Goal: Task Accomplishment & Management: Manage account settings

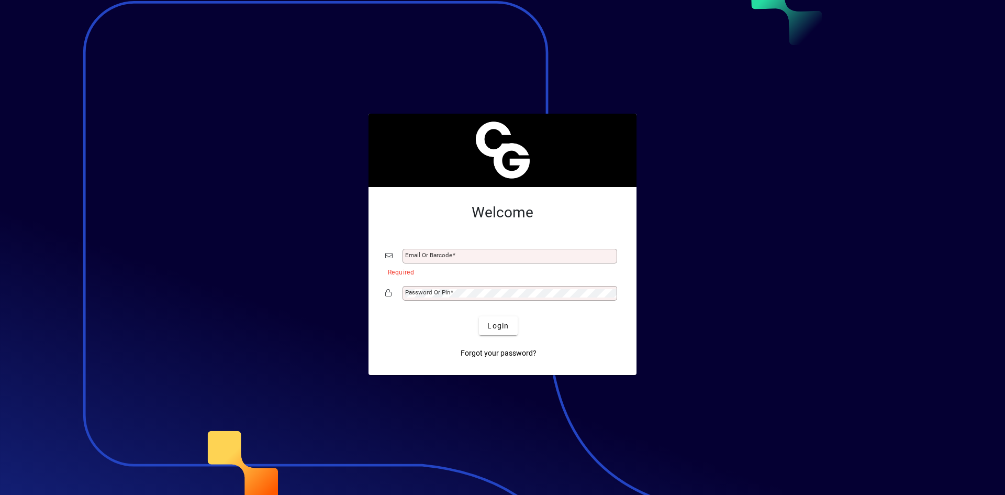
click at [501, 250] on div "Email or Barcode" at bounding box center [509, 256] width 215 height 15
click at [501, 255] on input "Email or Barcode" at bounding box center [510, 256] width 211 height 8
type input "**********"
click at [508, 325] on span "Login" at bounding box center [497, 325] width 21 height 11
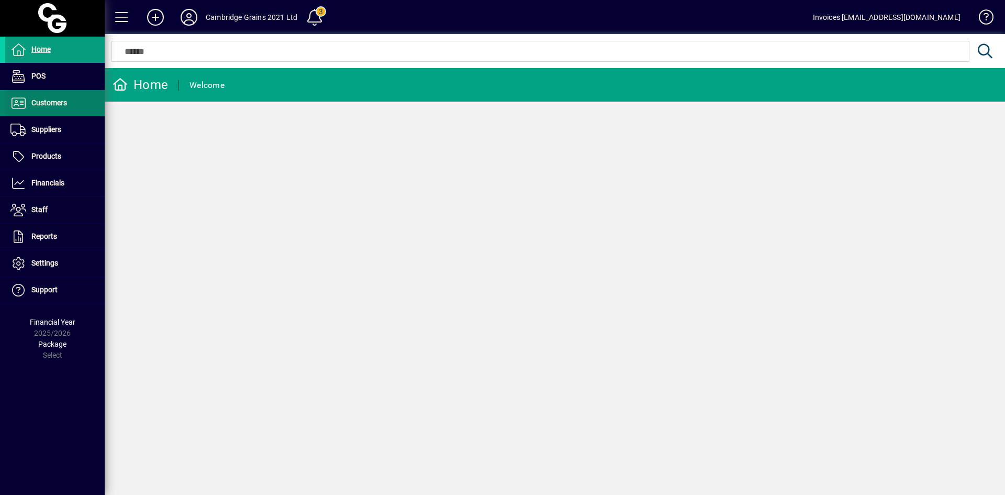
drag, startPoint x: 64, startPoint y: 94, endPoint x: 59, endPoint y: 99, distance: 7.0
click at [59, 99] on span "Customers" at bounding box center [49, 102] width 36 height 8
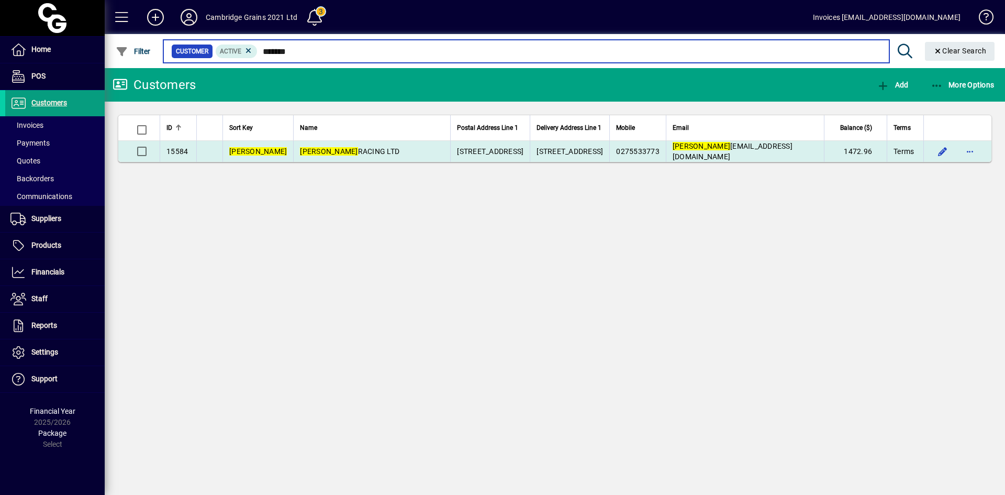
type input "*******"
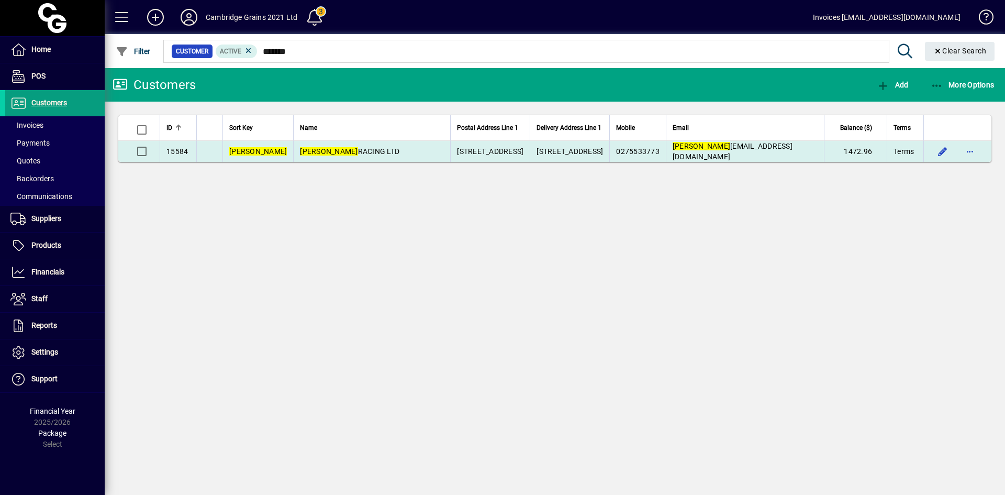
click at [330, 151] on span "FORSMAN RACING LTD" at bounding box center [349, 151] width 99 height 8
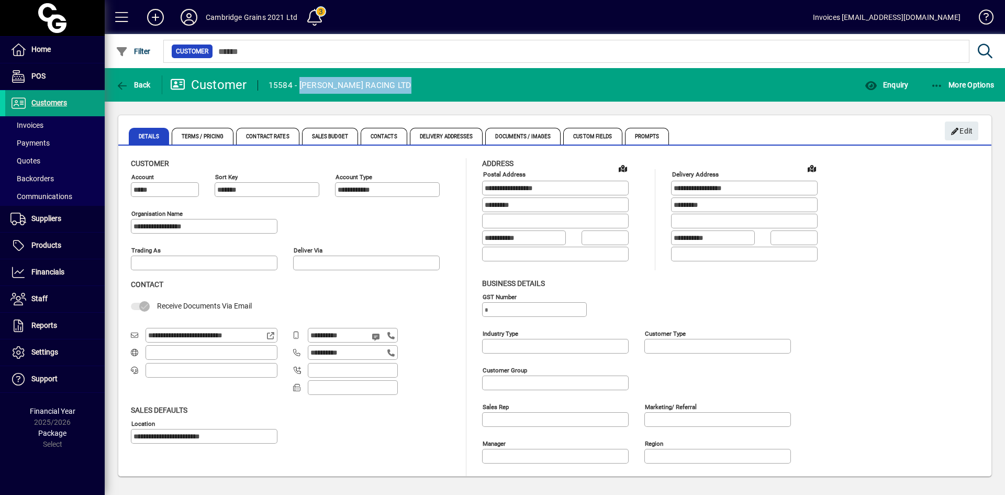
drag, startPoint x: 400, startPoint y: 84, endPoint x: 301, endPoint y: 93, distance: 98.7
click at [301, 93] on mat-toolbar-row "Back Customer 15584 - FORSMAN RACING LTD Enquiry More Options" at bounding box center [555, 84] width 900 height 33
copy div "FORSMAN RACING LTD"
click at [37, 124] on span "Invoices" at bounding box center [26, 125] width 33 height 8
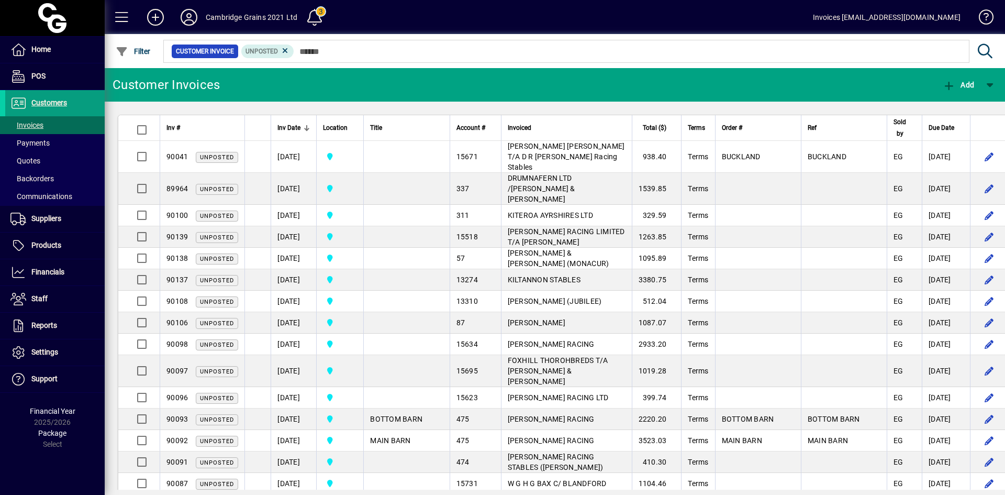
click at [285, 52] on icon at bounding box center [285, 50] width 9 height 9
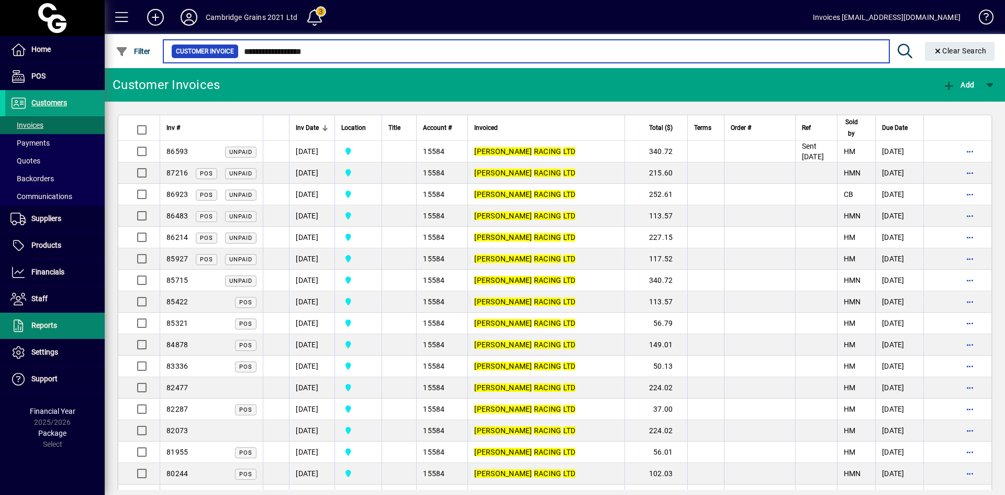
type input "**********"
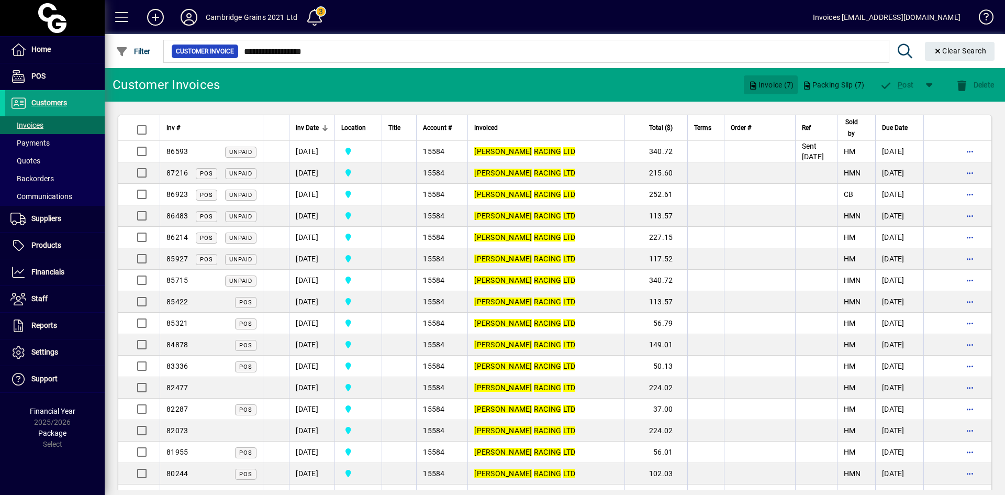
click at [771, 86] on span "Invoice (7)" at bounding box center [771, 84] width 46 height 17
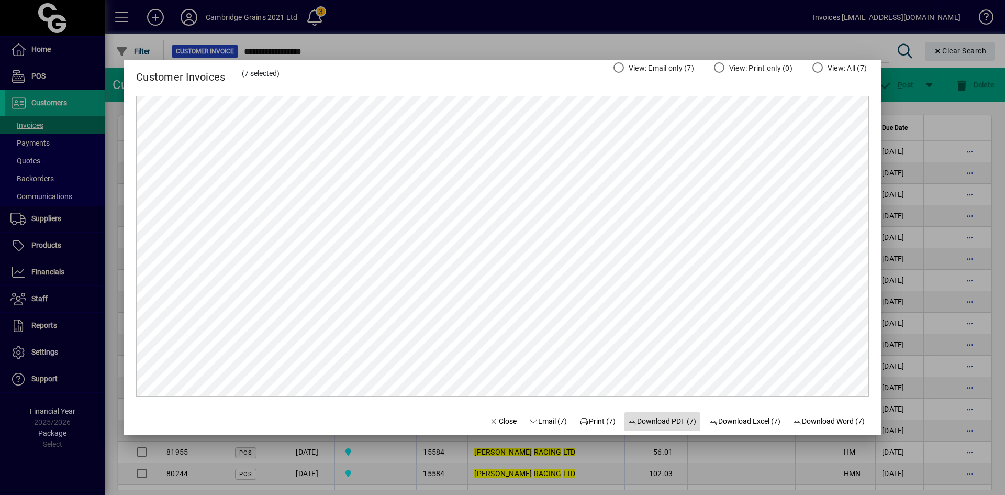
click at [663, 421] on span "Download PDF (7)" at bounding box center [662, 421] width 69 height 11
click at [501, 420] on span "Close" at bounding box center [502, 421] width 27 height 11
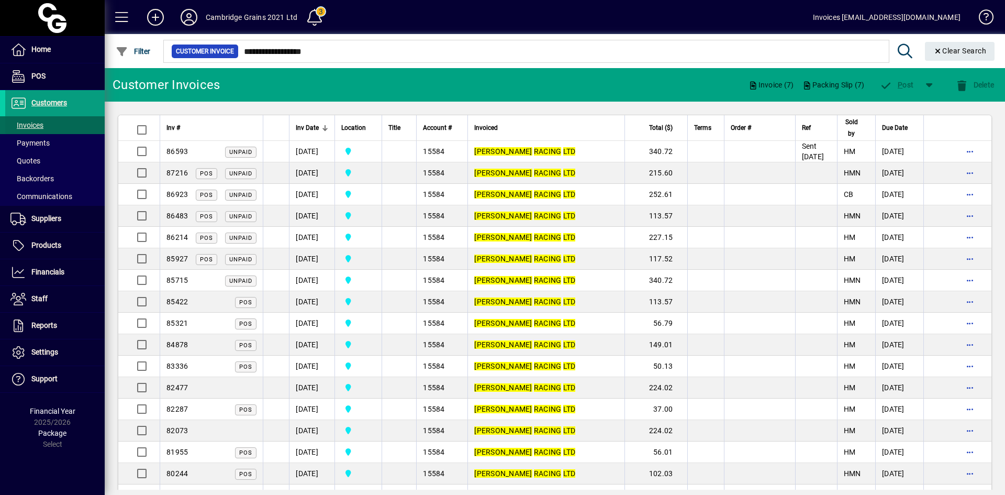
drag, startPoint x: 36, startPoint y: 123, endPoint x: 54, endPoint y: 120, distance: 18.6
click at [36, 123] on span "Invoices" at bounding box center [26, 125] width 33 height 8
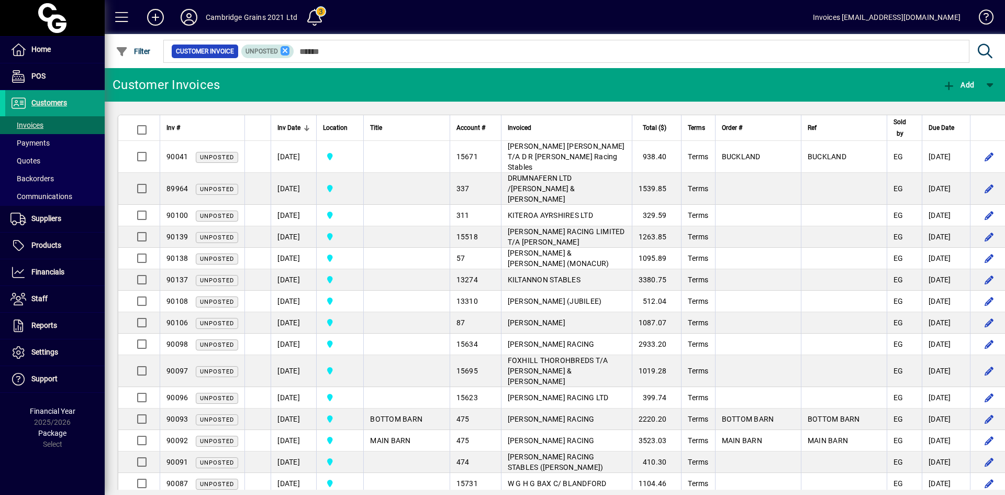
click at [283, 49] on icon at bounding box center [285, 50] width 9 height 9
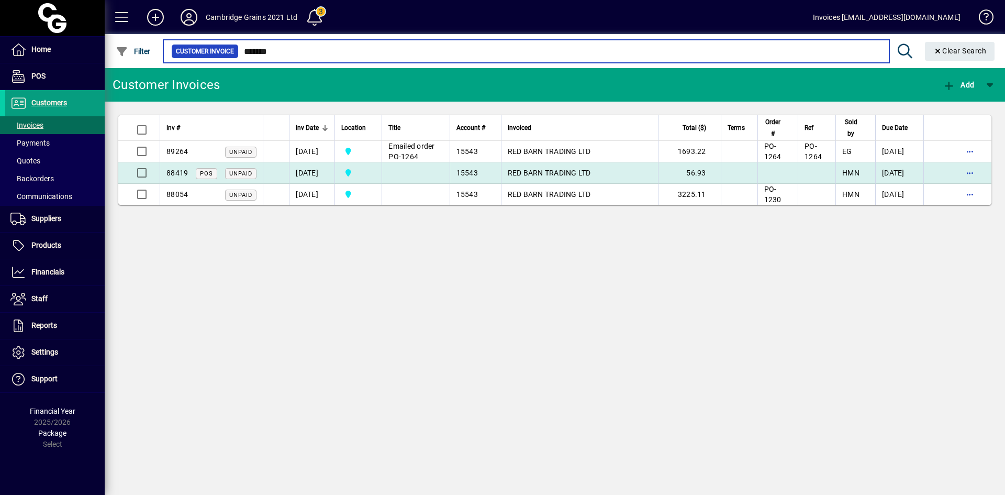
type input "*******"
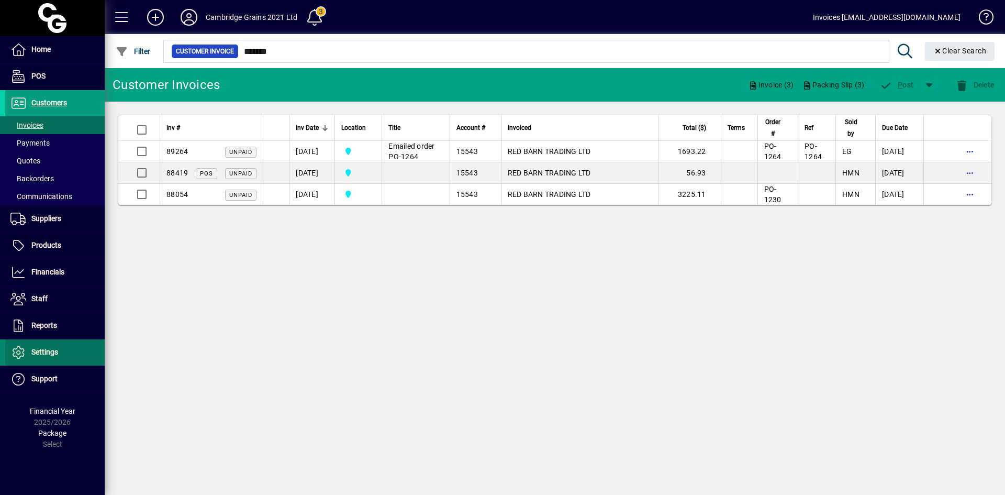
click at [43, 355] on span "Settings" at bounding box center [44, 352] width 27 height 8
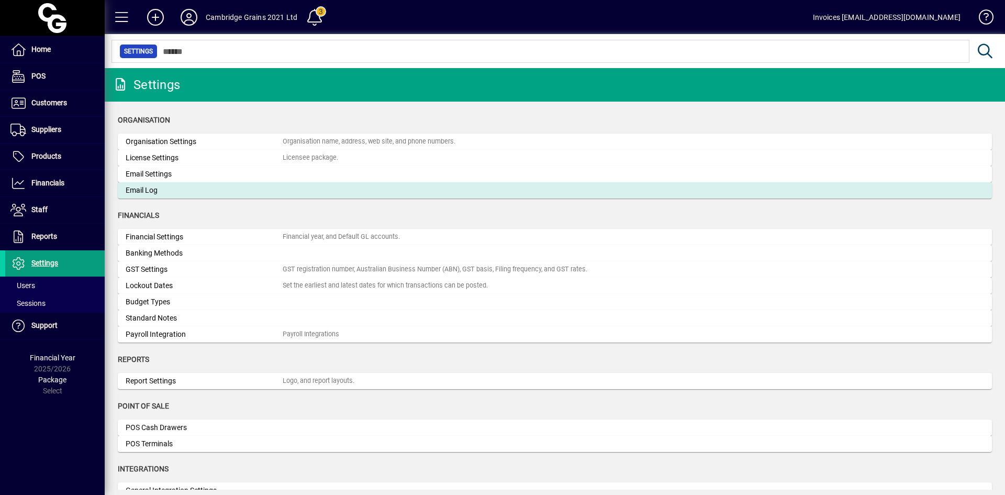
click at [149, 188] on div "Email Log" at bounding box center [204, 190] width 157 height 11
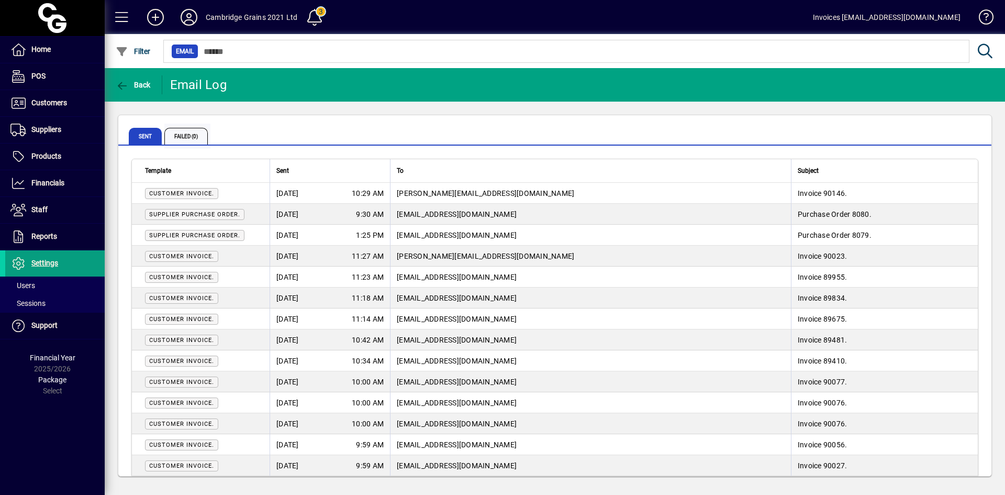
click at [181, 137] on span "Failed (0)" at bounding box center [185, 136] width 43 height 17
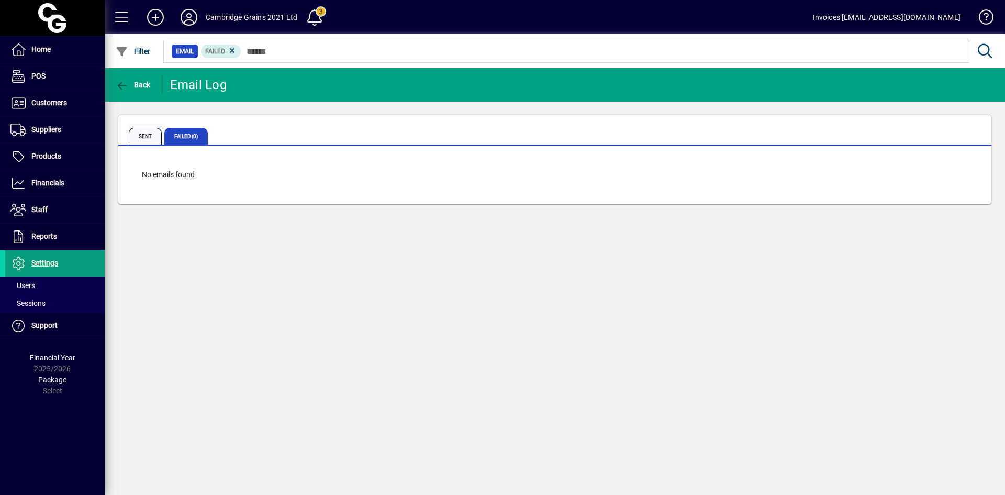
click at [145, 135] on span "Sent" at bounding box center [145, 136] width 33 height 17
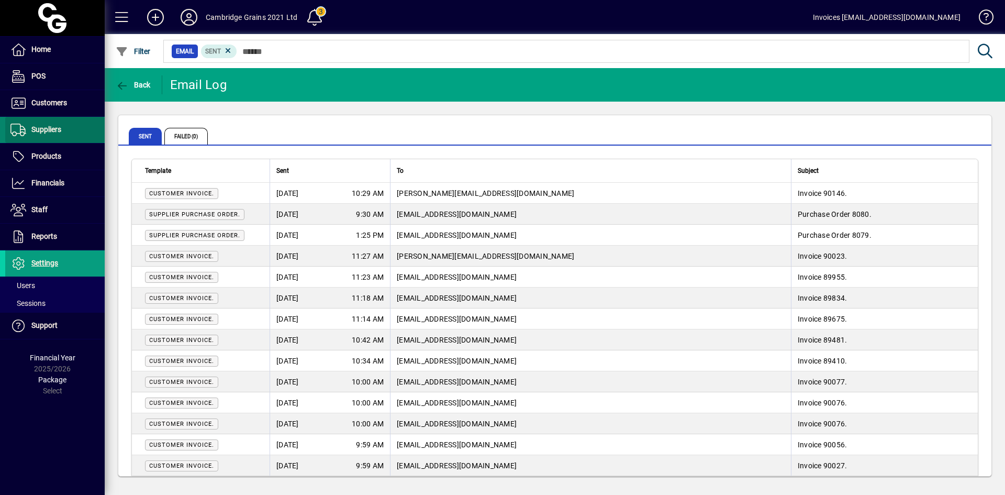
click at [48, 131] on span "Suppliers" at bounding box center [46, 129] width 30 height 8
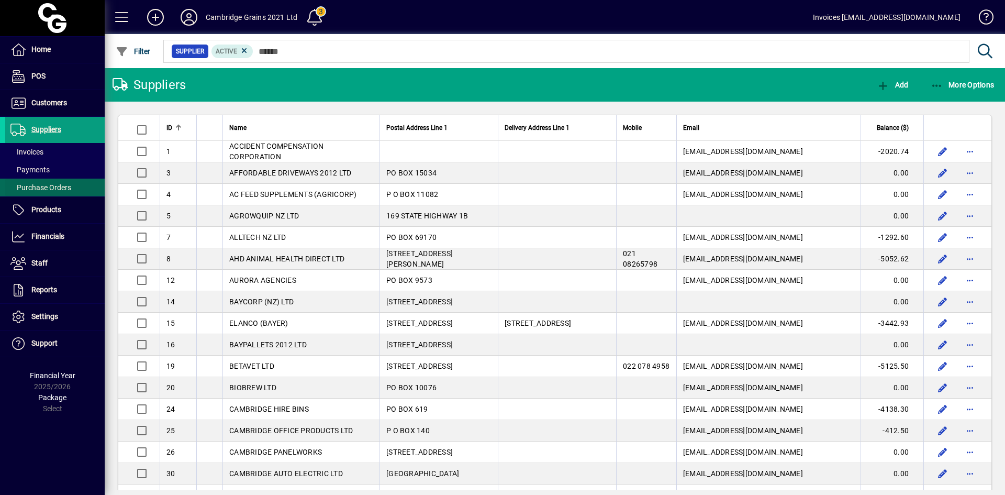
click at [41, 185] on span "Purchase Orders" at bounding box center [40, 187] width 61 height 8
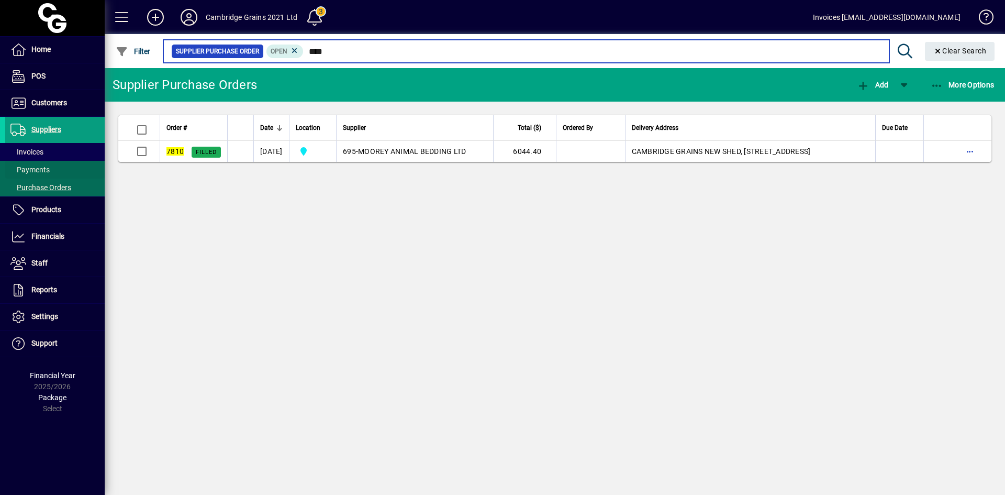
type input "****"
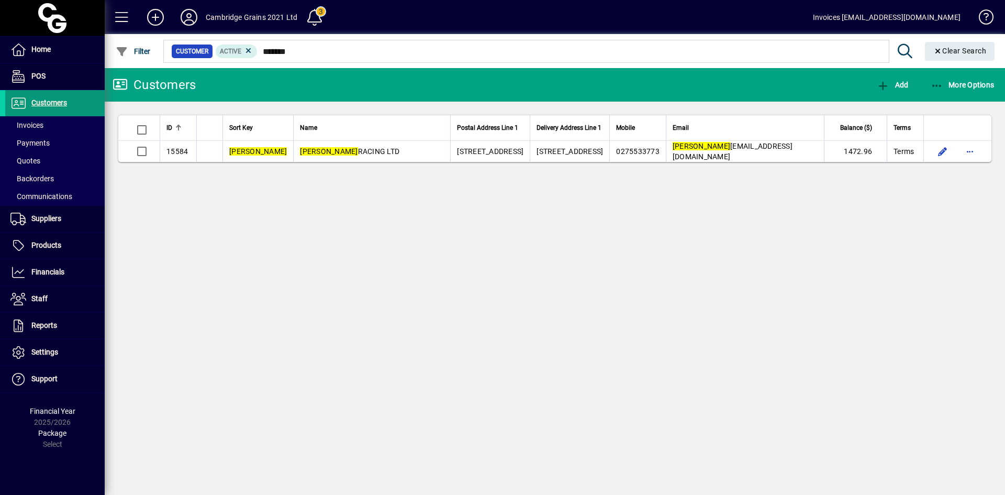
drag, startPoint x: 42, startPoint y: 123, endPoint x: 99, endPoint y: 110, distance: 58.5
click at [42, 123] on span "Invoices" at bounding box center [26, 125] width 33 height 8
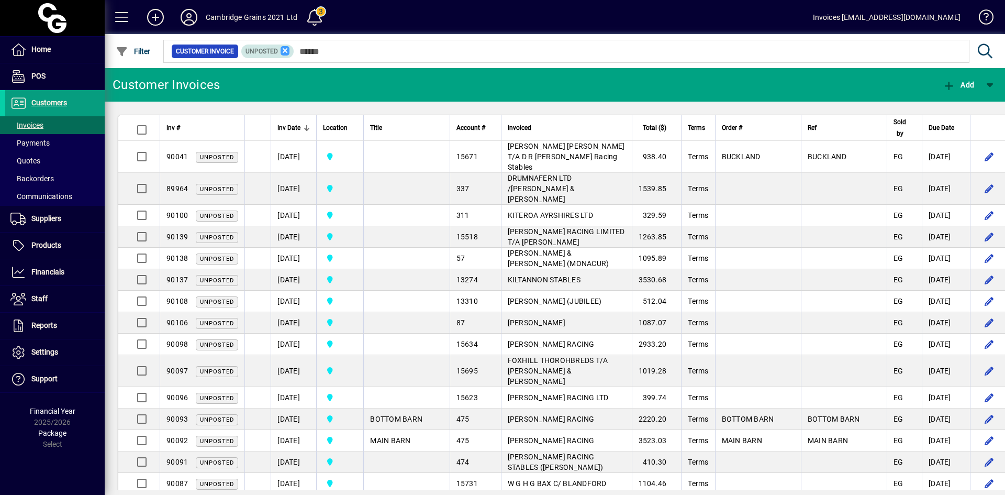
click at [287, 50] on icon at bounding box center [285, 50] width 9 height 9
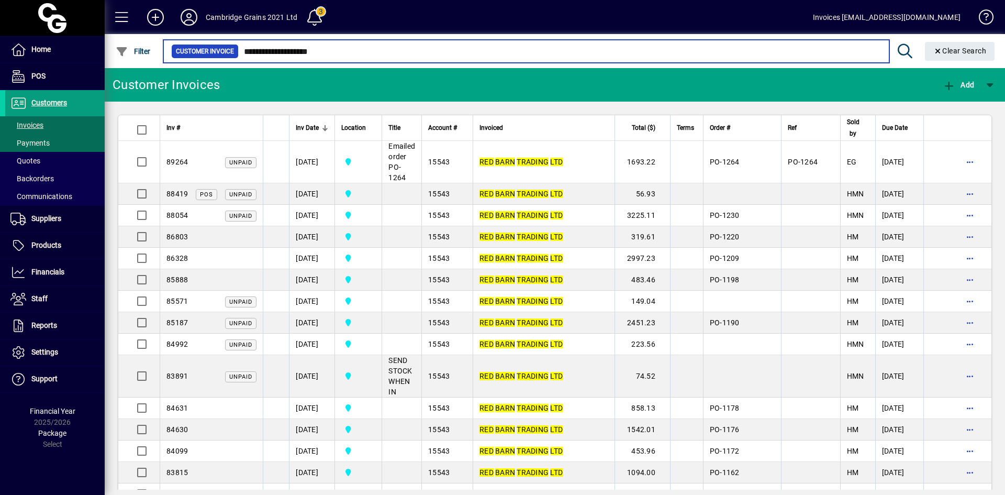
type input "**********"
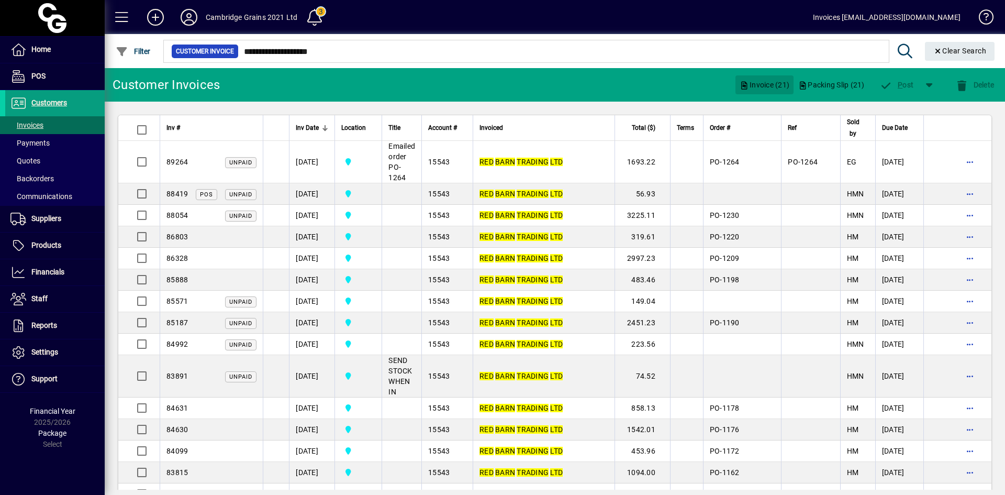
click at [763, 85] on span "Invoice (21)" at bounding box center [765, 84] width 50 height 17
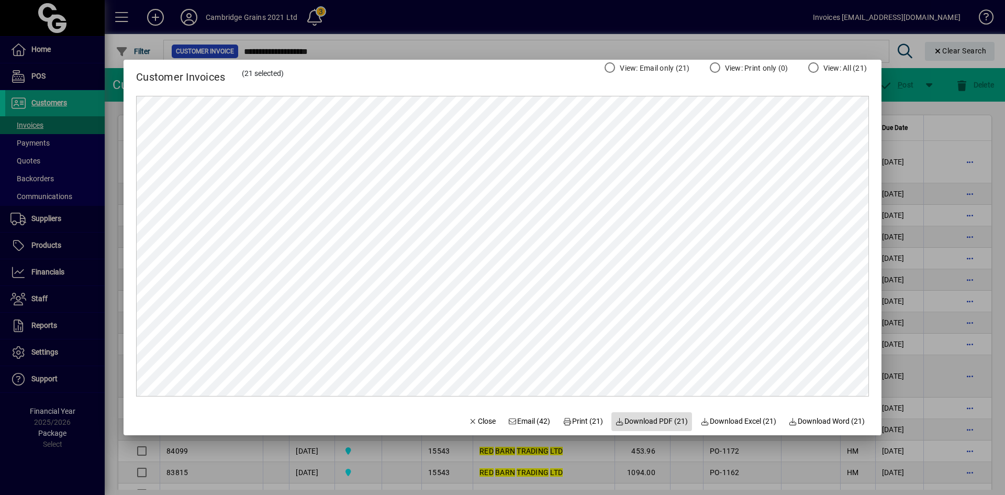
click at [655, 420] on span "Download PDF (21)" at bounding box center [651, 421] width 73 height 11
click at [481, 420] on span "Close" at bounding box center [481, 421] width 27 height 11
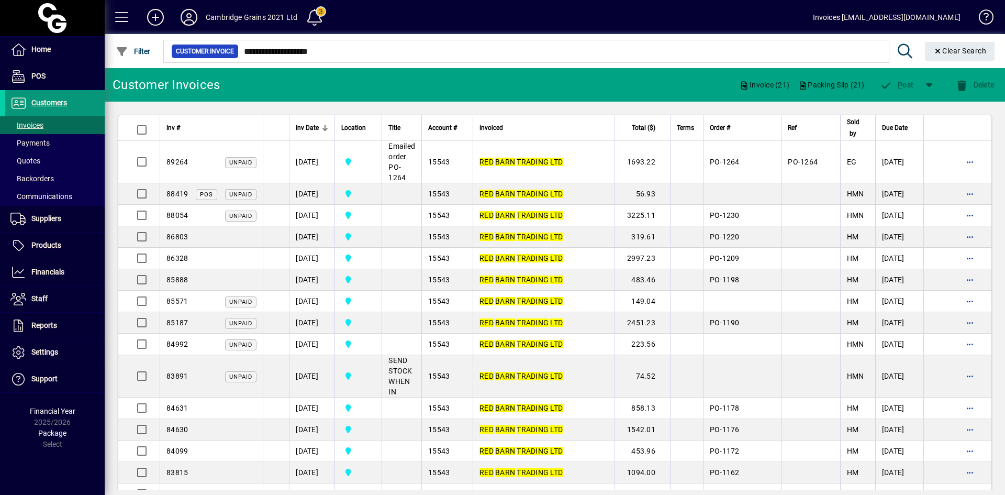
click at [44, 105] on span "Customers" at bounding box center [49, 102] width 36 height 8
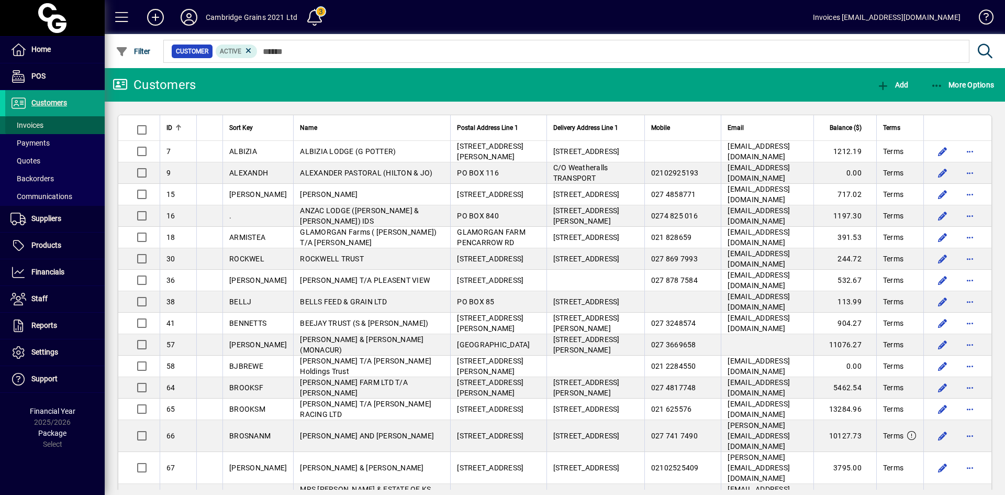
click at [36, 125] on span "Invoices" at bounding box center [26, 125] width 33 height 8
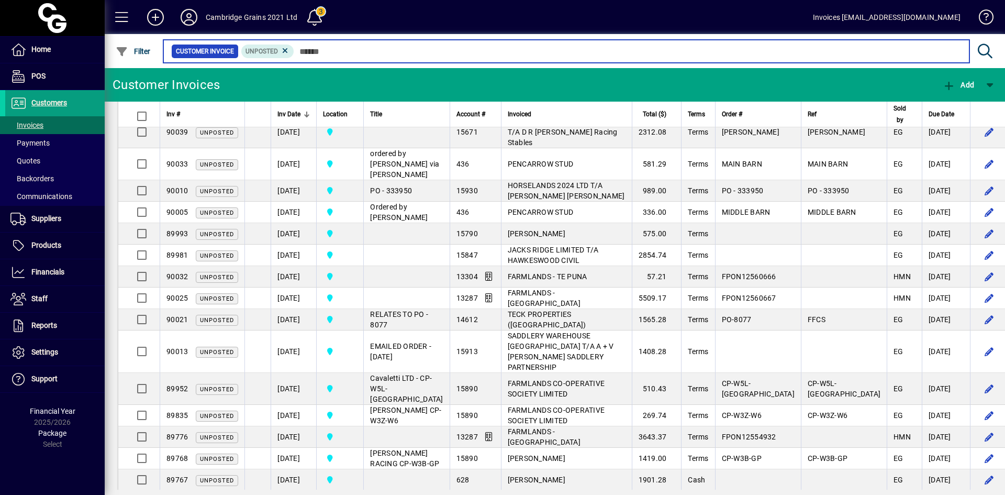
scroll to position [994, 0]
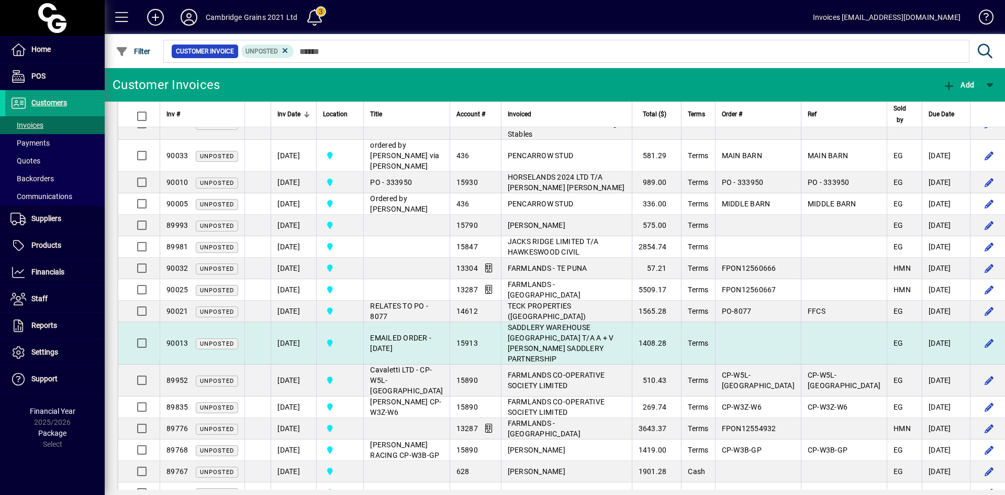
click at [517, 363] on span "SADDLERY WAREHOUSE NEW PLYMOUTH T/A A + V DWYER SADDLERY PARTNERSHIP" at bounding box center [561, 343] width 106 height 40
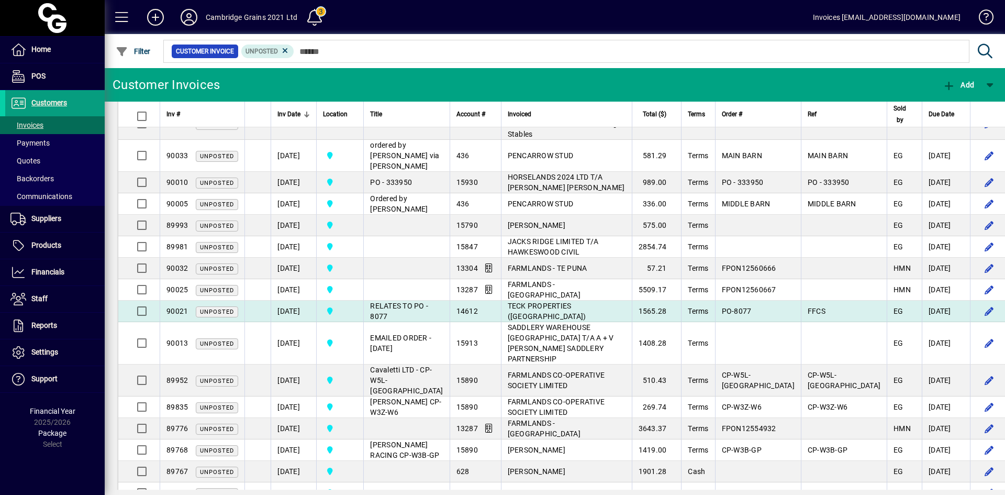
click at [516, 320] on span "TECK PROPERTIES ([GEOGRAPHIC_DATA])" at bounding box center [547, 310] width 79 height 19
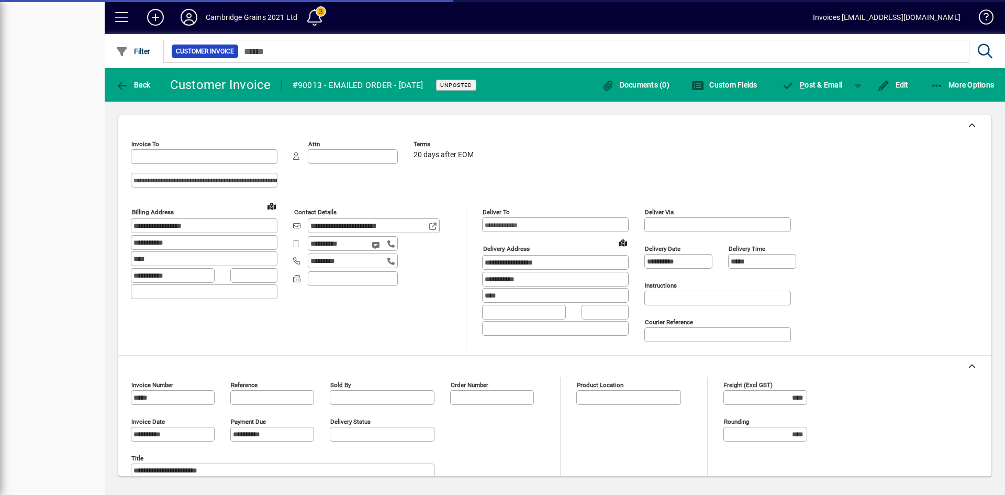
type input "**********"
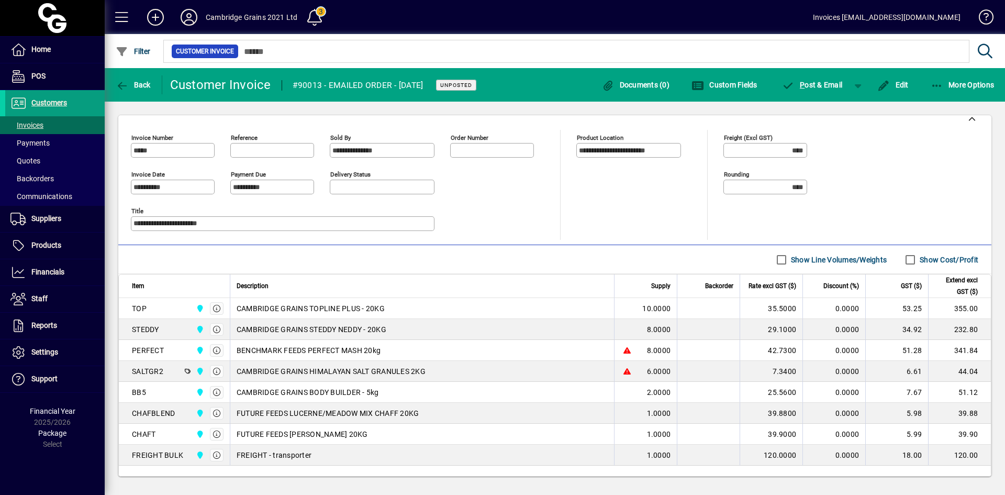
scroll to position [247, 0]
click at [814, 84] on span "P ost & Email" at bounding box center [812, 85] width 61 height 8
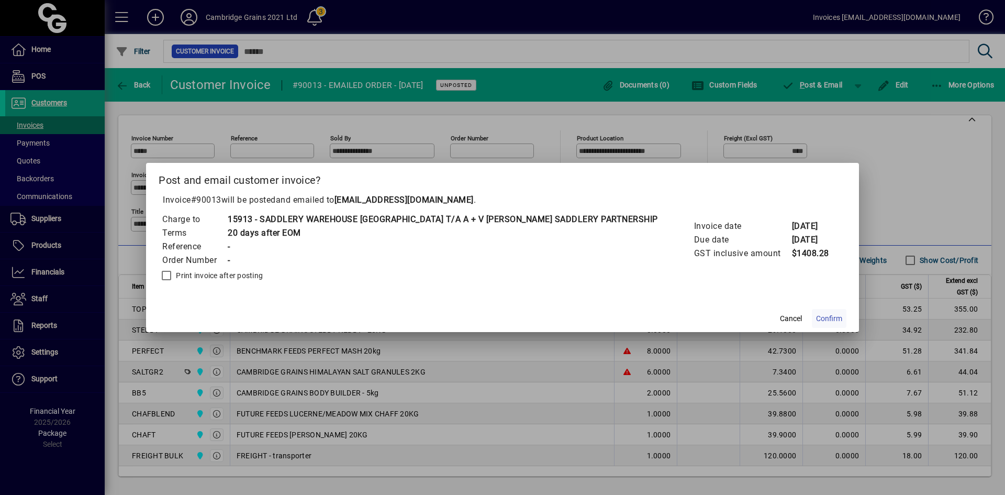
click at [816, 314] on span "Confirm" at bounding box center [829, 318] width 26 height 11
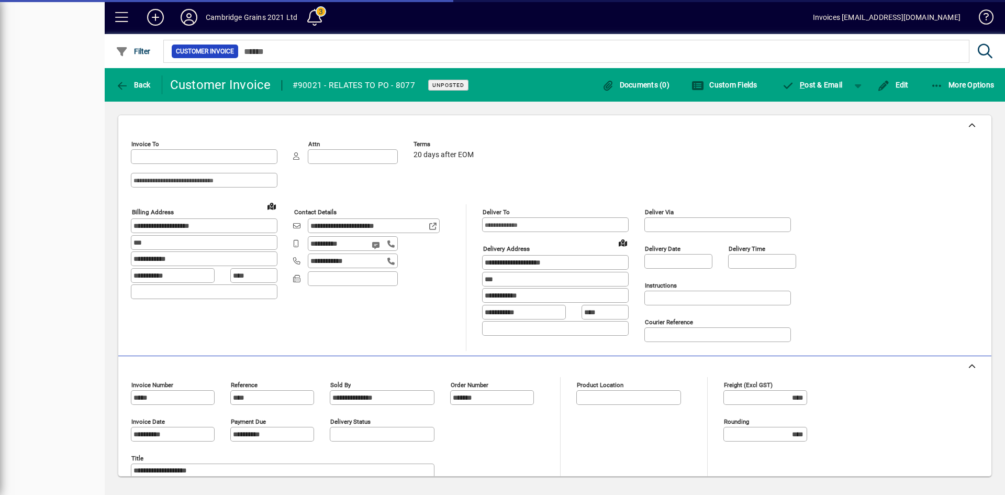
type input "**********"
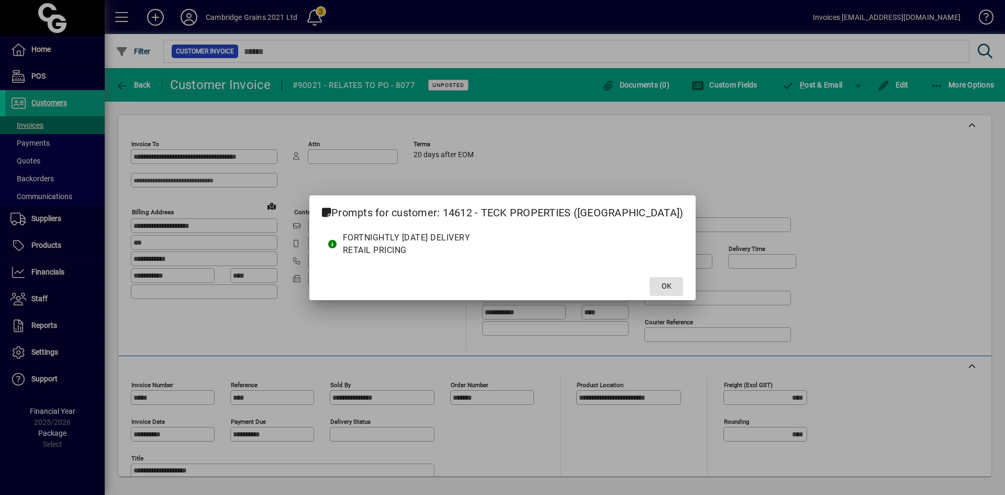
click at [662, 284] on span "OK" at bounding box center [667, 286] width 10 height 11
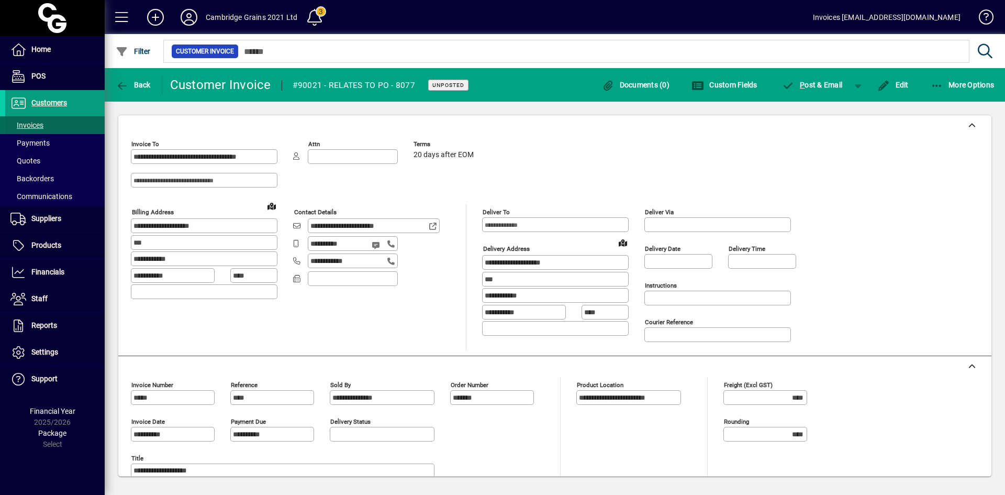
click at [46, 123] on span at bounding box center [54, 125] width 99 height 25
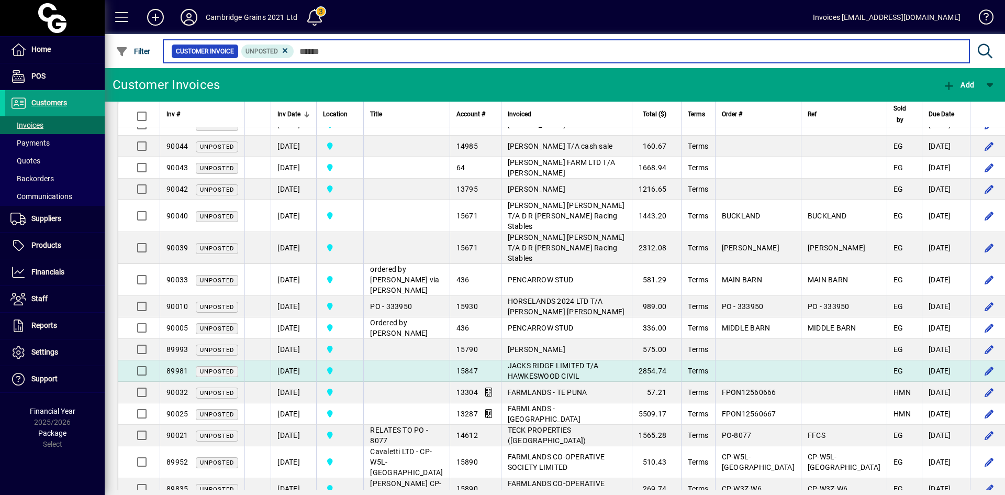
scroll to position [876, 0]
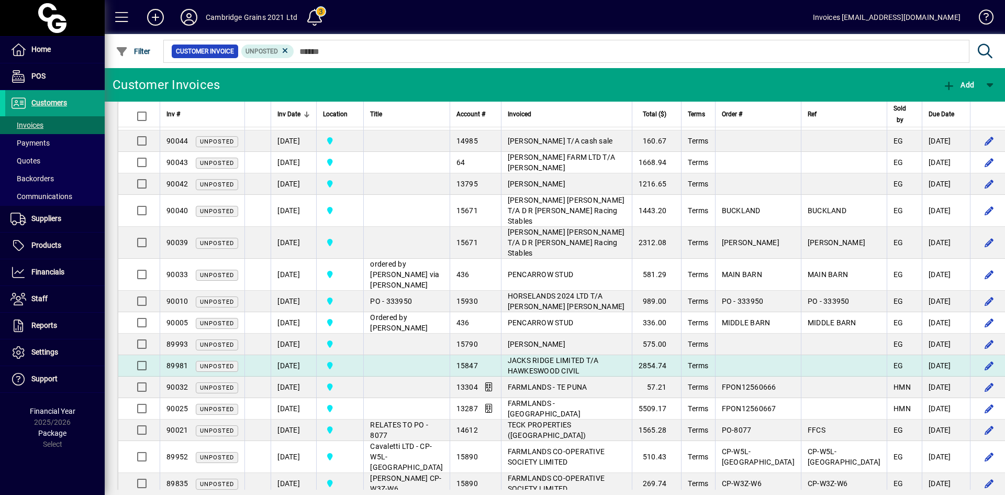
click at [308, 376] on td "[DATE]" at bounding box center [294, 365] width 46 height 21
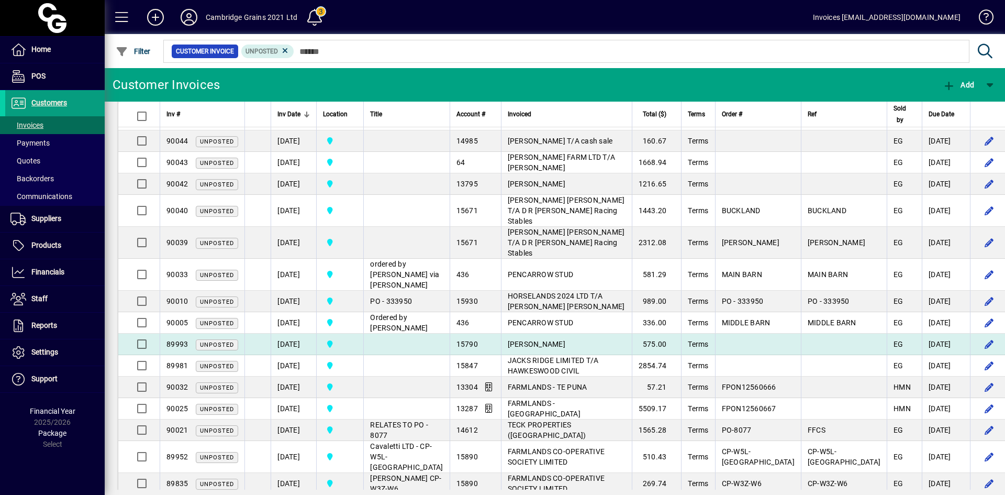
click at [312, 355] on td "[DATE]" at bounding box center [294, 343] width 46 height 21
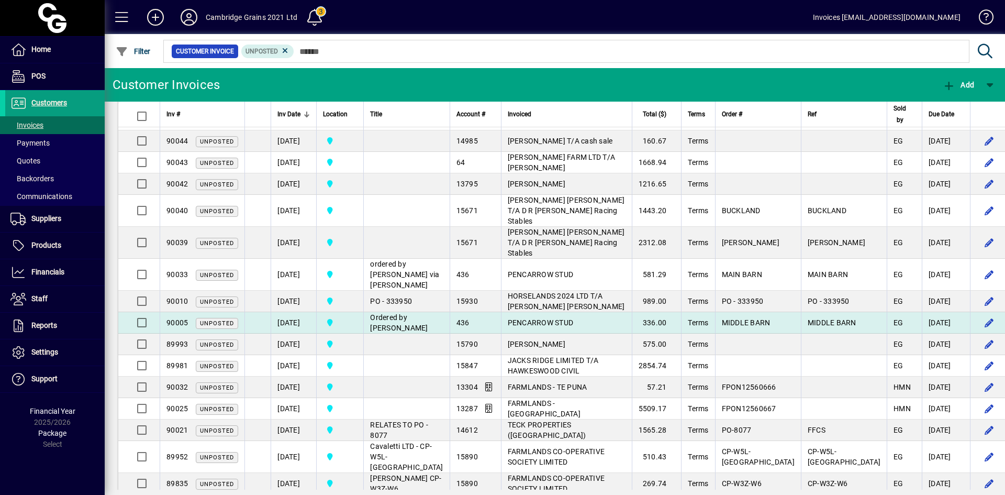
click at [312, 333] on td "[DATE]" at bounding box center [294, 322] width 46 height 21
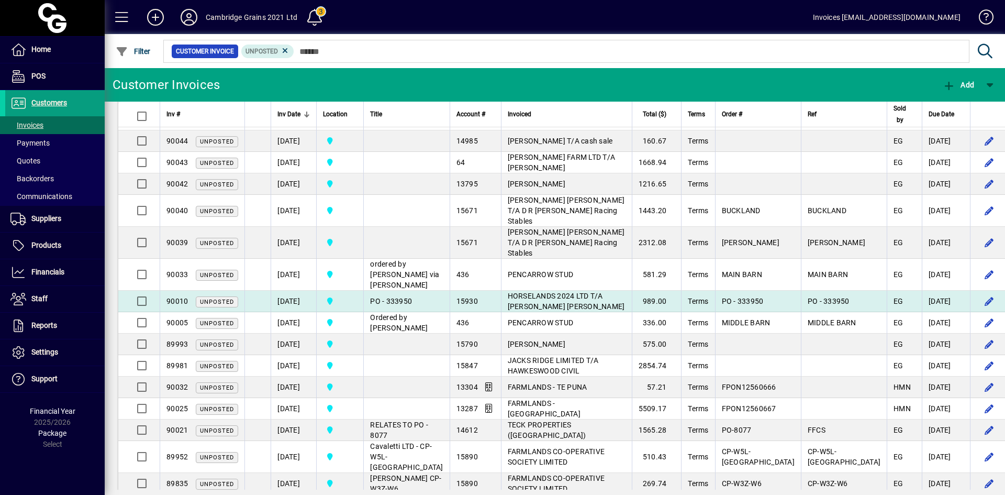
click at [308, 312] on td "[DATE]" at bounding box center [294, 300] width 46 height 21
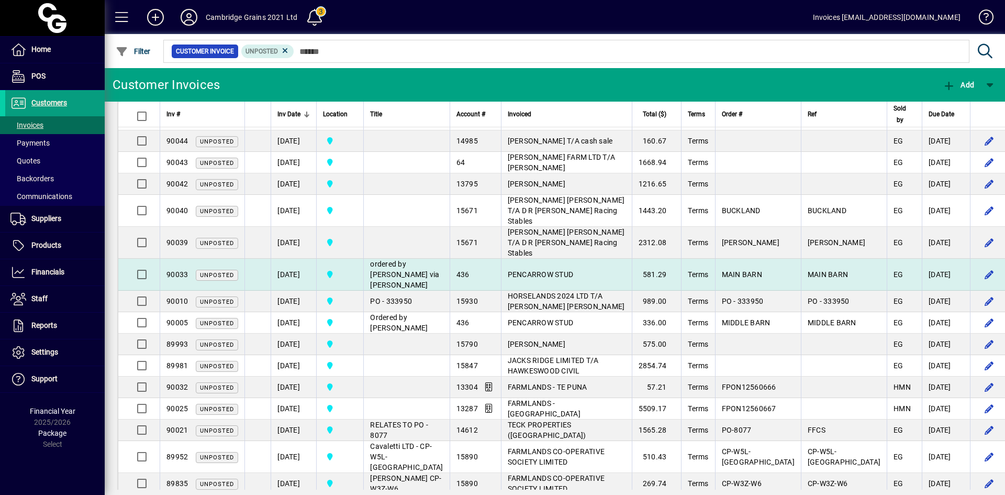
click at [309, 290] on td "[DATE]" at bounding box center [294, 275] width 46 height 32
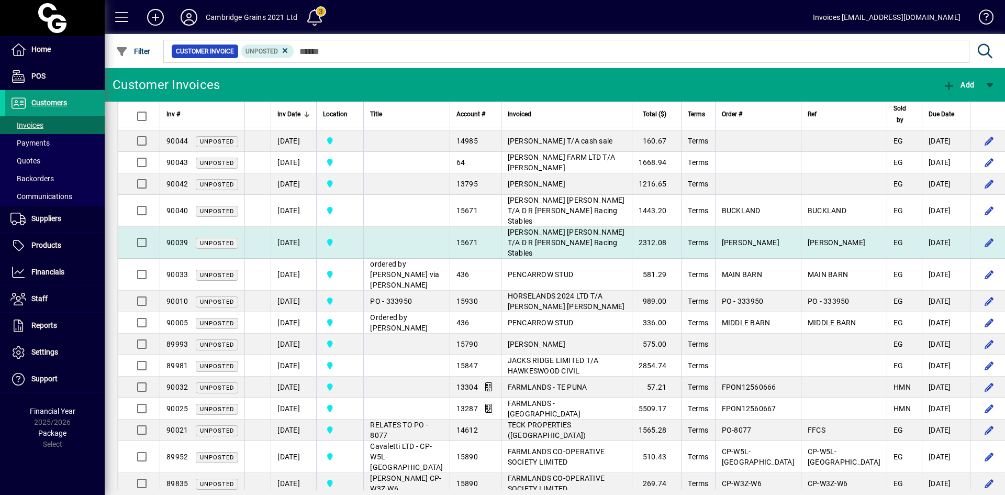
click at [311, 259] on td "[DATE]" at bounding box center [294, 243] width 46 height 32
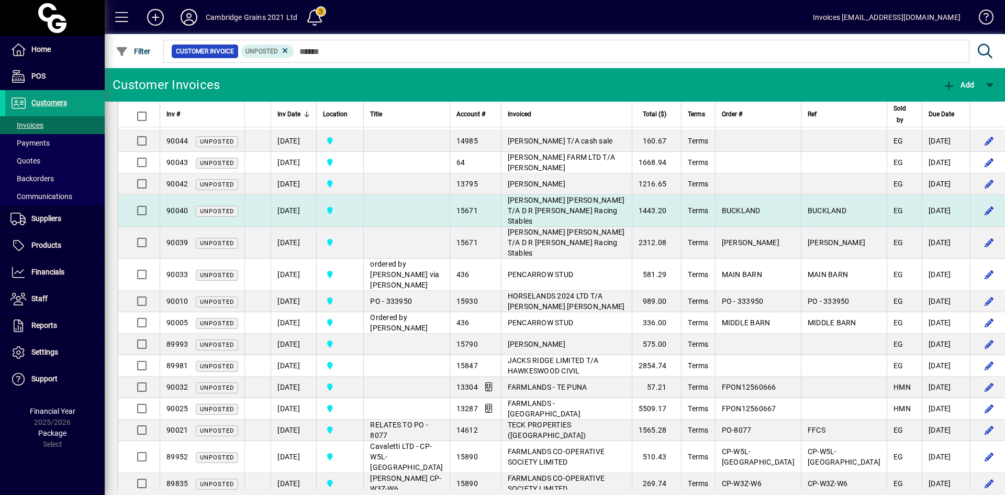
click at [307, 227] on td "[DATE]" at bounding box center [294, 211] width 46 height 32
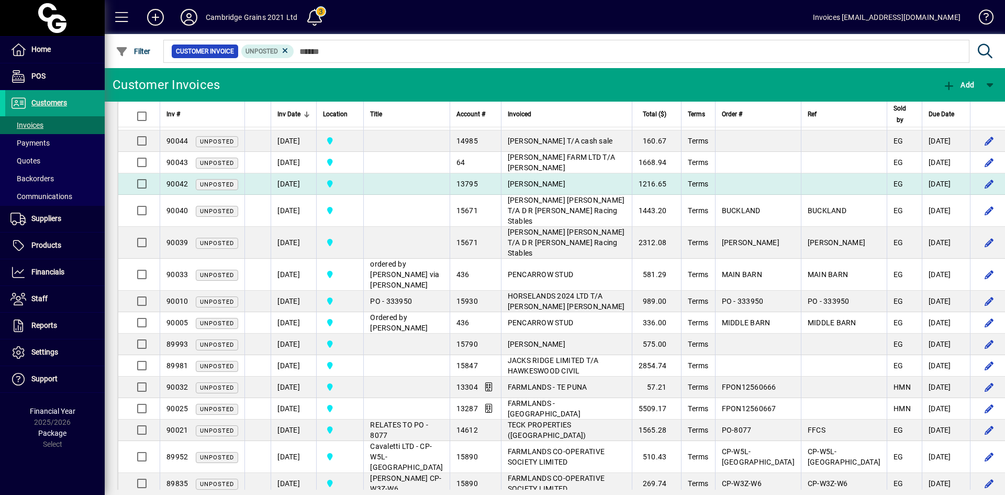
click at [312, 195] on td "[DATE]" at bounding box center [294, 183] width 46 height 21
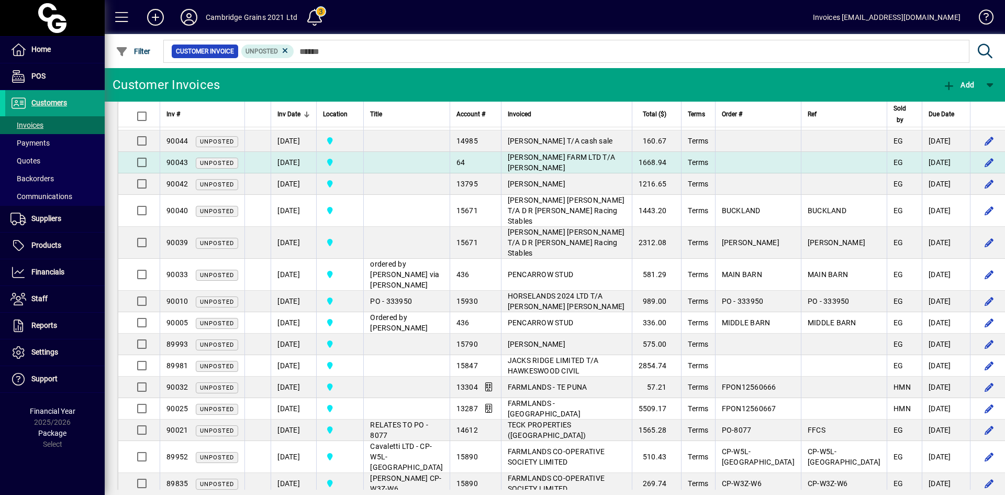
click at [306, 173] on td "[DATE]" at bounding box center [294, 162] width 46 height 21
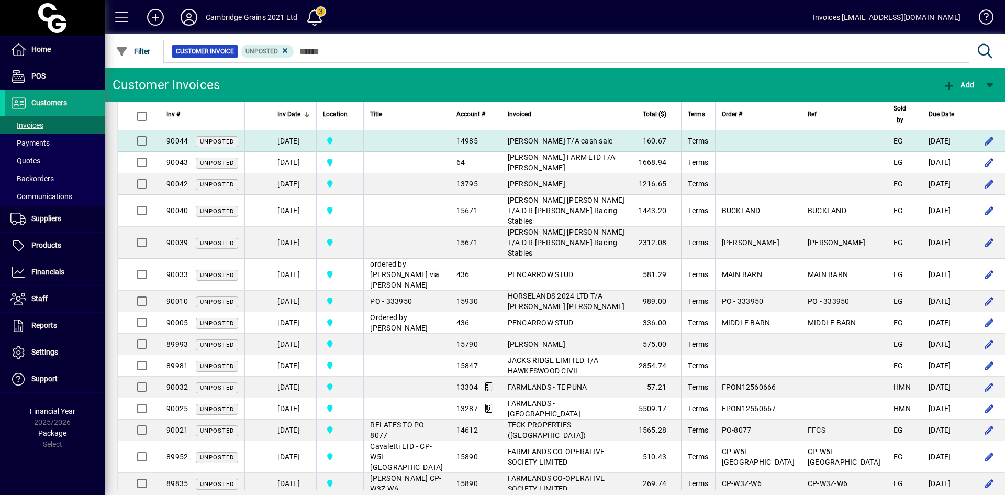
click at [303, 152] on td "[DATE]" at bounding box center [294, 140] width 46 height 21
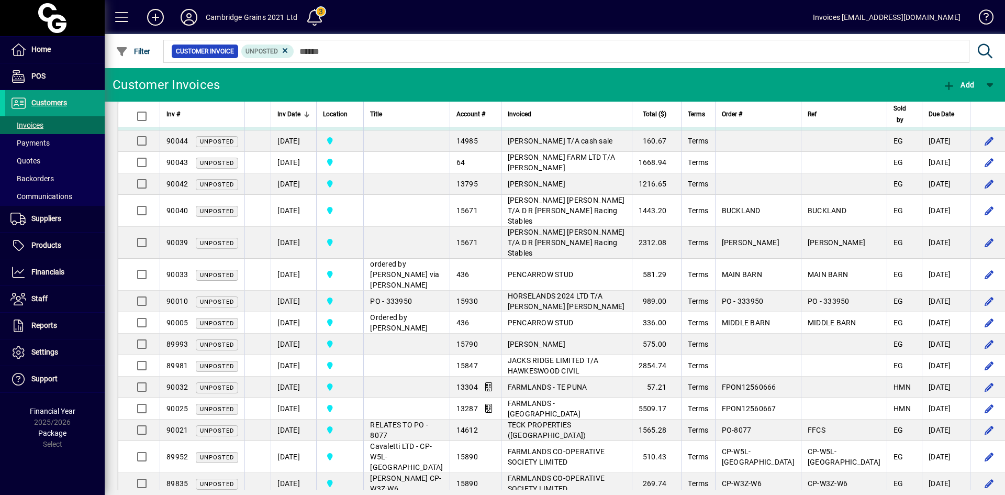
click at [306, 130] on td "[DATE]" at bounding box center [294, 119] width 46 height 21
drag, startPoint x: 310, startPoint y: 172, endPoint x: 310, endPoint y: 149, distance: 23.0
click at [310, 109] on td "[DATE]" at bounding box center [294, 97] width 46 height 21
click at [310, 87] on td "[DATE]" at bounding box center [294, 76] width 46 height 21
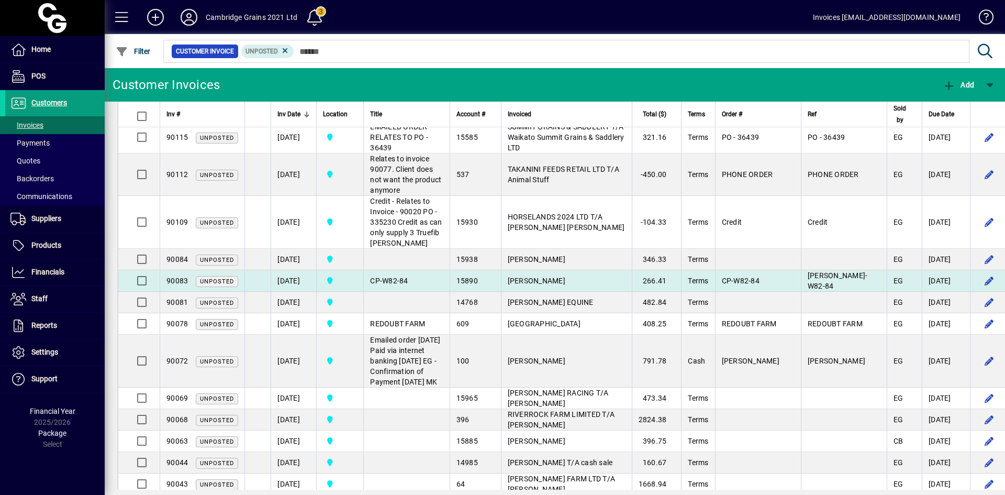
scroll to position [509, 0]
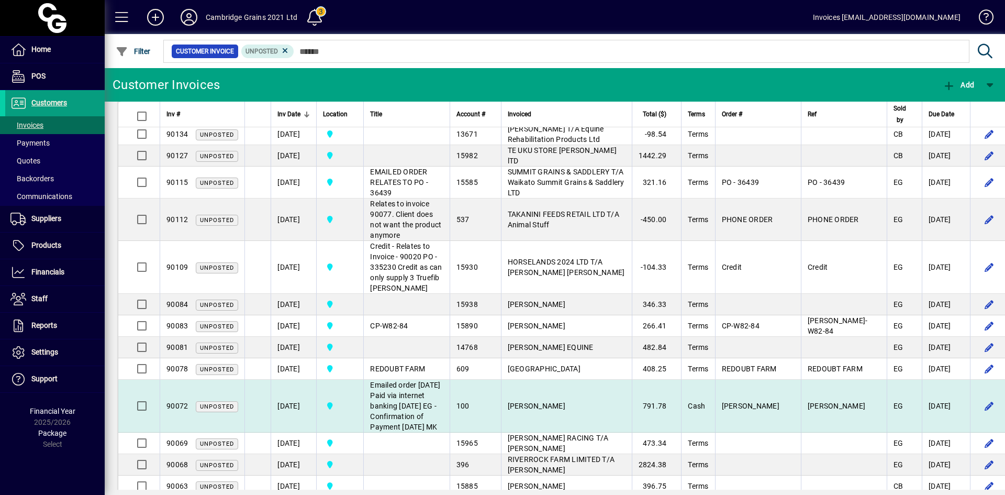
click at [304, 432] on td "[DATE]" at bounding box center [294, 405] width 46 height 53
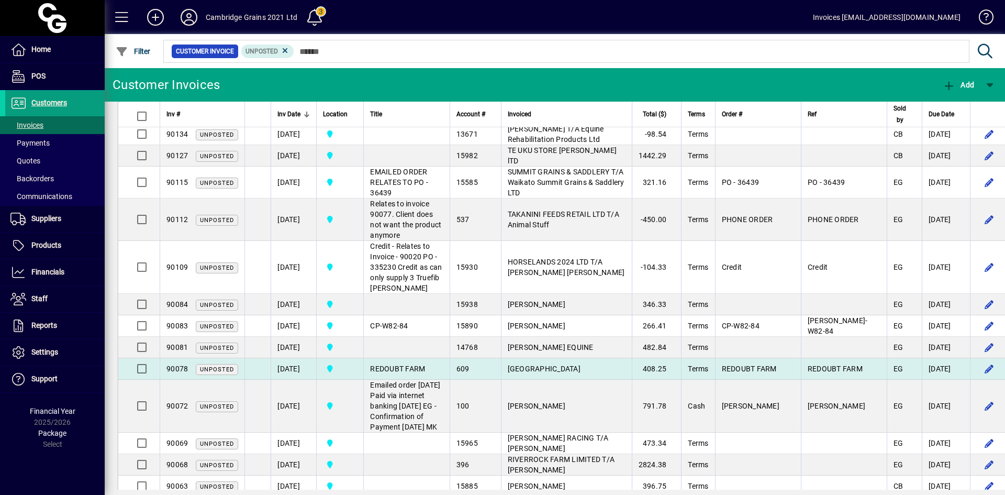
click at [309, 379] on td "[DATE]" at bounding box center [294, 368] width 46 height 21
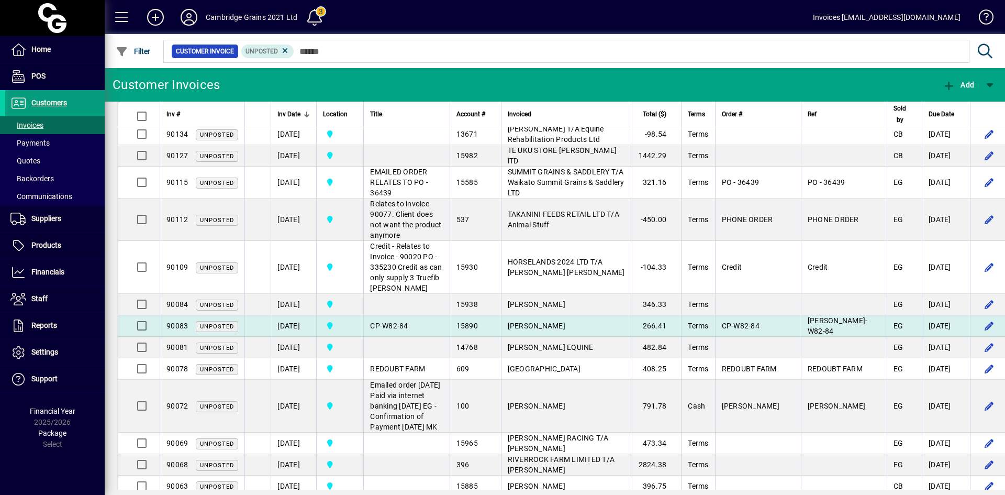
click at [310, 358] on td "[DATE]" at bounding box center [294, 347] width 46 height 21
click at [310, 337] on td "[DATE]" at bounding box center [294, 325] width 46 height 21
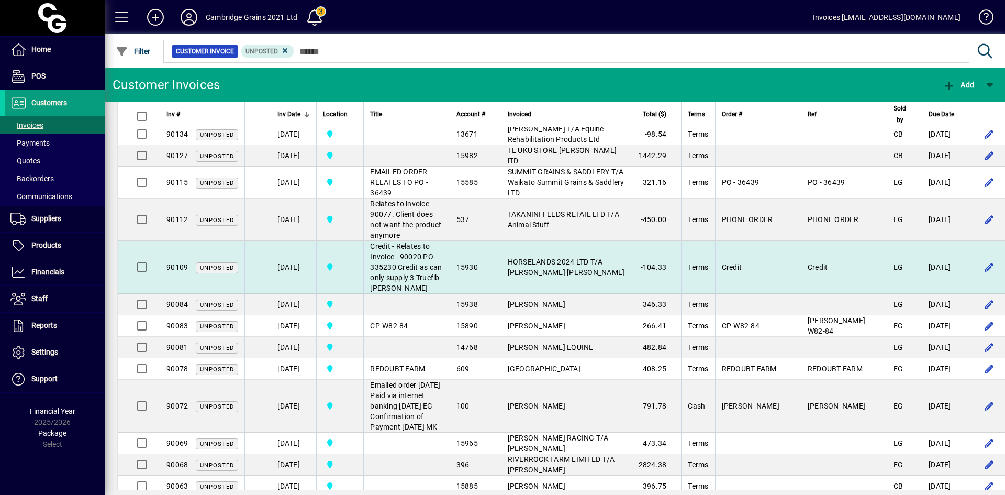
drag, startPoint x: 307, startPoint y: 338, endPoint x: 298, endPoint y: 300, distance: 38.2
click at [307, 315] on td "[DATE]" at bounding box center [294, 304] width 46 height 21
click at [297, 294] on td "[DATE]" at bounding box center [294, 267] width 46 height 53
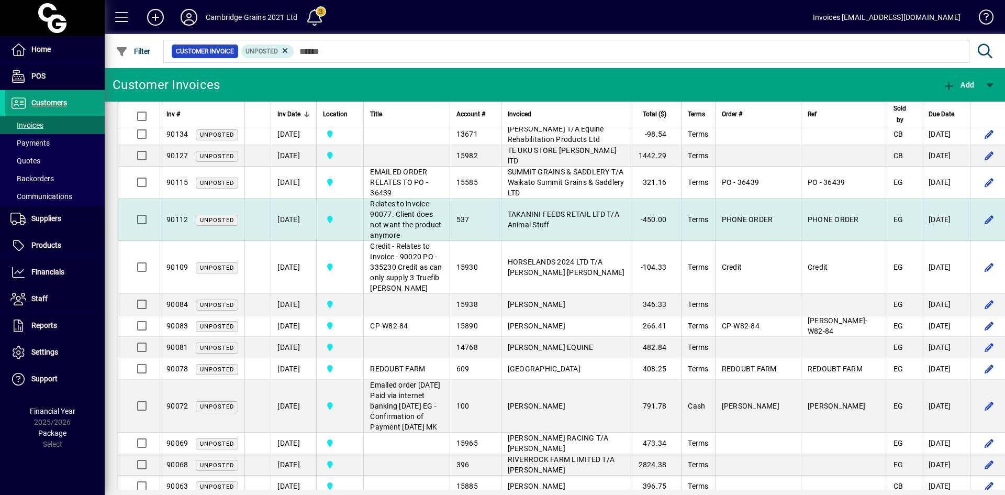
click at [297, 241] on td "[DATE]" at bounding box center [294, 219] width 46 height 42
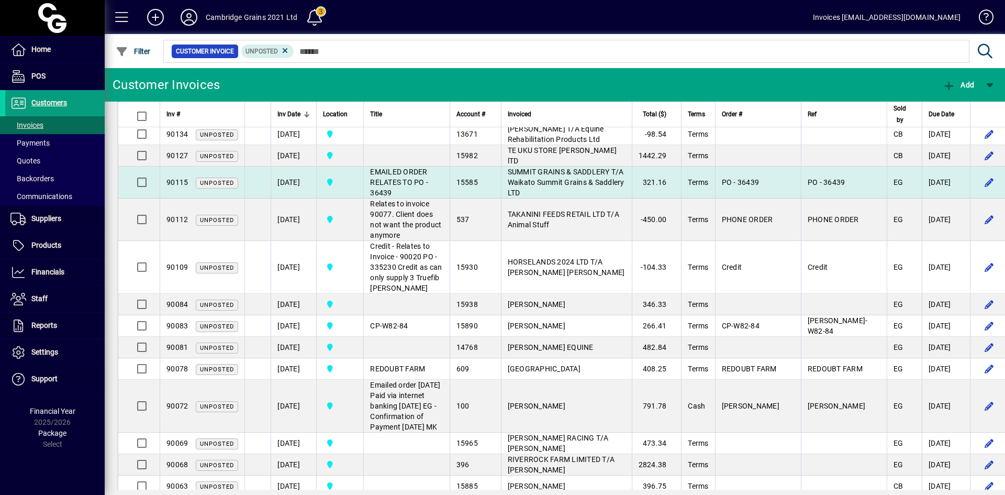
click at [303, 166] on td "[DATE]" at bounding box center [294, 182] width 46 height 32
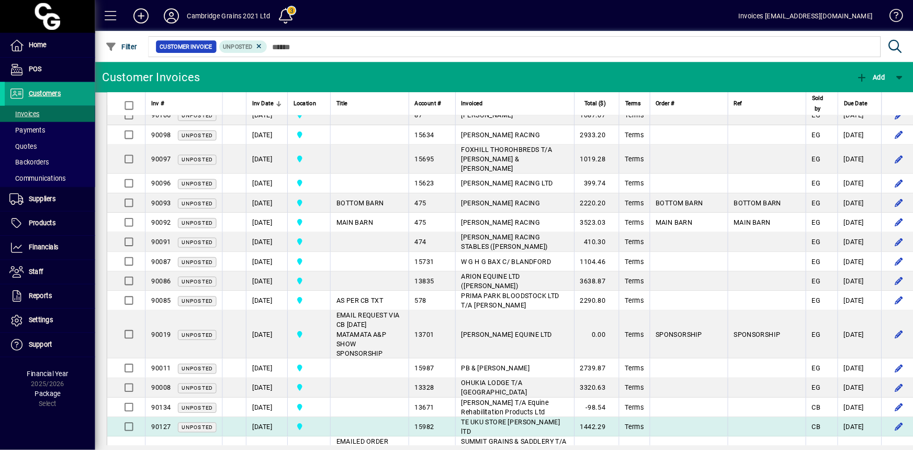
scroll to position [248, 0]
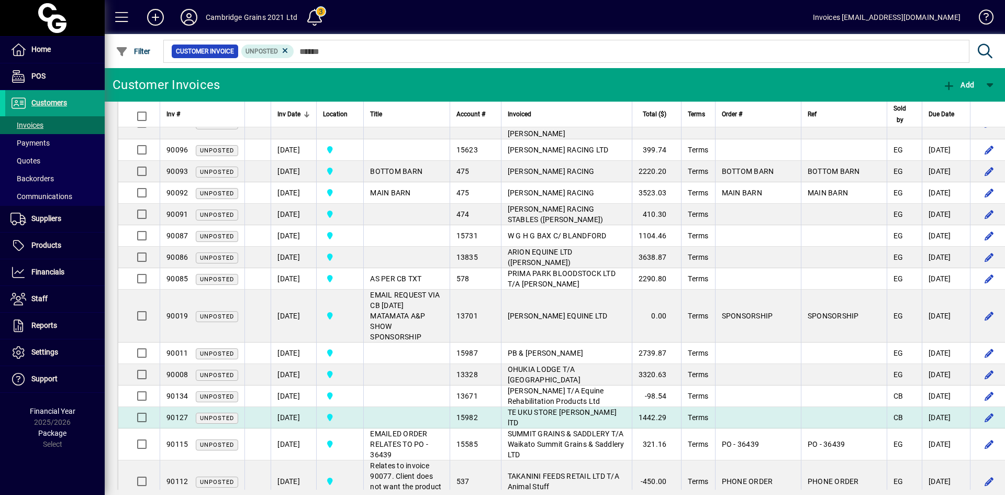
click at [299, 407] on td "[DATE]" at bounding box center [294, 417] width 46 height 21
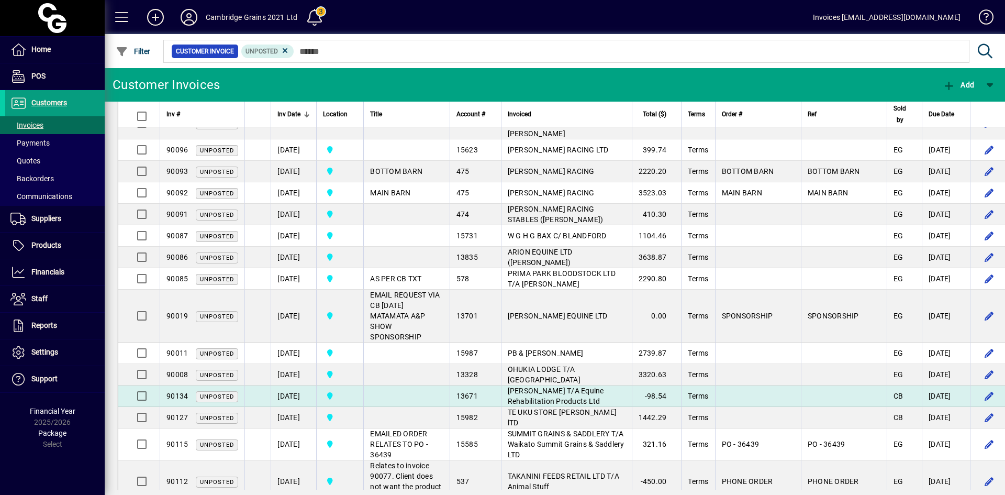
click at [299, 385] on td "[DATE]" at bounding box center [294, 395] width 46 height 21
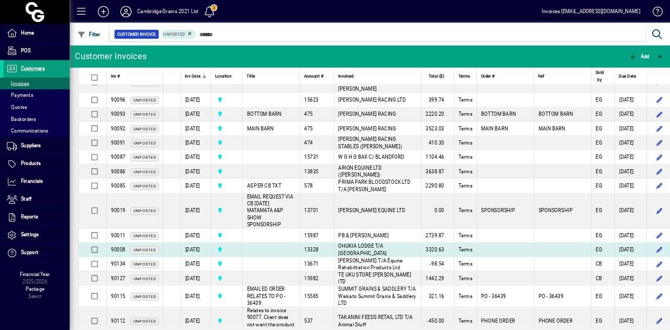
scroll to position [247, 0]
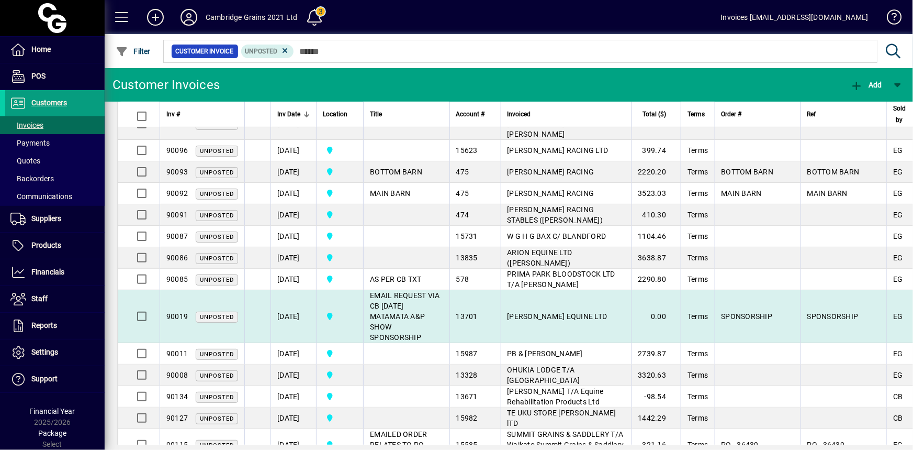
click at [297, 293] on td "[DATE]" at bounding box center [294, 316] width 46 height 53
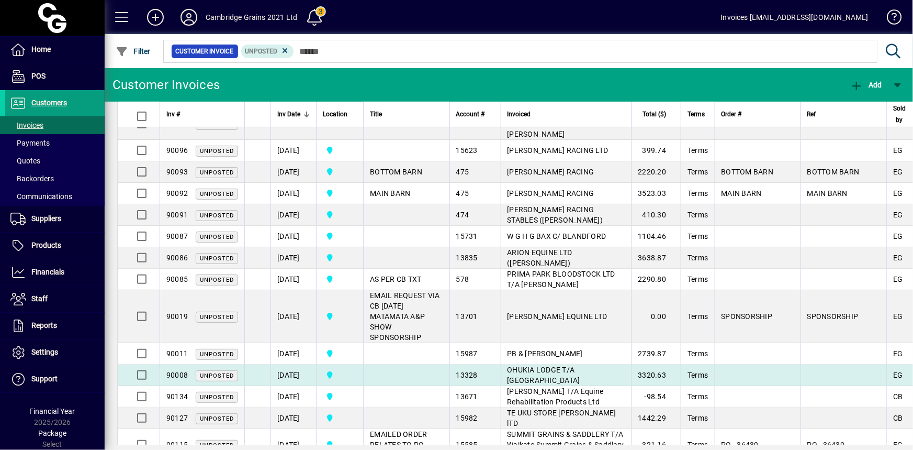
click at [388, 364] on td at bounding box center [406, 374] width 86 height 21
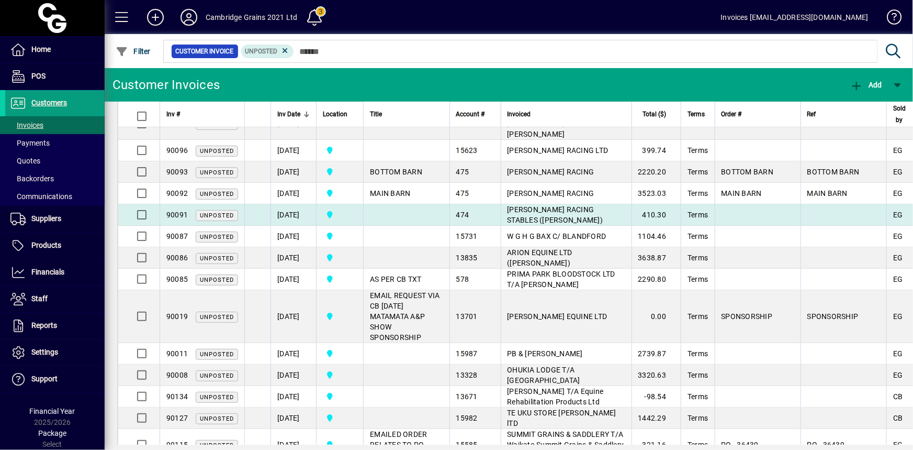
click at [413, 204] on td at bounding box center [406, 214] width 86 height 21
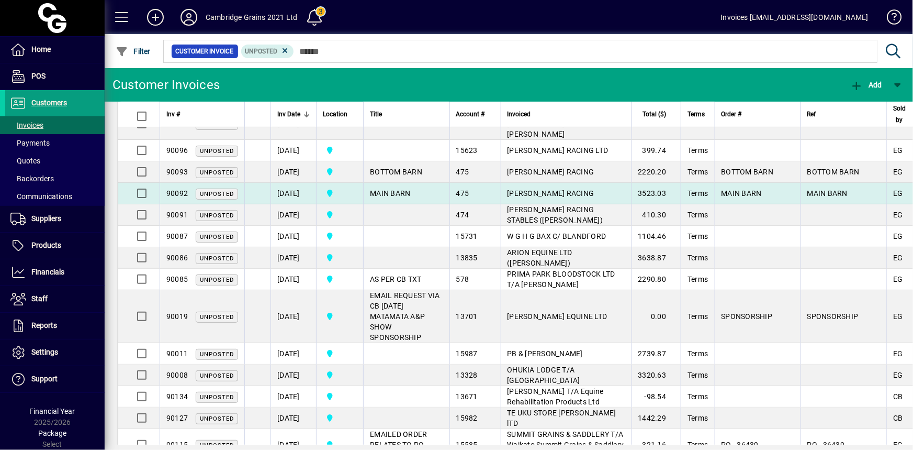
click at [421, 183] on td "MAIN BARN" at bounding box center [406, 193] width 86 height 21
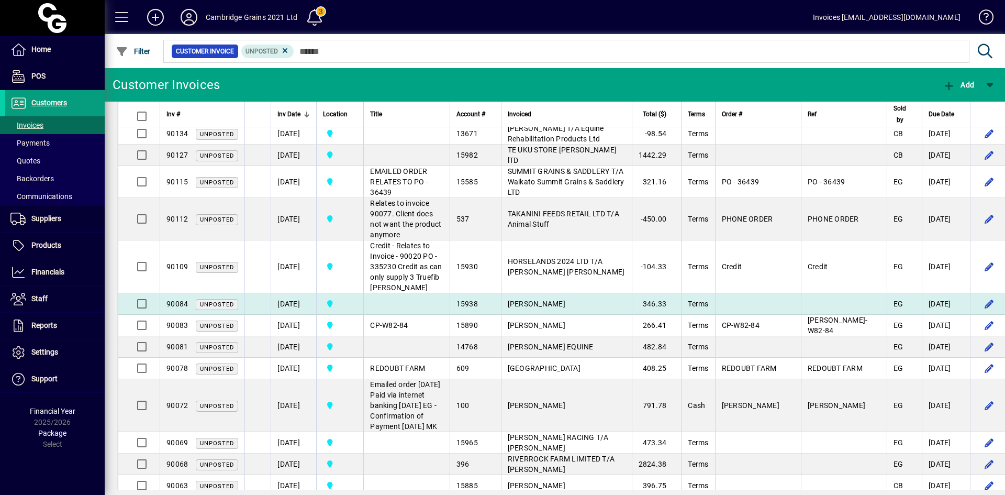
scroll to position [457, 0]
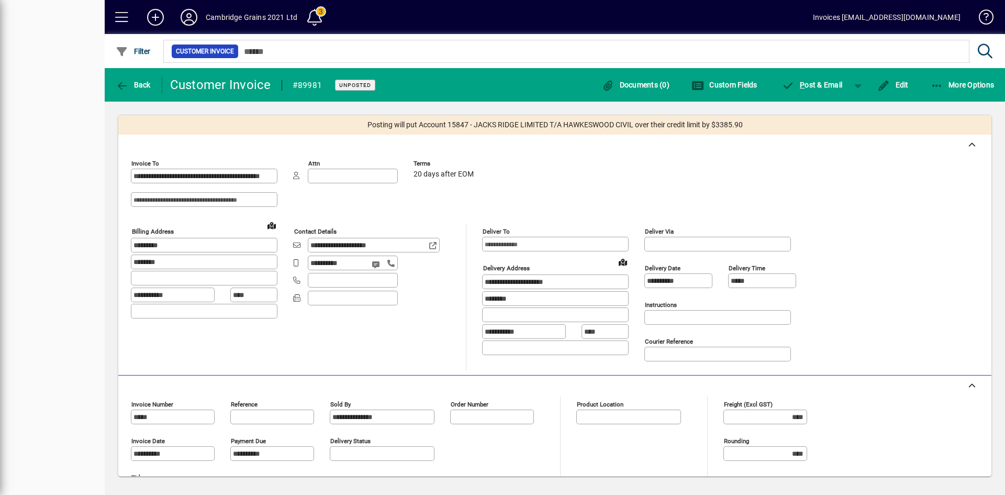
type input "**********"
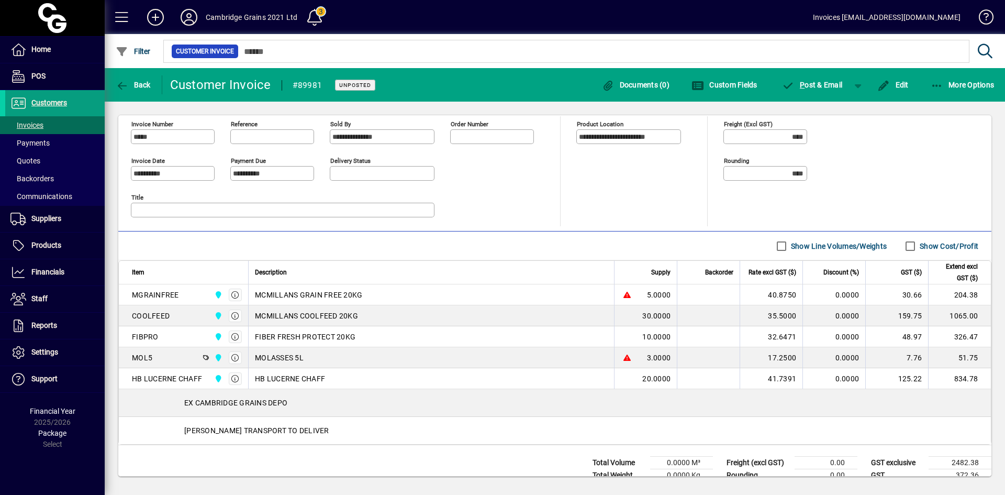
scroll to position [308, 0]
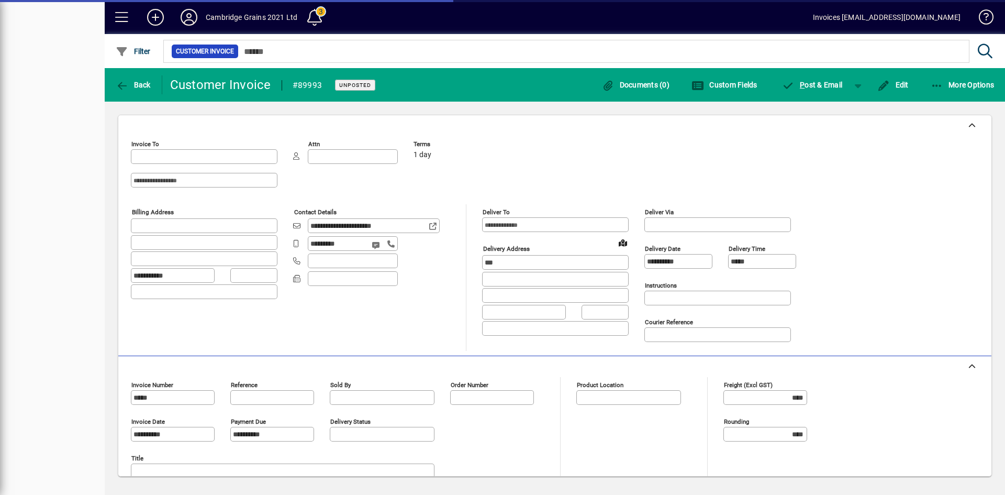
type input "**********"
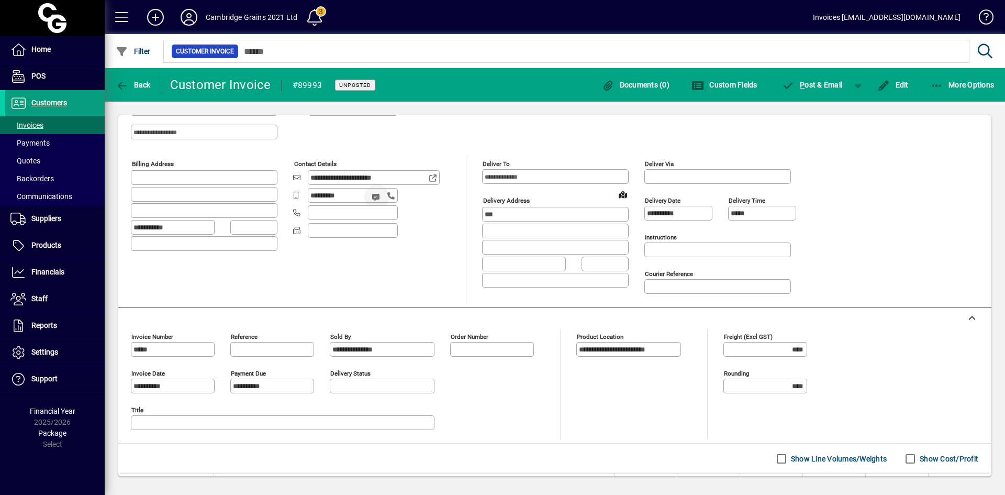
scroll to position [48, 0]
click at [823, 86] on span "P ost & Email" at bounding box center [812, 85] width 61 height 8
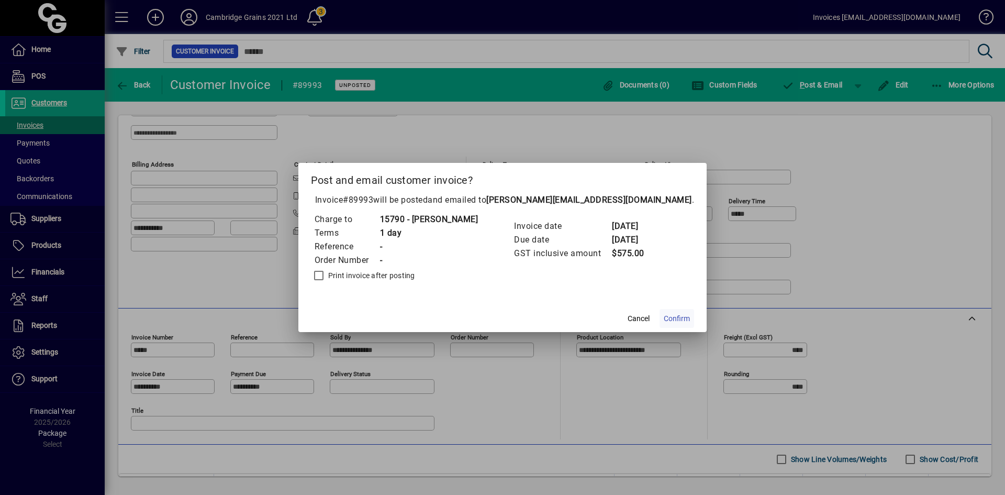
click at [677, 324] on span at bounding box center [676, 318] width 35 height 25
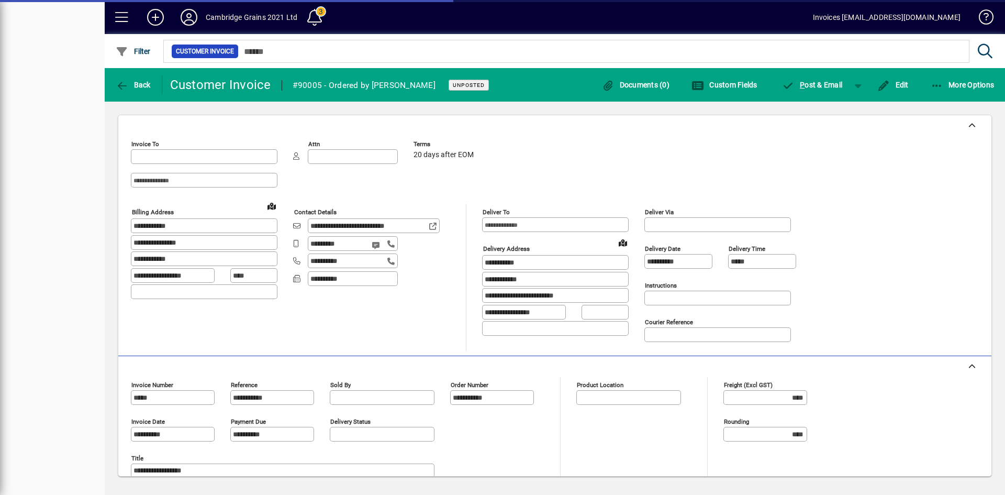
type input "**********"
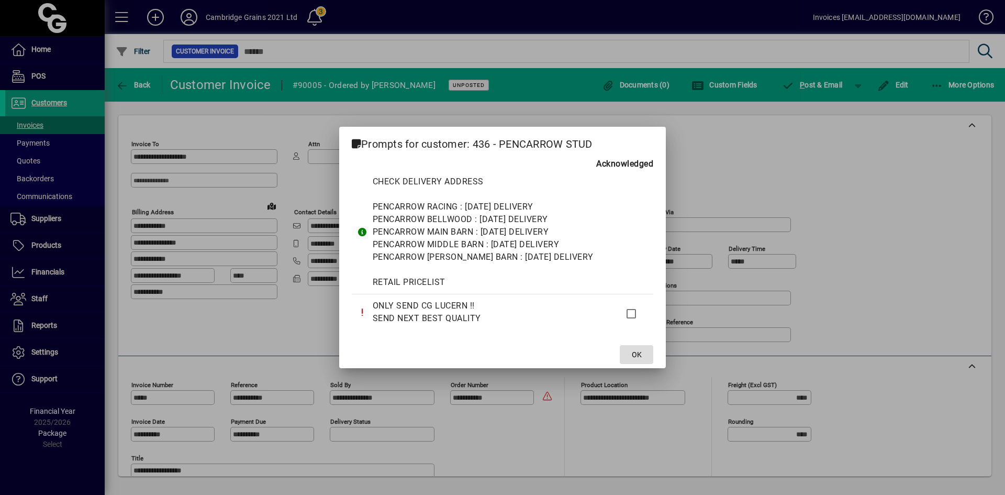
click at [636, 357] on span "OK" at bounding box center [637, 354] width 10 height 11
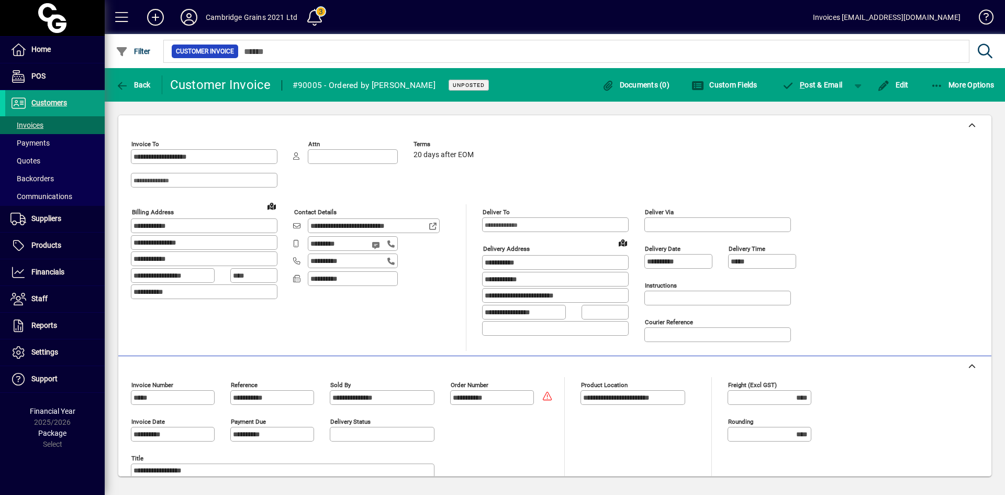
scroll to position [177, 0]
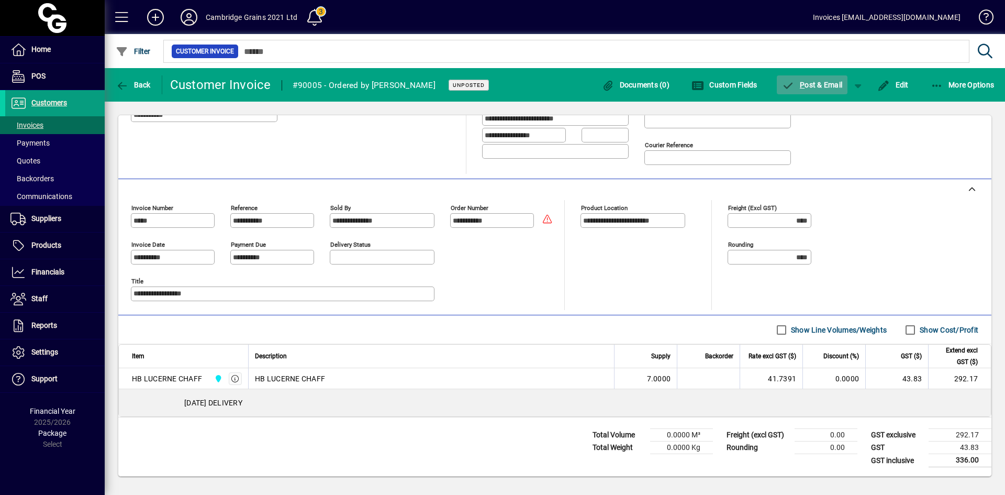
click at [800, 83] on span "P" at bounding box center [802, 85] width 5 height 8
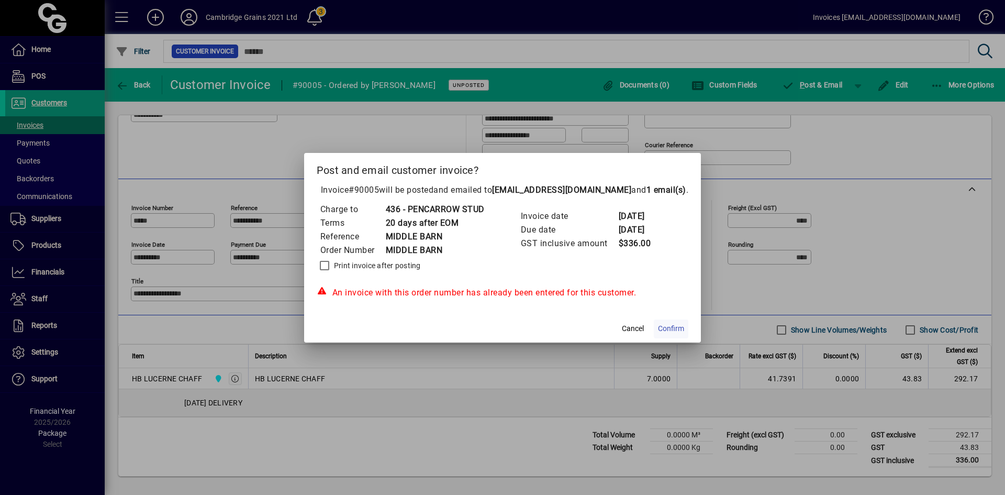
click at [676, 328] on span "Confirm" at bounding box center [671, 328] width 26 height 11
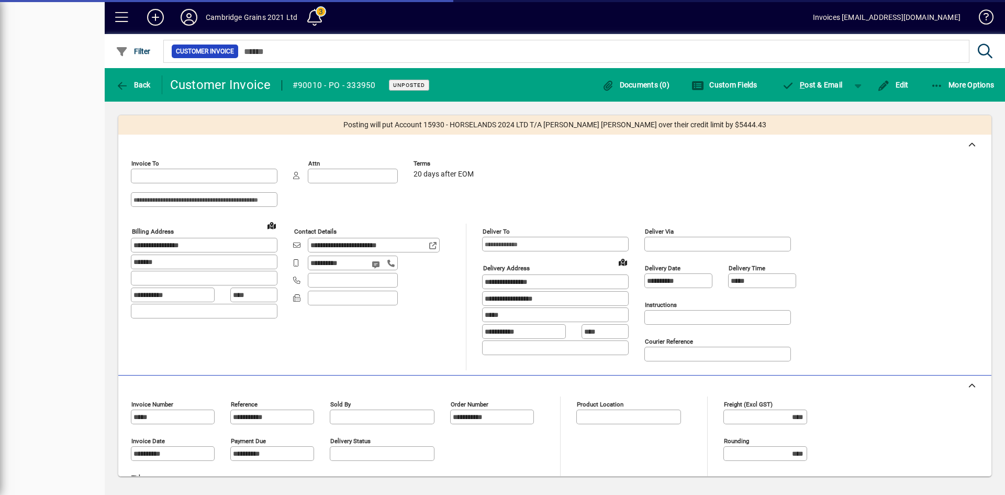
type input "**********"
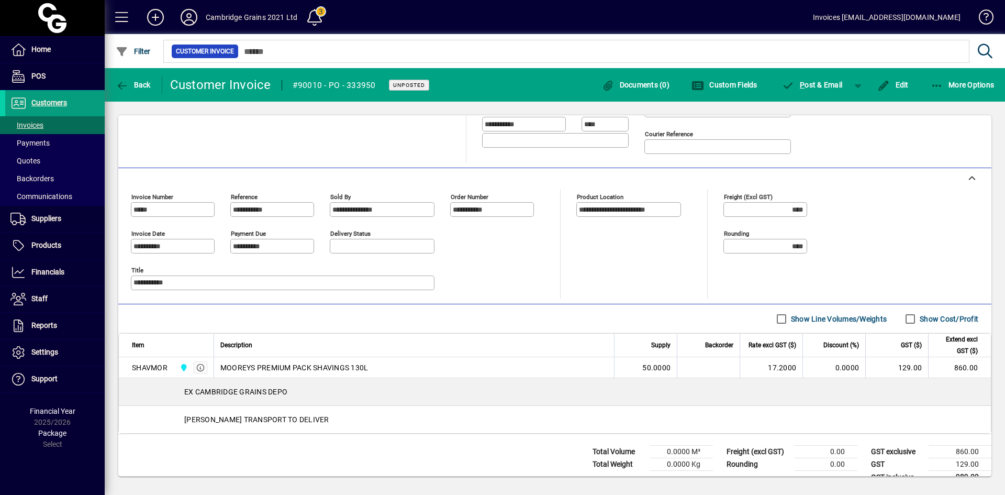
scroll to position [224, 0]
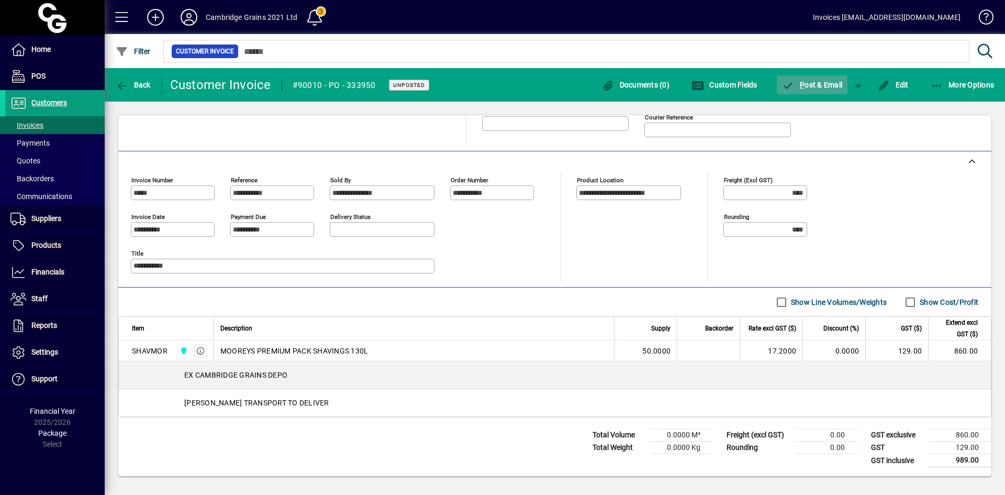
click at [822, 81] on span "P ost & Email" at bounding box center [812, 85] width 61 height 8
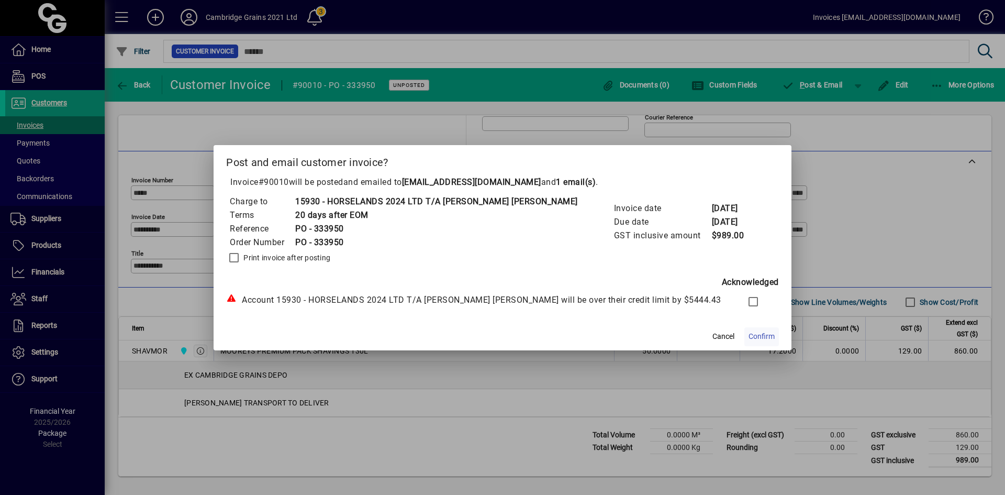
click at [753, 335] on span "Confirm" at bounding box center [761, 336] width 26 height 11
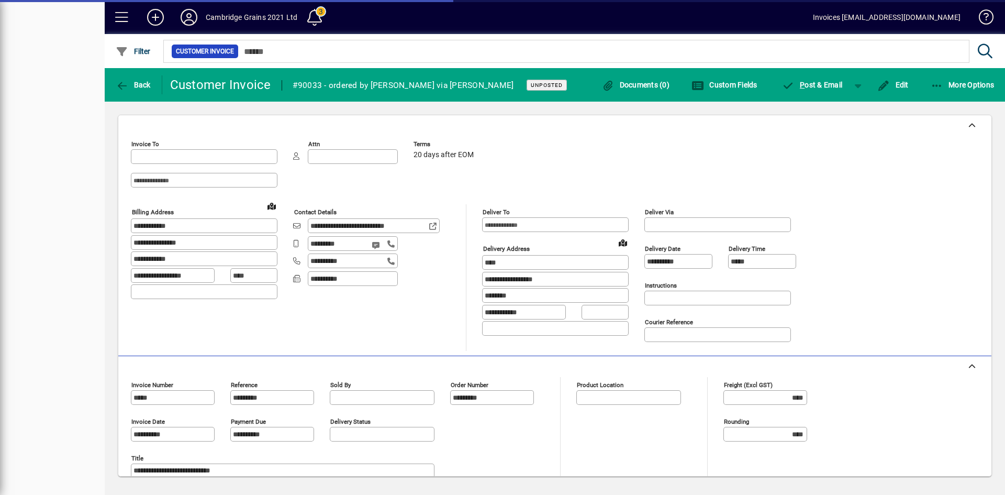
type input "**********"
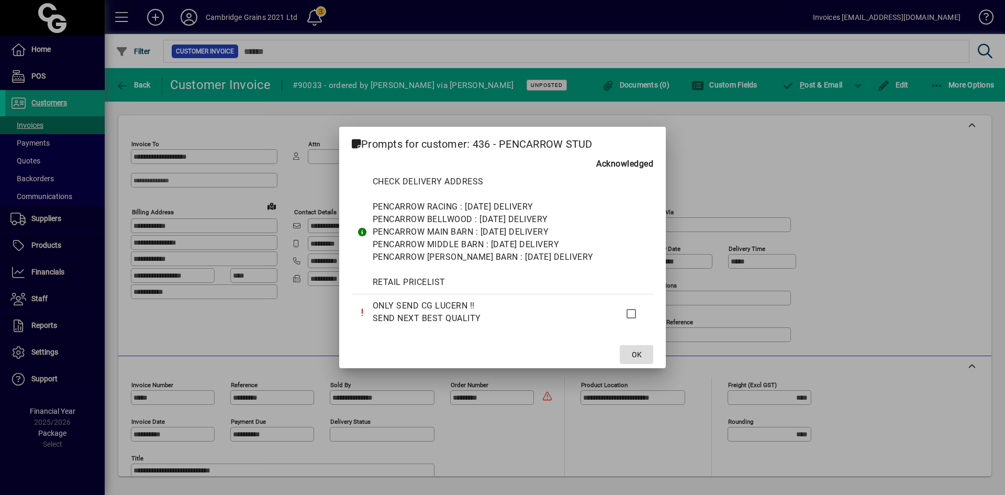
click at [641, 352] on span "OK" at bounding box center [637, 354] width 10 height 11
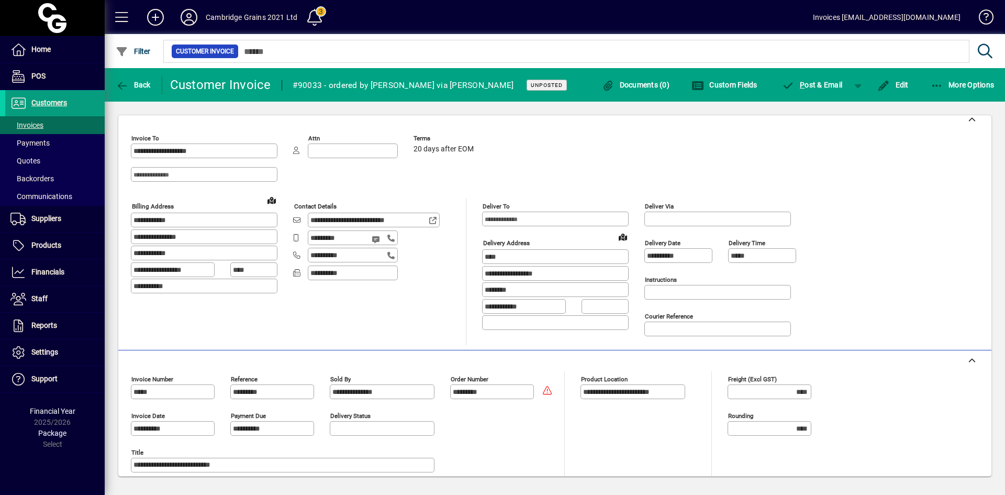
scroll to position [163, 0]
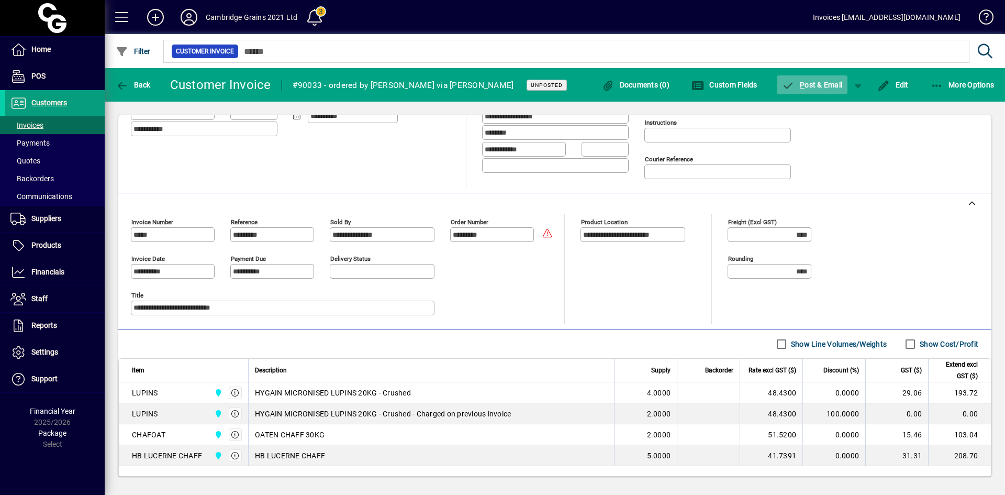
click at [834, 82] on span "P ost & Email" at bounding box center [812, 85] width 61 height 8
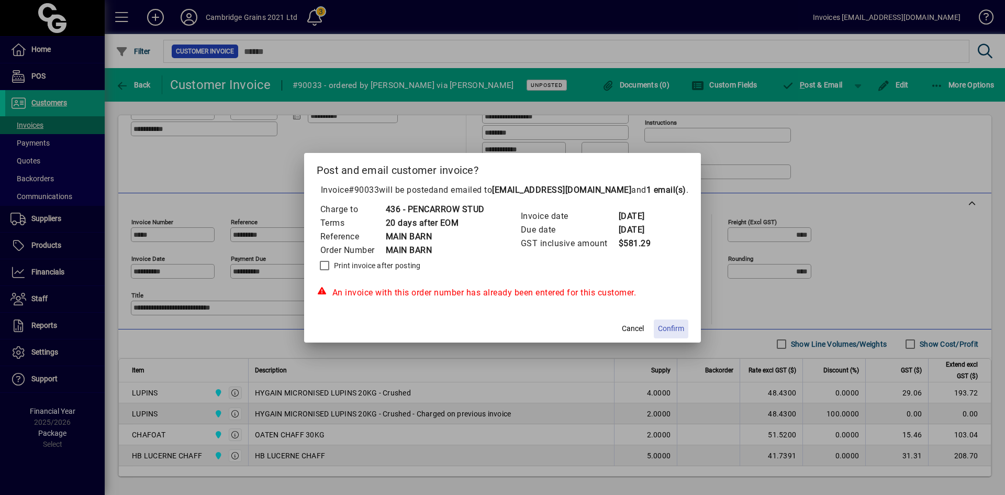
click at [672, 330] on span "Confirm" at bounding box center [671, 328] width 26 height 11
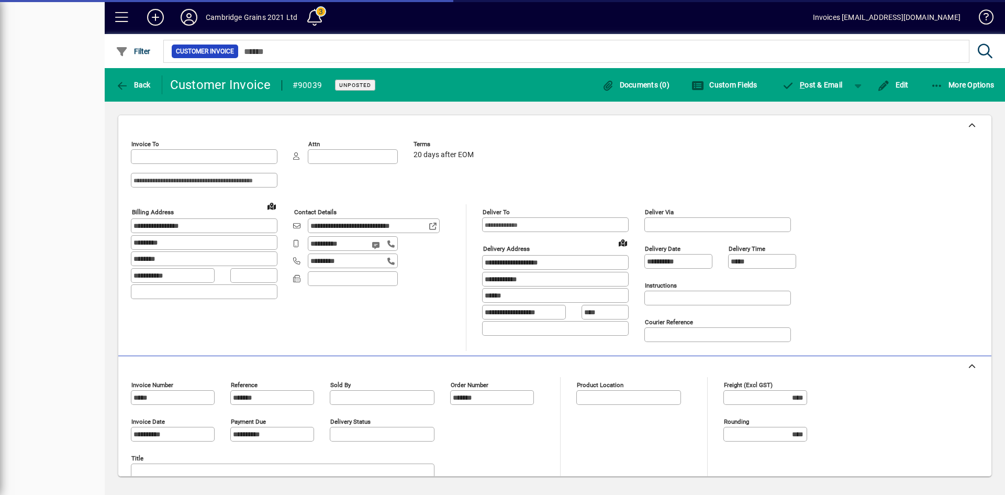
type input "**********"
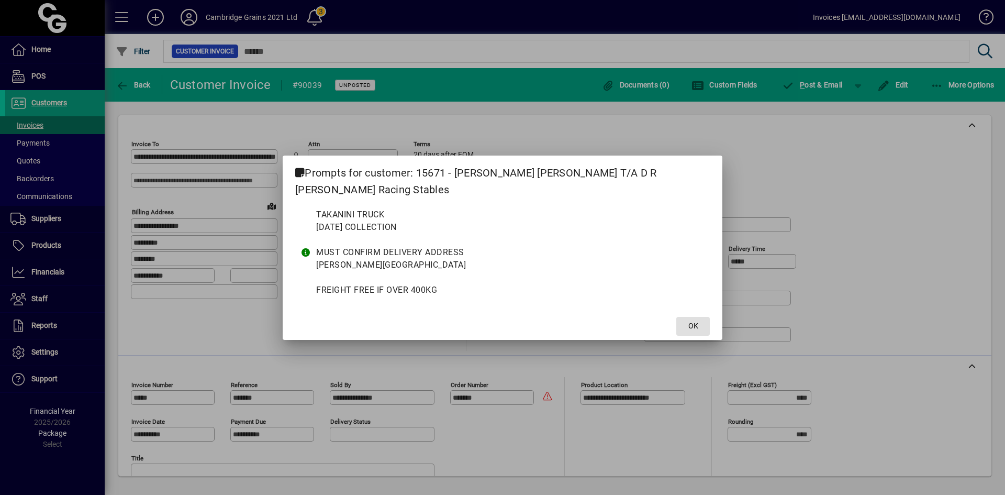
click at [689, 327] on span "OK" at bounding box center [693, 325] width 10 height 11
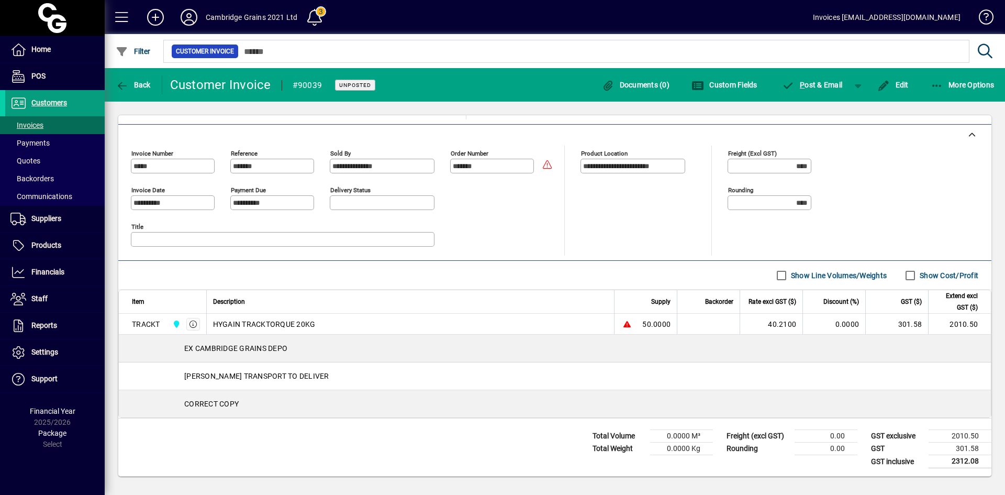
scroll to position [232, 0]
click at [823, 82] on span "P ost & Email" at bounding box center [812, 85] width 61 height 8
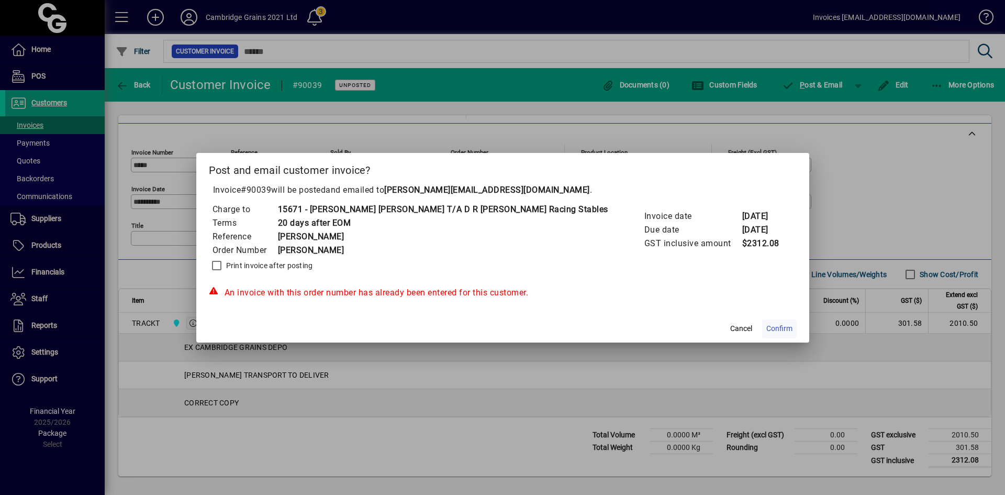
click at [766, 330] on span "Confirm" at bounding box center [779, 328] width 26 height 11
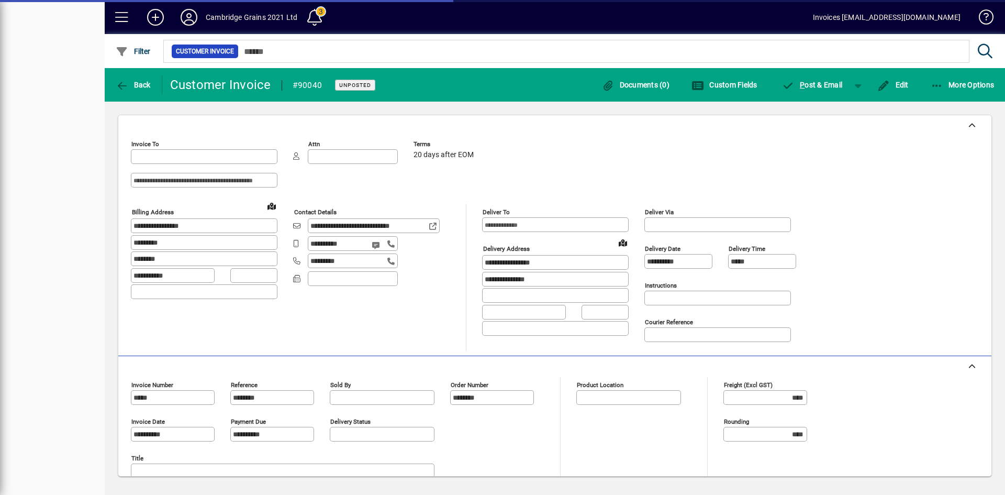
type input "**********"
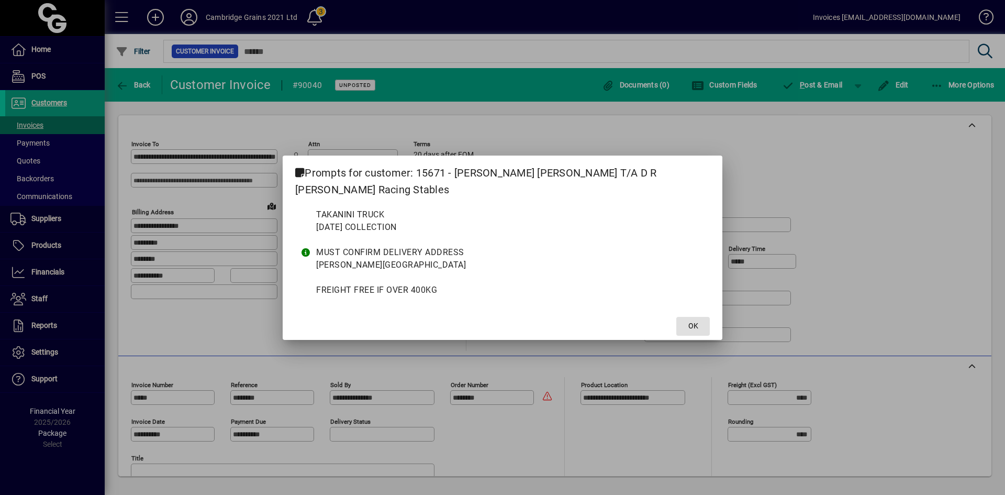
click at [690, 312] on mat-dialog-actions "OK" at bounding box center [503, 326] width 440 height 28
click at [689, 320] on span "OK" at bounding box center [693, 325] width 10 height 11
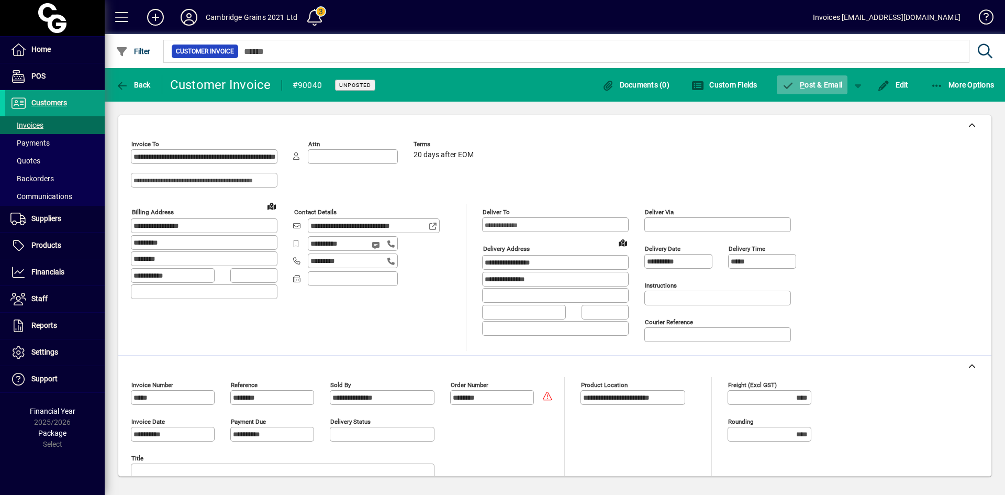
click at [823, 81] on span "P ost & Email" at bounding box center [812, 85] width 61 height 8
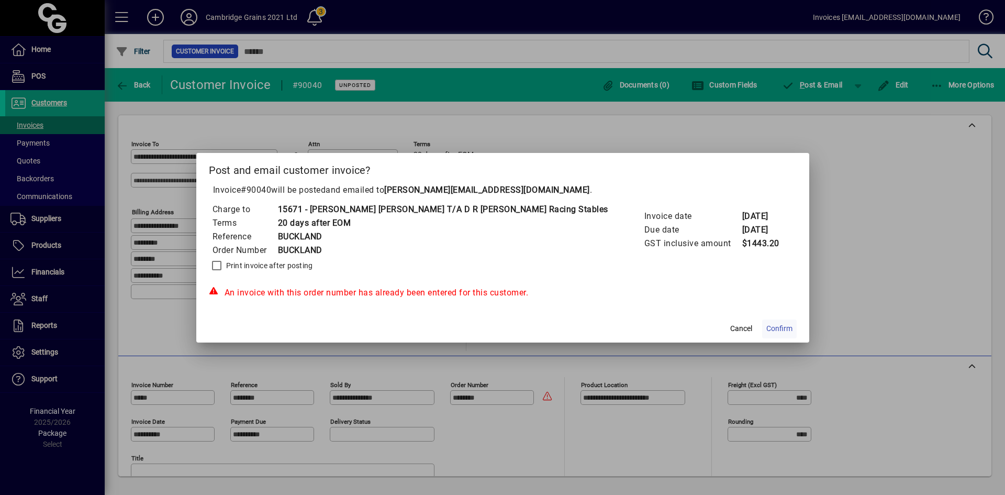
click at [766, 333] on span "Confirm" at bounding box center [779, 328] width 26 height 11
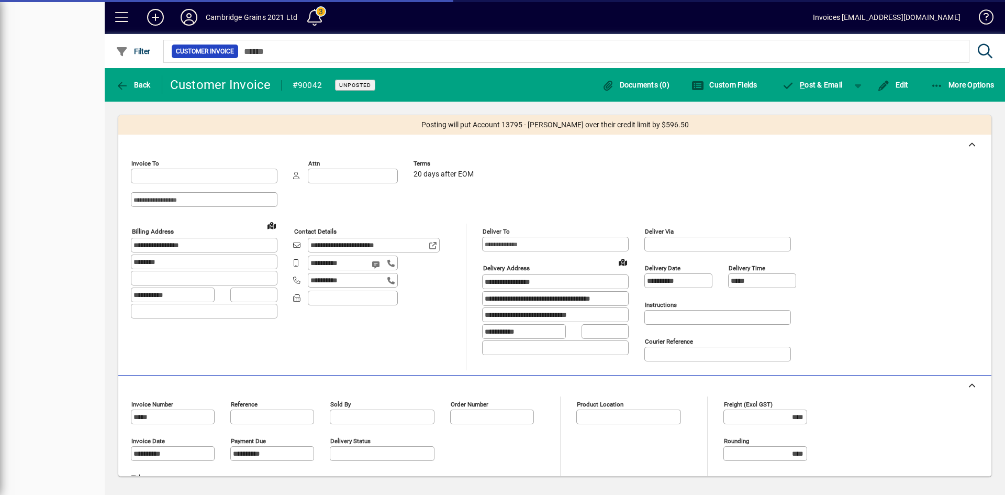
type input "**********"
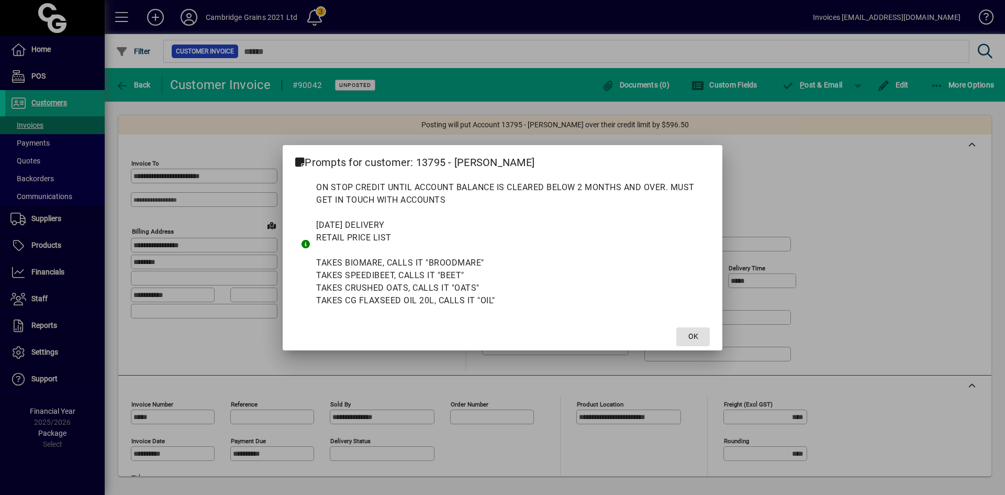
click at [692, 338] on span "OK" at bounding box center [693, 336] width 10 height 11
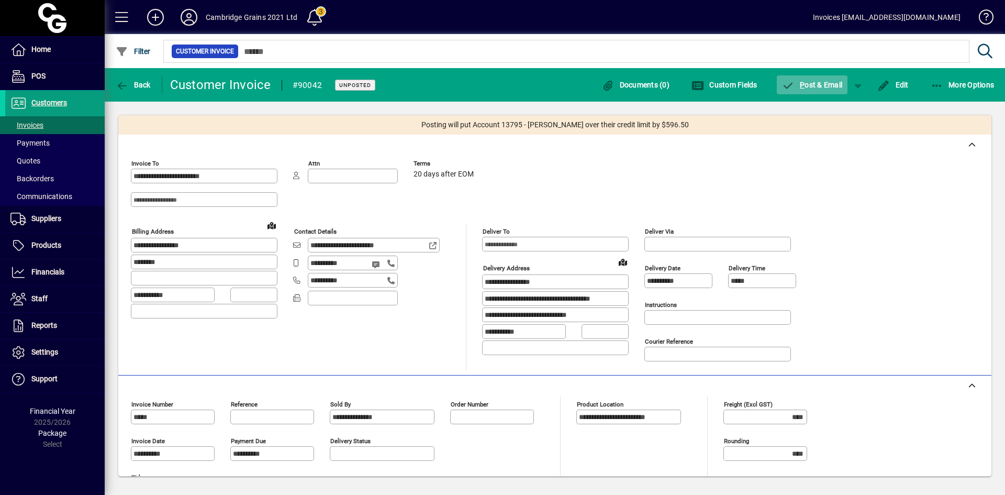
click at [809, 82] on span "P ost & Email" at bounding box center [812, 85] width 61 height 8
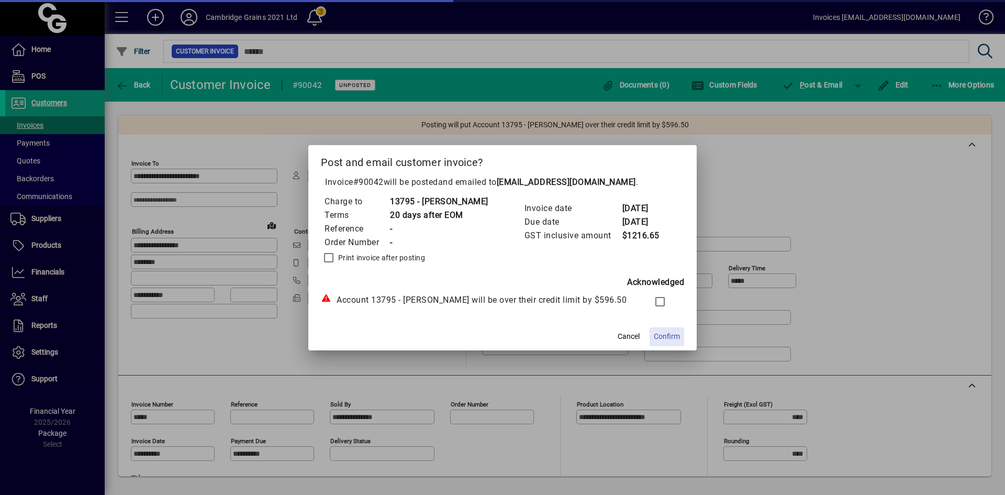
click at [680, 338] on span "Confirm" at bounding box center [667, 336] width 26 height 11
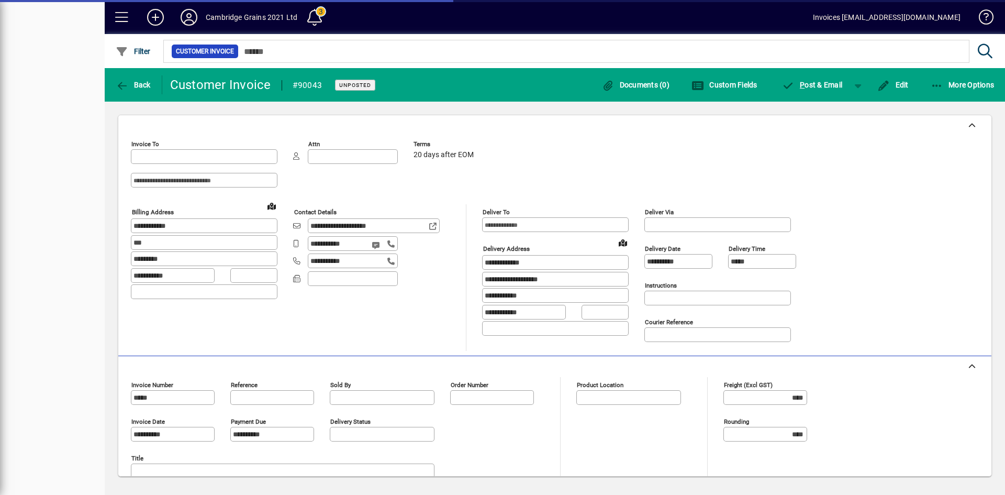
type input "**********"
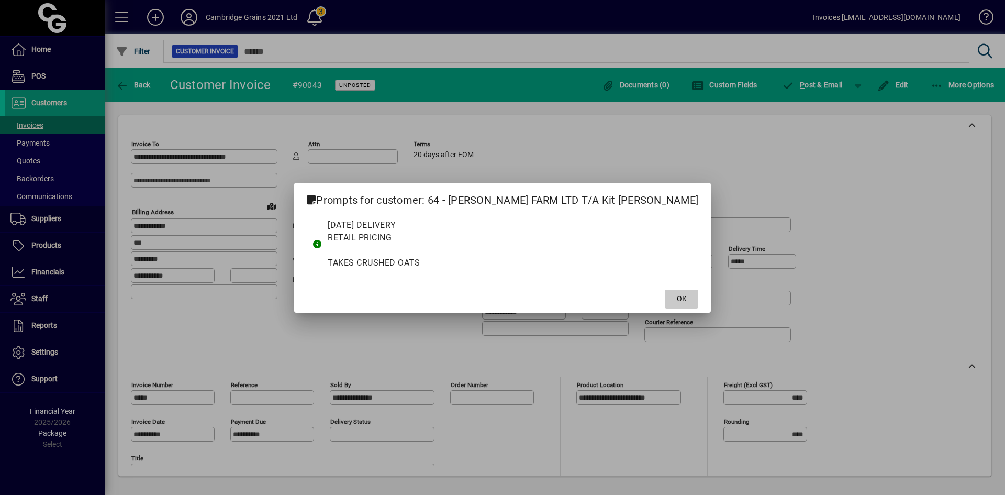
click at [665, 298] on span at bounding box center [681, 298] width 33 height 25
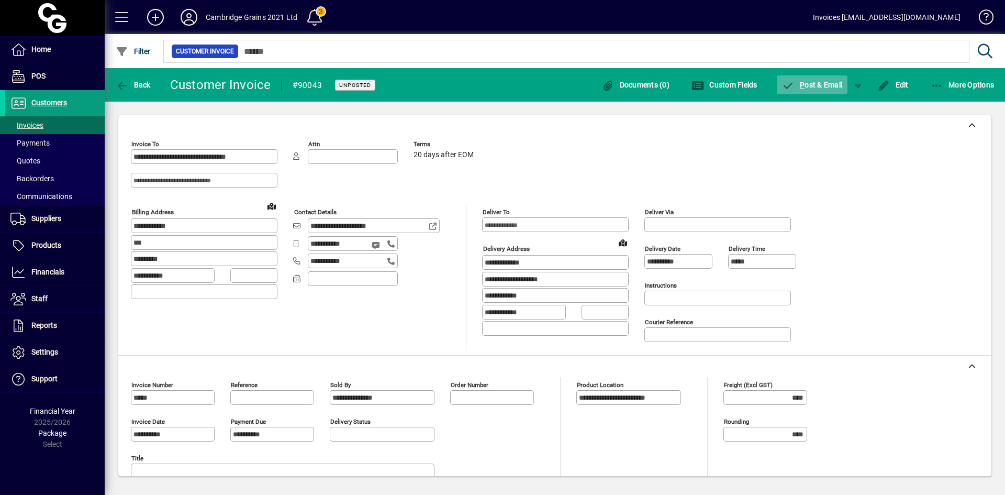
click at [812, 85] on span "P ost & Email" at bounding box center [812, 85] width 61 height 8
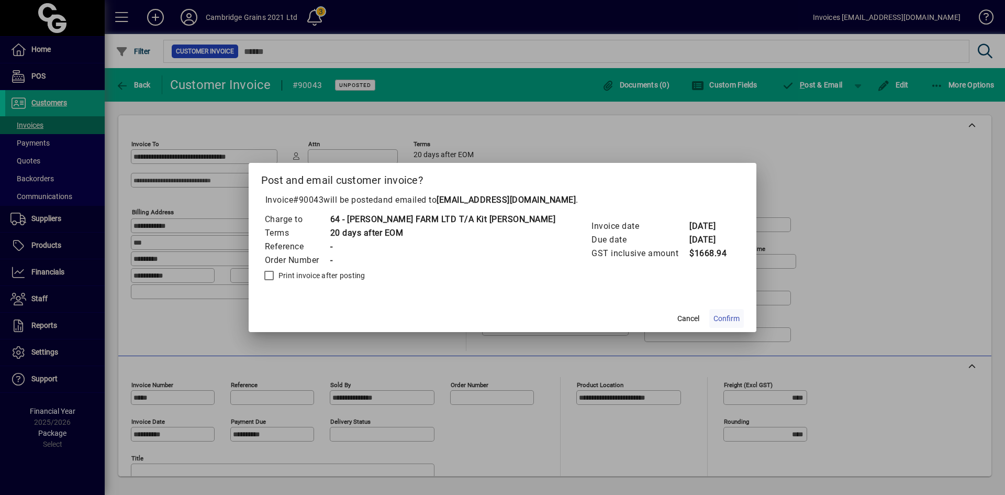
click at [713, 320] on span "Confirm" at bounding box center [726, 318] width 26 height 11
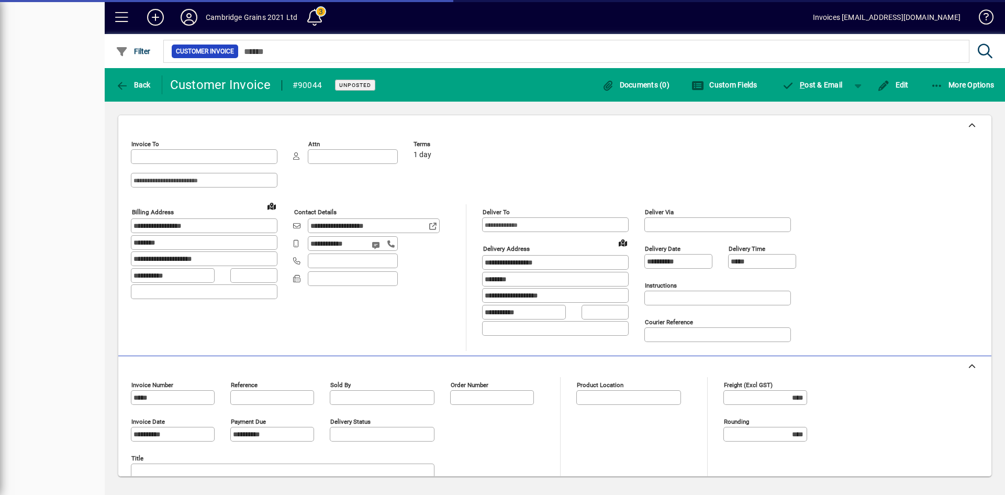
type input "**********"
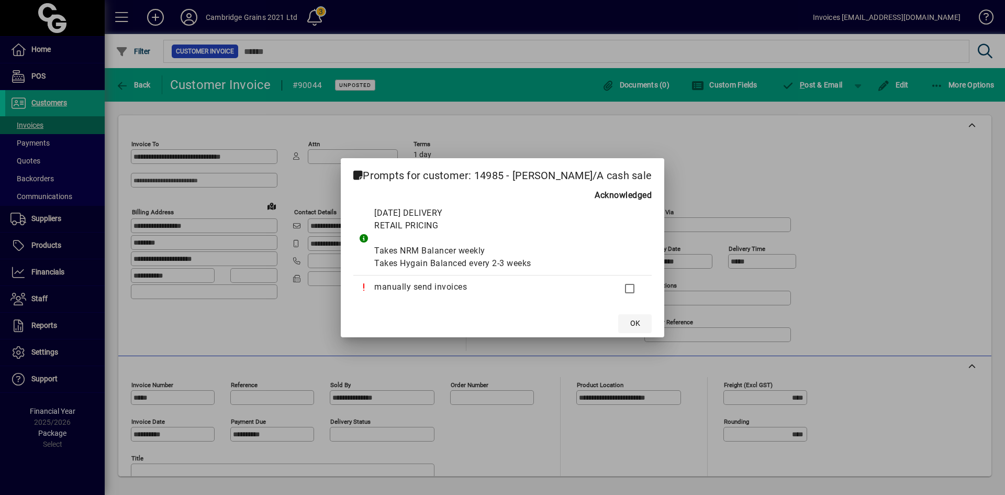
click at [640, 326] on span "OK" at bounding box center [635, 323] width 10 height 11
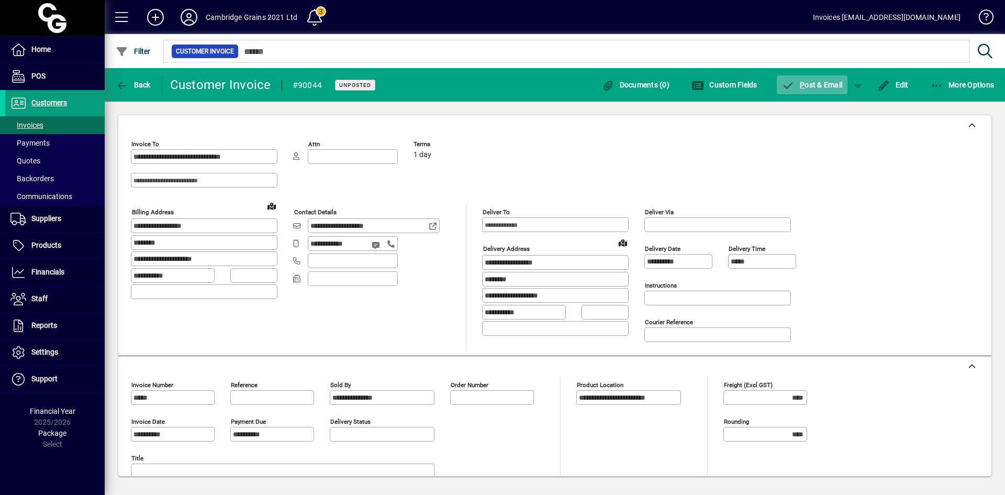
click at [807, 81] on span "P ost & Email" at bounding box center [812, 85] width 61 height 8
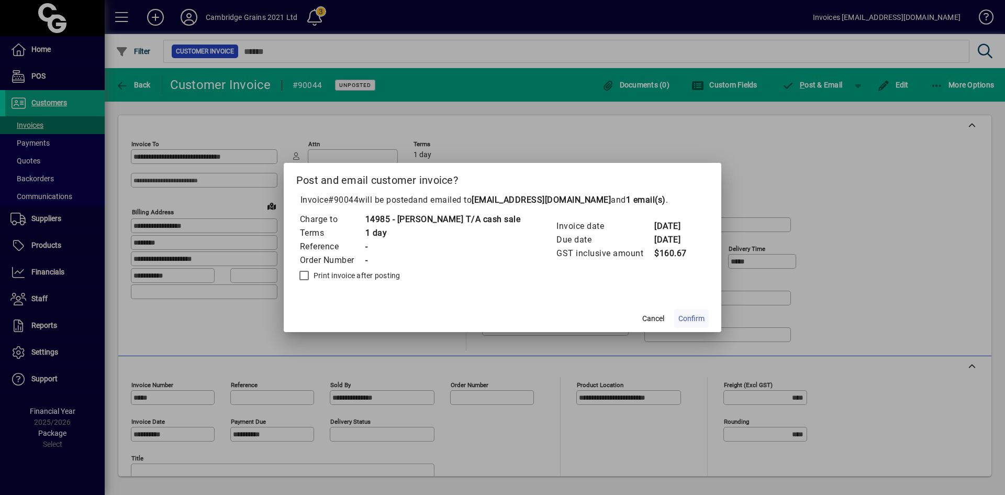
click at [696, 321] on span "Confirm" at bounding box center [691, 318] width 26 height 11
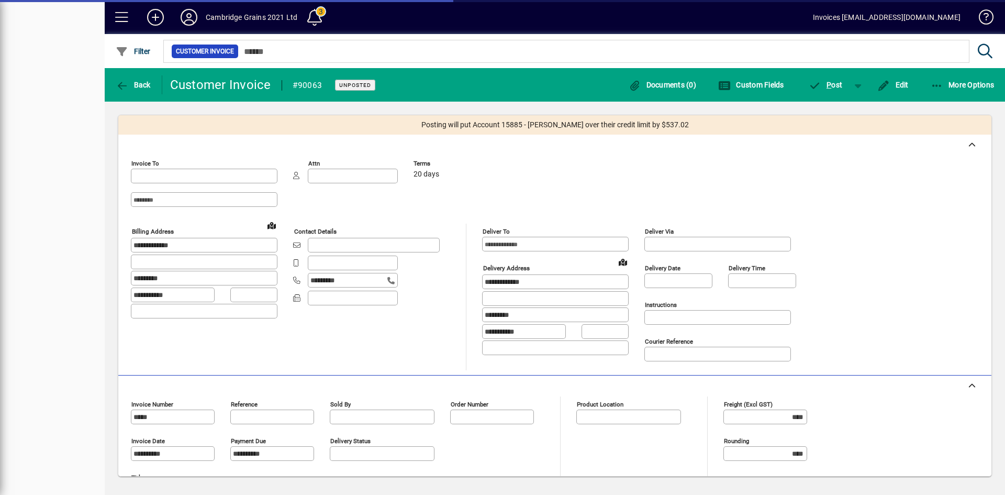
type input "**********"
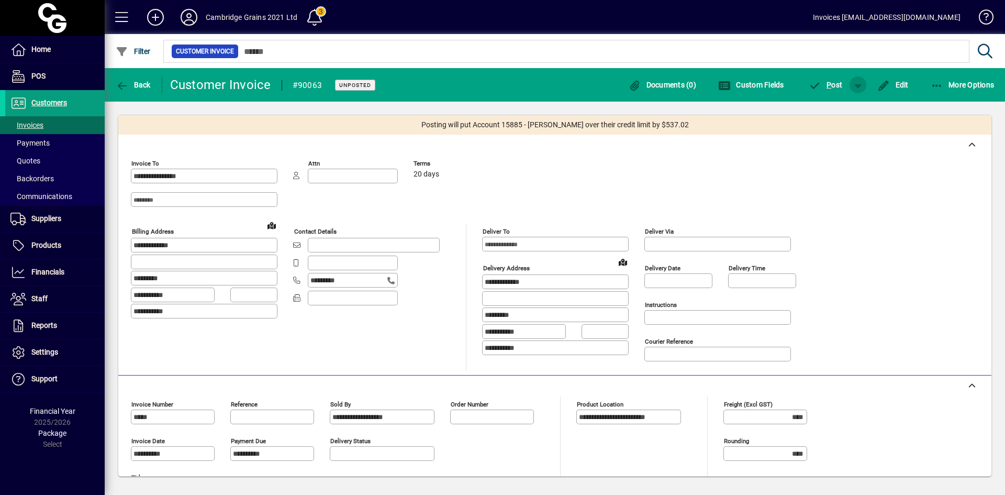
click at [859, 84] on span "button" at bounding box center [857, 84] width 25 height 25
click at [803, 163] on div at bounding box center [502, 247] width 1005 height 495
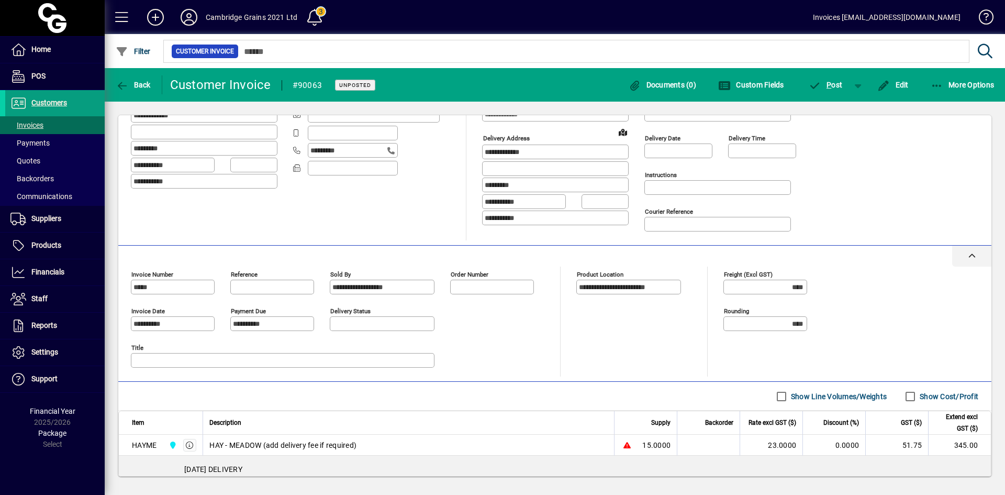
scroll to position [157, 0]
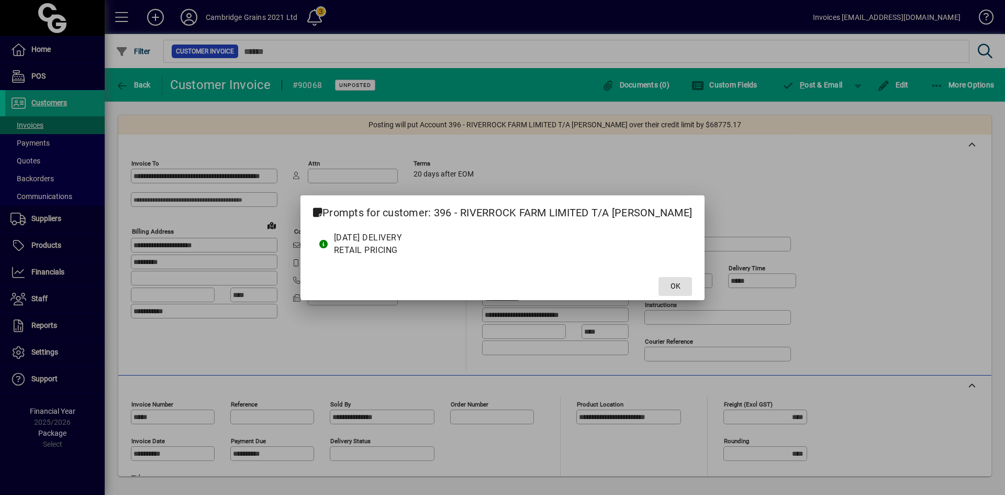
click at [684, 283] on span at bounding box center [674, 286] width 33 height 25
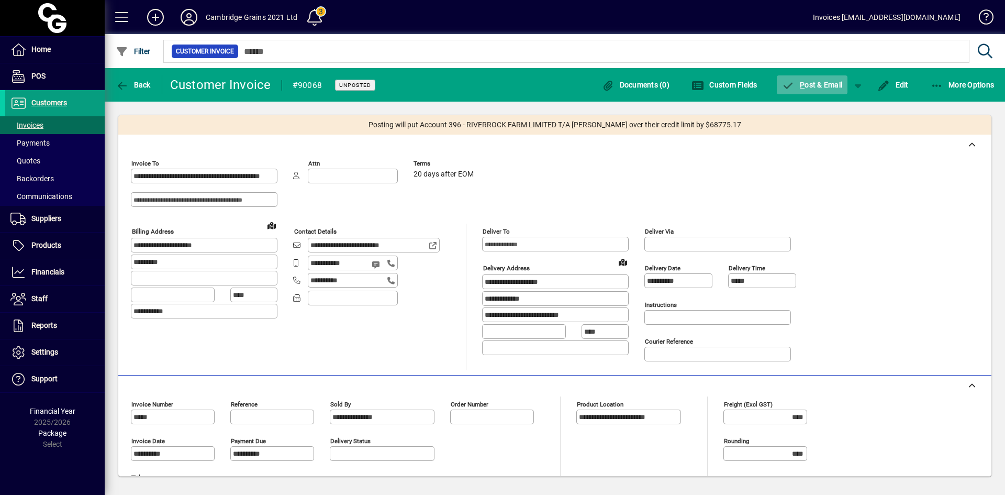
click at [819, 85] on span "P ost & Email" at bounding box center [812, 85] width 61 height 8
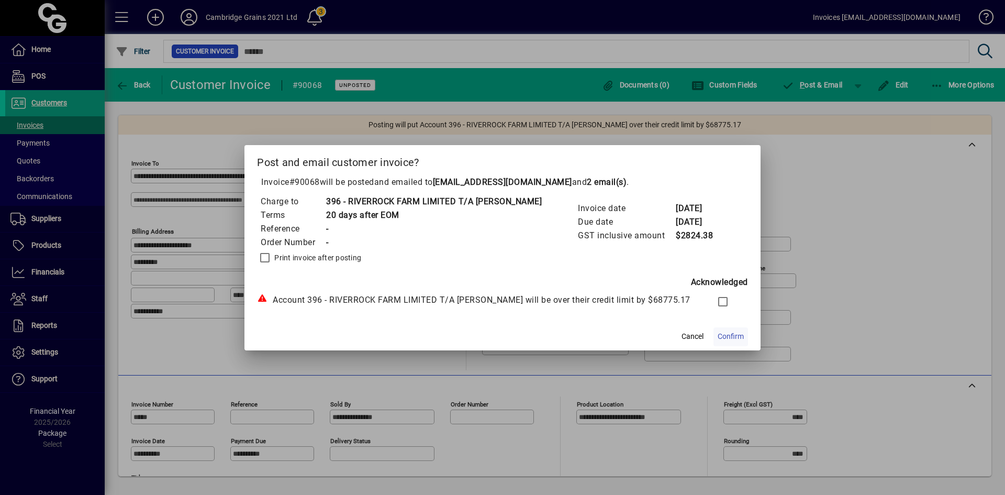
click at [724, 334] on span "Confirm" at bounding box center [731, 336] width 26 height 11
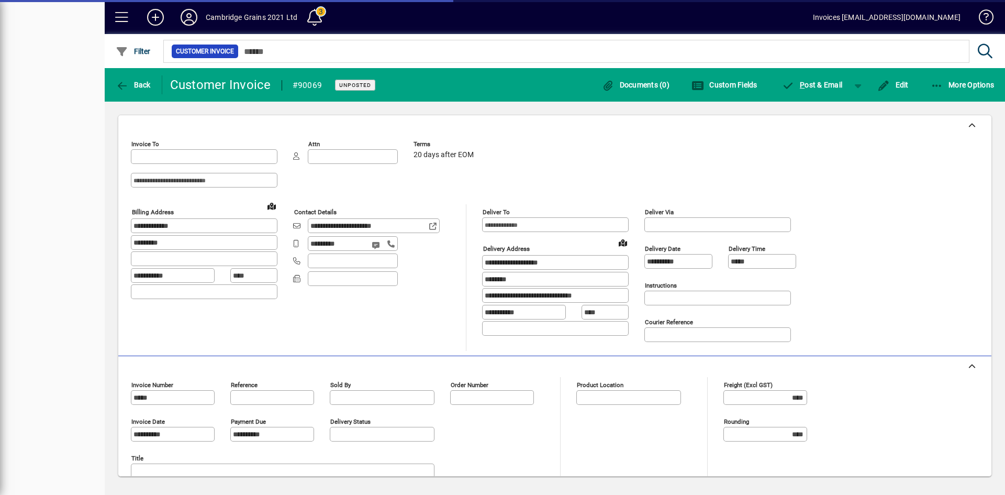
type input "**********"
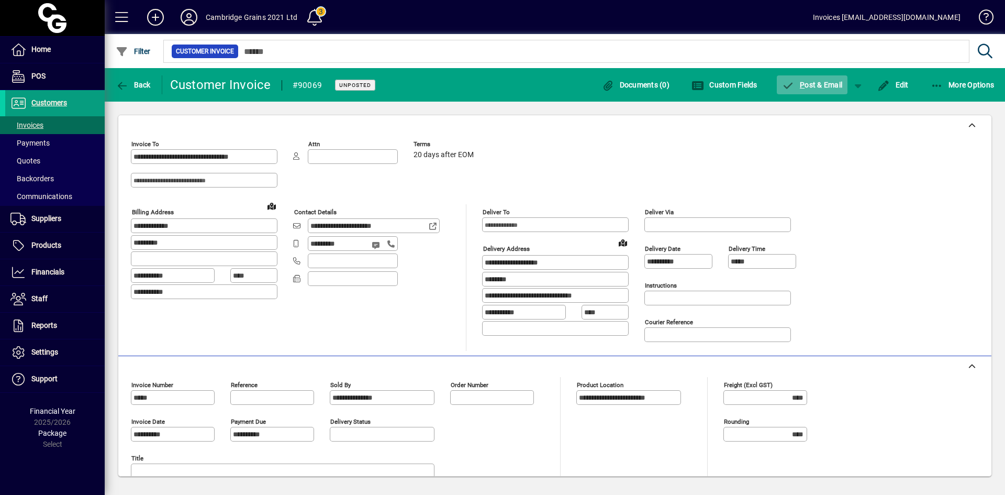
click at [812, 81] on span "P ost & Email" at bounding box center [812, 85] width 61 height 8
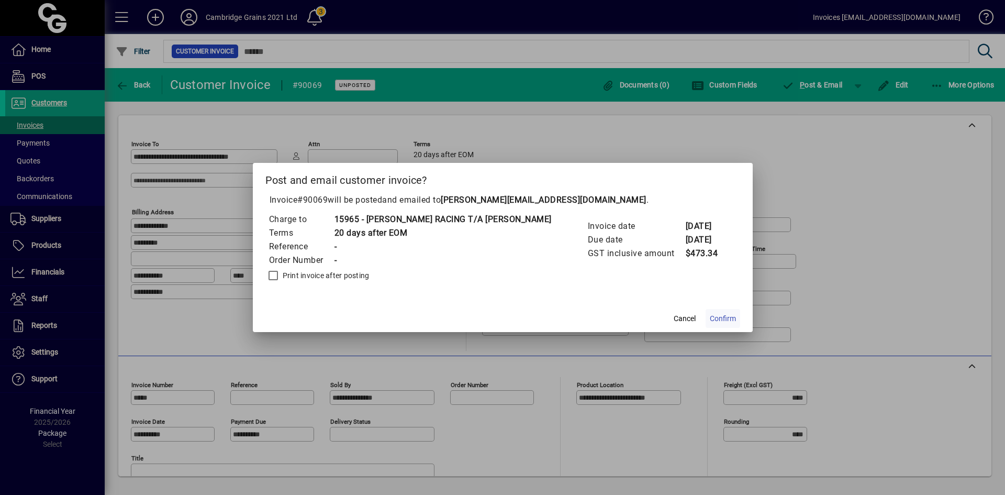
click at [711, 319] on span "Confirm" at bounding box center [723, 318] width 26 height 11
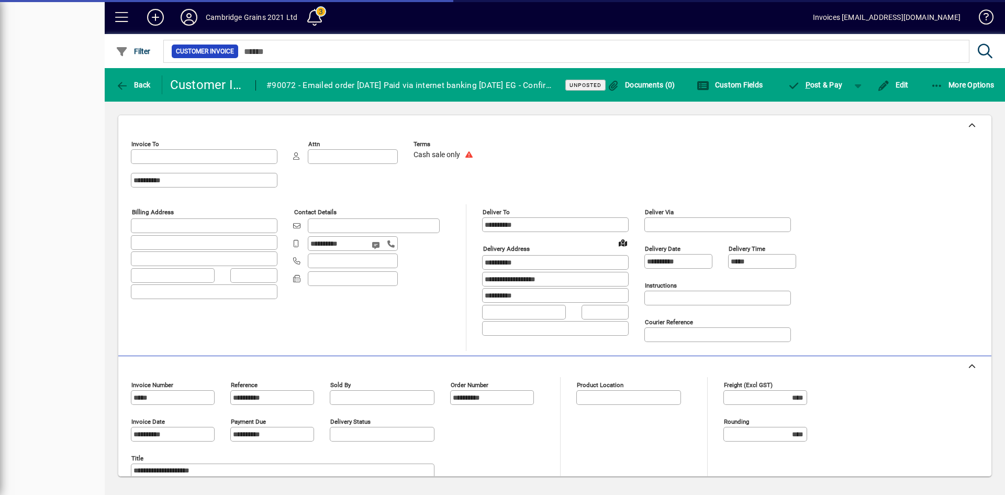
type input "**********"
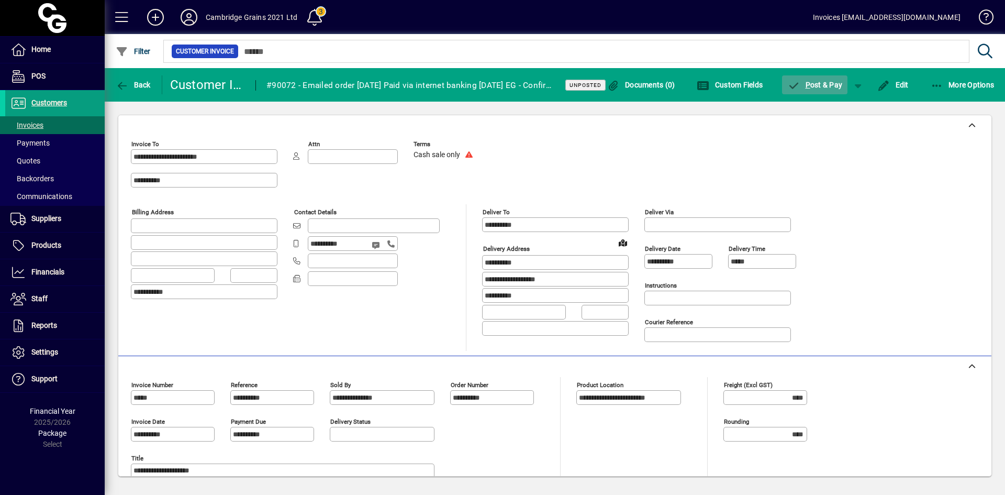
click at [825, 83] on span "P ost & Pay" at bounding box center [814, 85] width 55 height 8
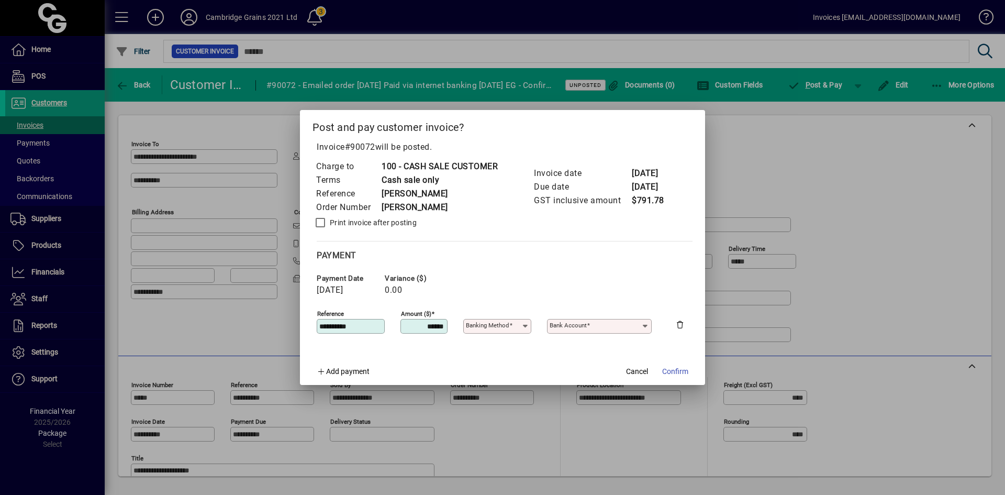
type input "**********"
click at [672, 367] on span "Confirm" at bounding box center [675, 371] width 26 height 11
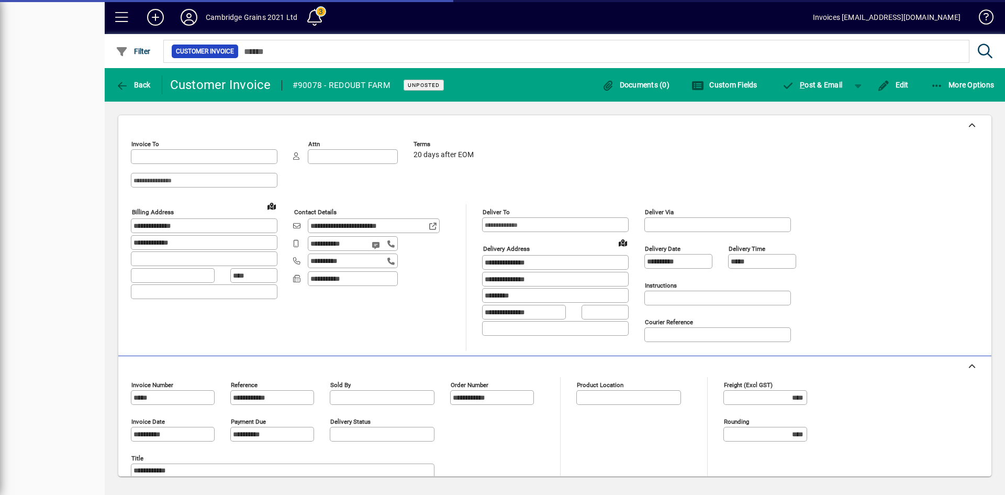
type input "**********"
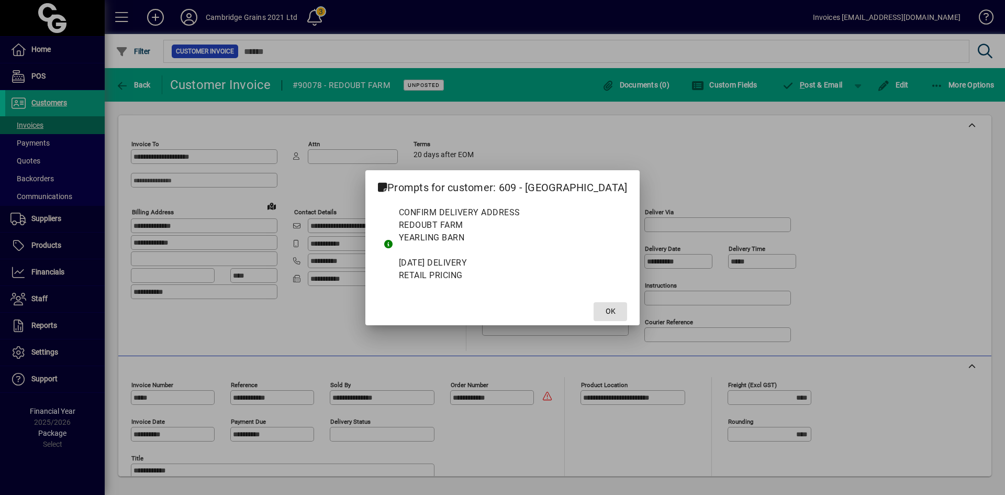
click at [609, 312] on span "OK" at bounding box center [611, 311] width 10 height 11
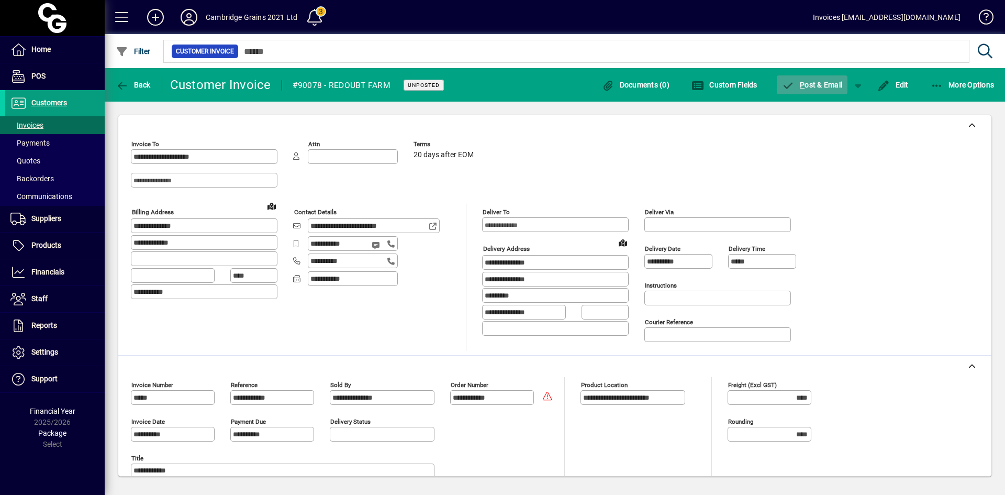
click at [820, 81] on span "P ost & Email" at bounding box center [812, 85] width 61 height 8
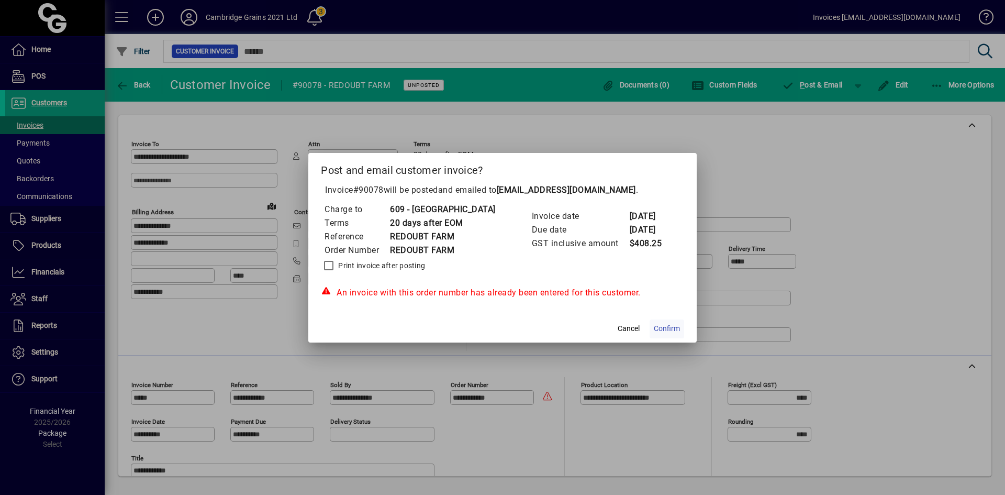
click at [670, 332] on span "Confirm" at bounding box center [667, 328] width 26 height 11
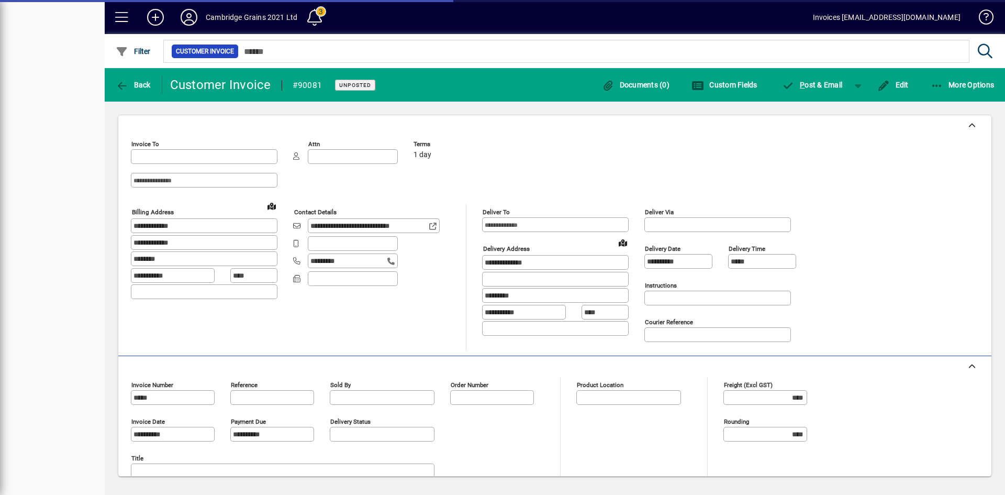
type input "**********"
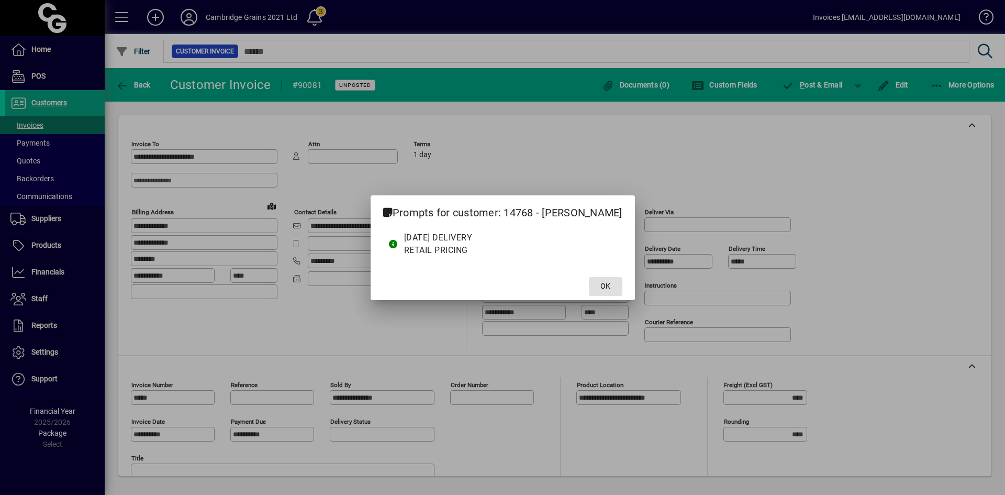
drag, startPoint x: 618, startPoint y: 287, endPoint x: 822, endPoint y: 57, distance: 307.3
click at [617, 286] on span at bounding box center [605, 286] width 33 height 25
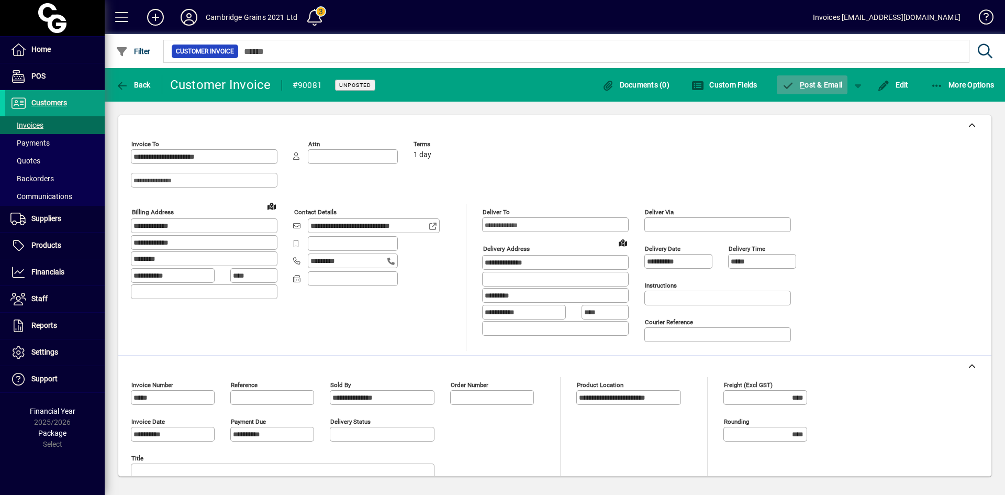
click at [815, 84] on span "P ost & Email" at bounding box center [812, 85] width 61 height 8
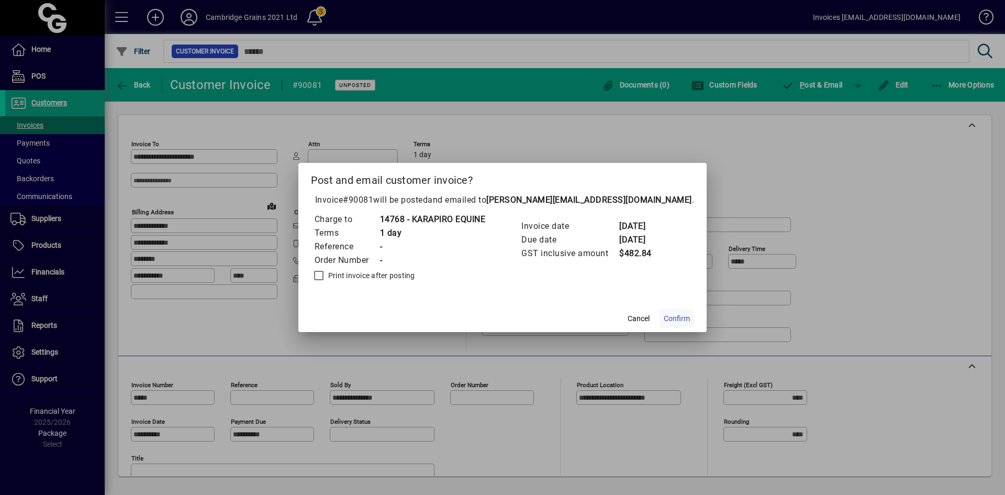
click at [671, 319] on span "Confirm" at bounding box center [677, 318] width 26 height 11
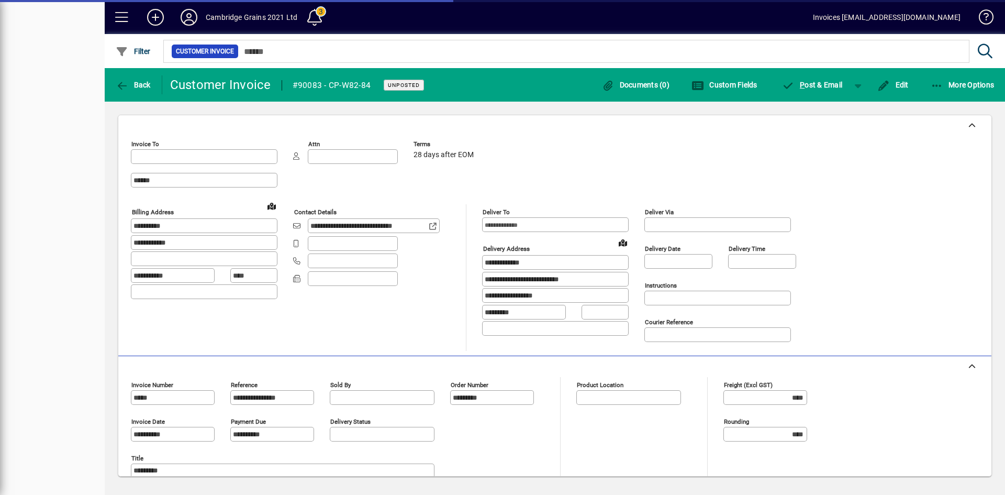
type input "**********"
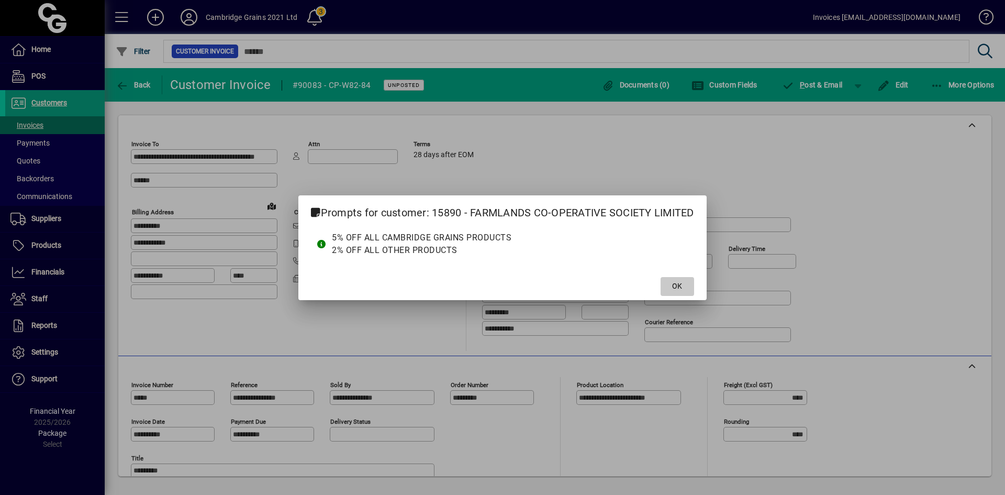
click at [675, 285] on span "OK" at bounding box center [677, 286] width 10 height 11
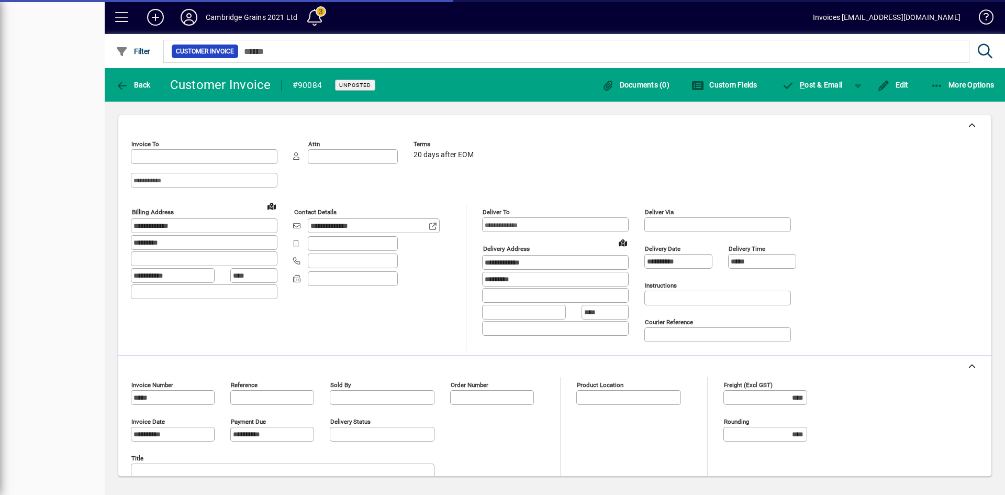
type input "**********"
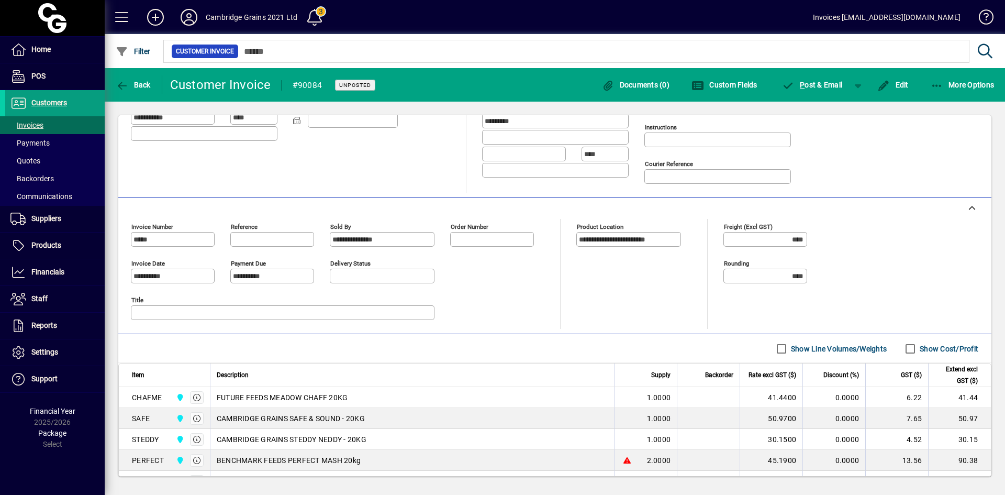
scroll to position [157, 0]
click at [808, 85] on span "P ost & Email" at bounding box center [812, 85] width 61 height 8
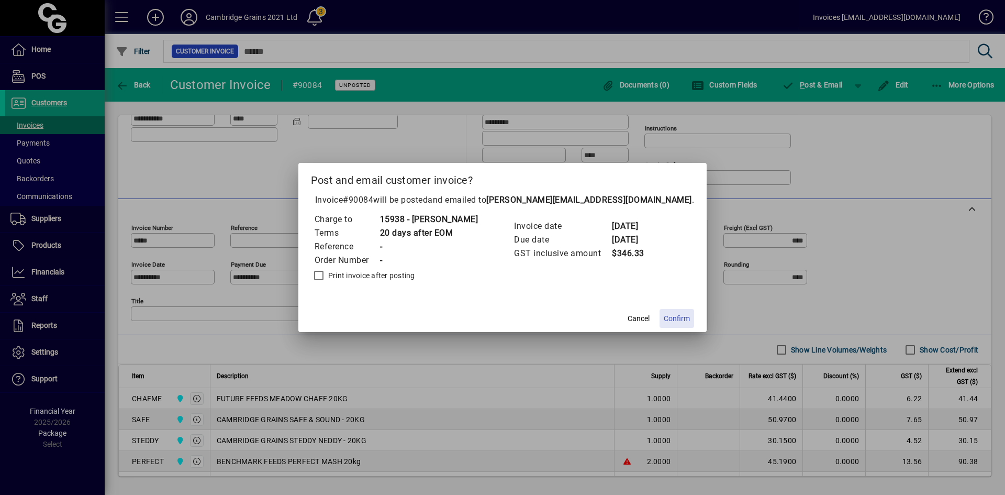
click at [673, 317] on span "Confirm" at bounding box center [677, 318] width 26 height 11
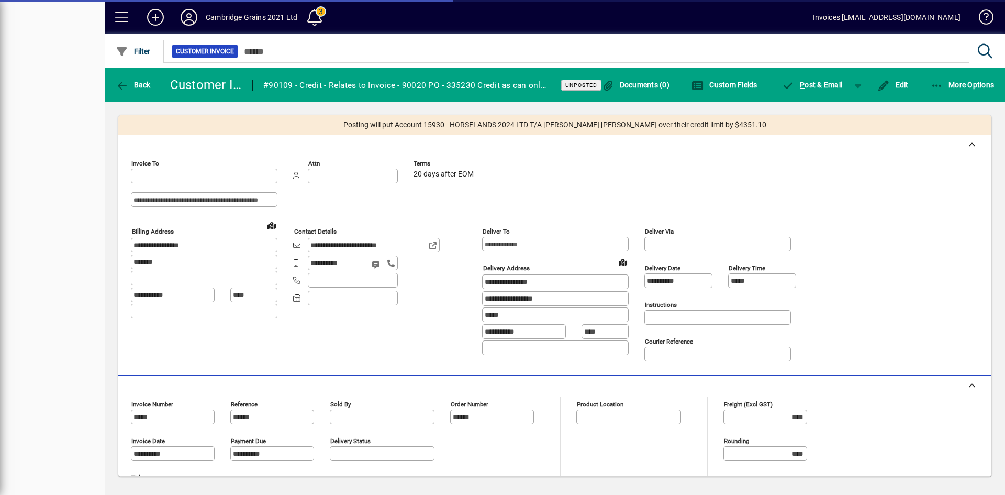
type input "**********"
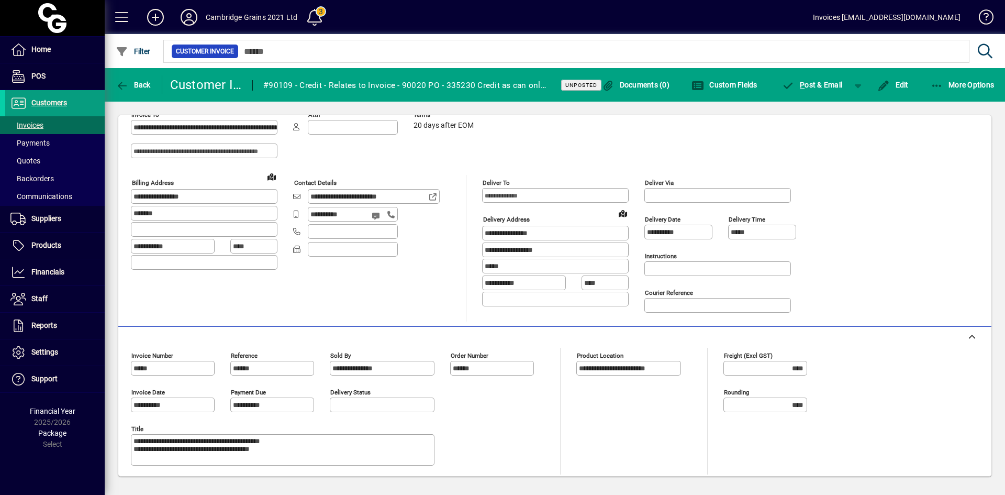
scroll to position [186, 0]
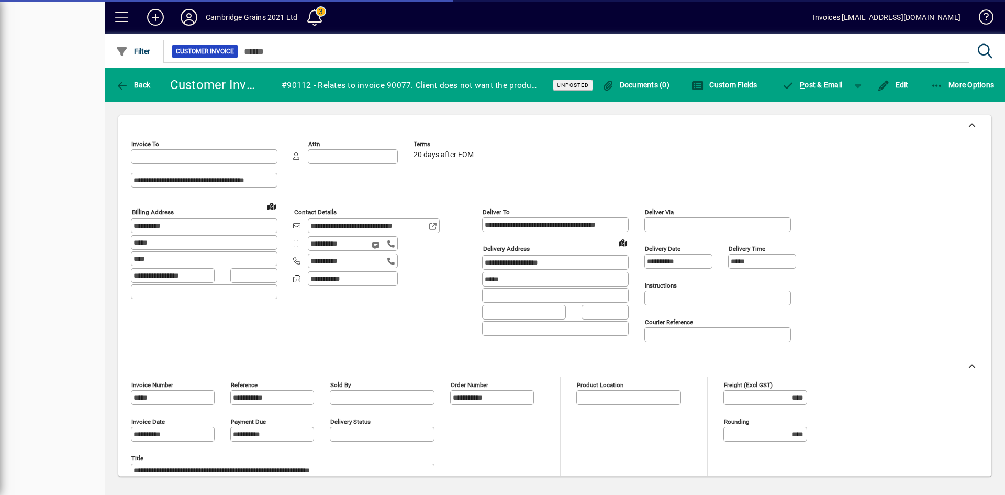
type input "**********"
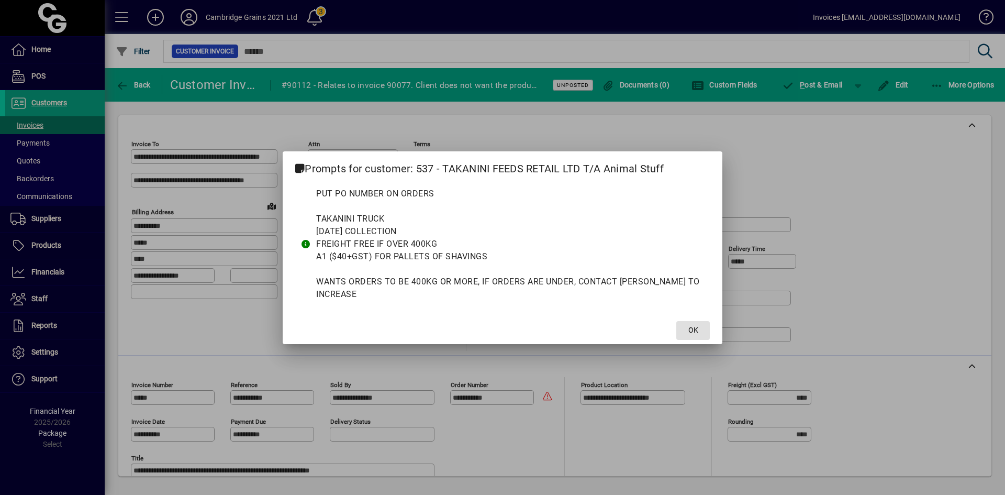
click at [688, 324] on span "OK" at bounding box center [693, 329] width 10 height 11
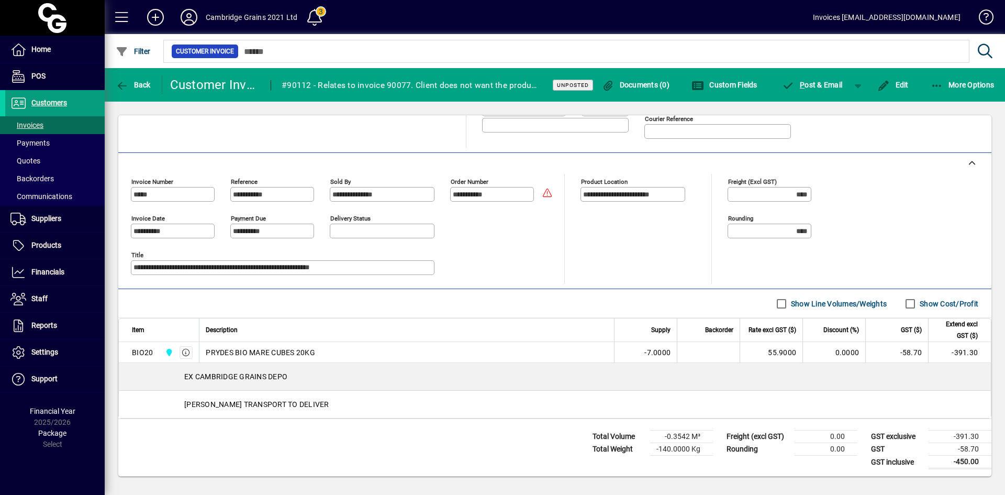
scroll to position [205, 0]
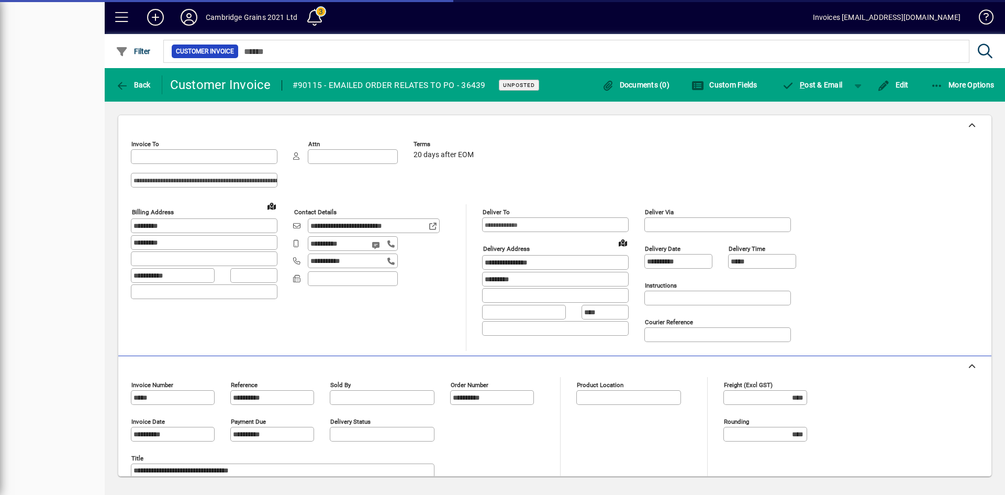
type input "**********"
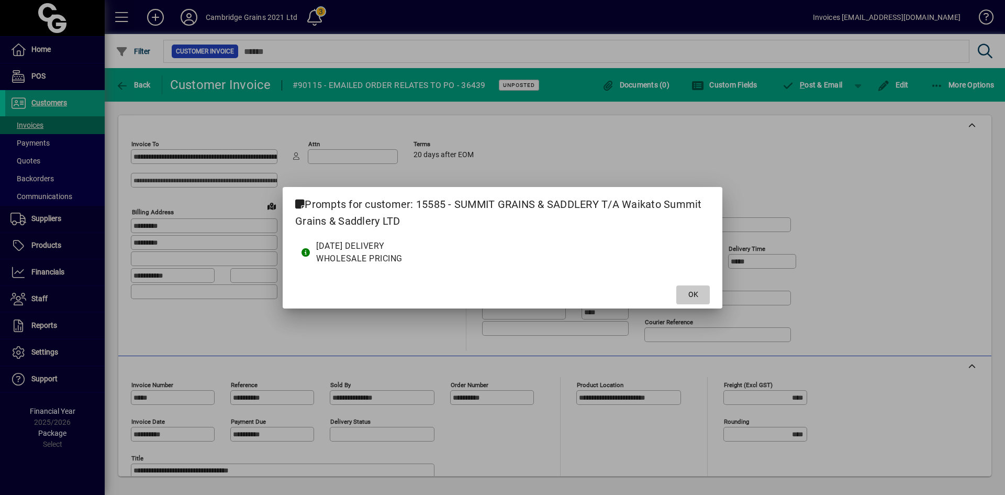
click at [689, 291] on span "OK" at bounding box center [693, 294] width 10 height 11
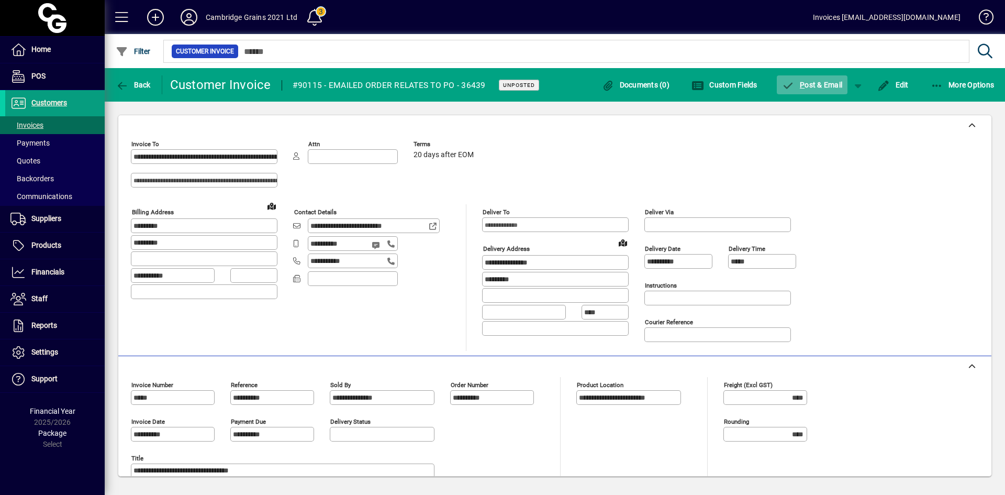
click at [809, 83] on span "P ost & Email" at bounding box center [812, 85] width 61 height 8
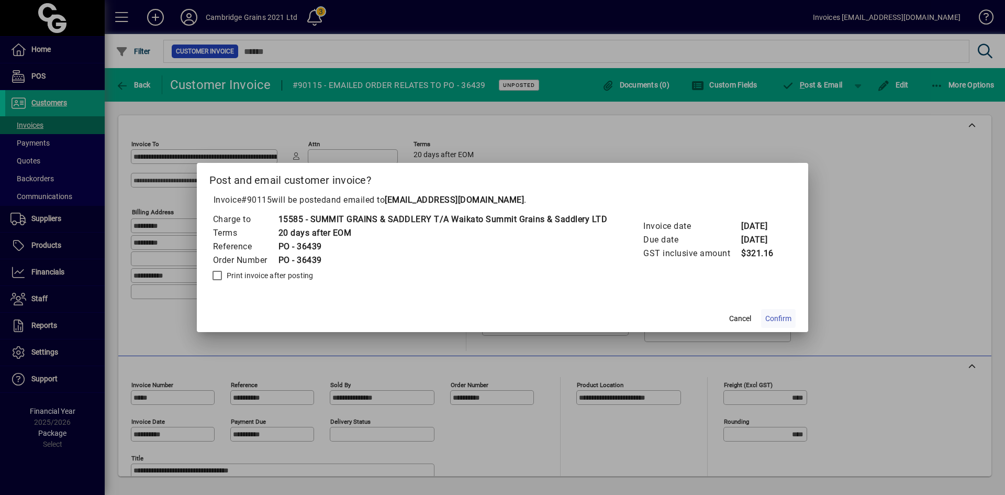
click at [785, 322] on span "Confirm" at bounding box center [778, 318] width 26 height 11
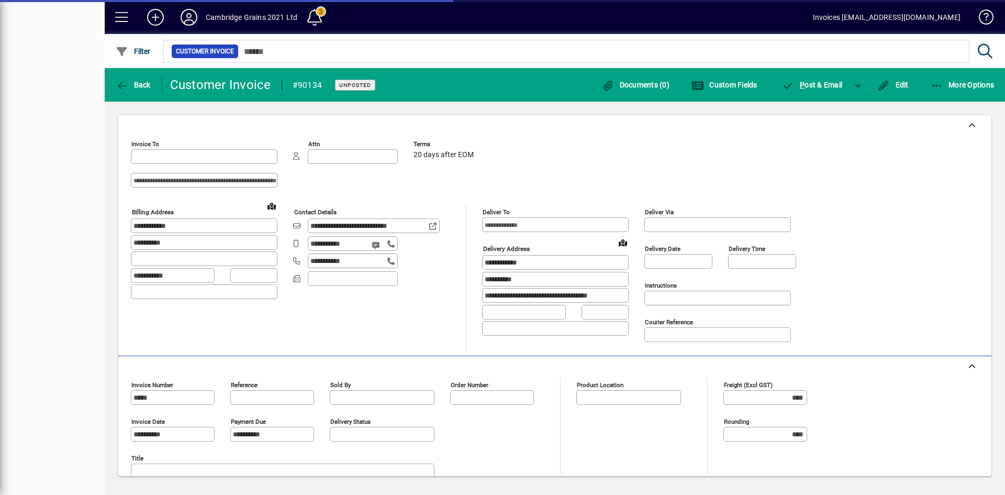
type input "**********"
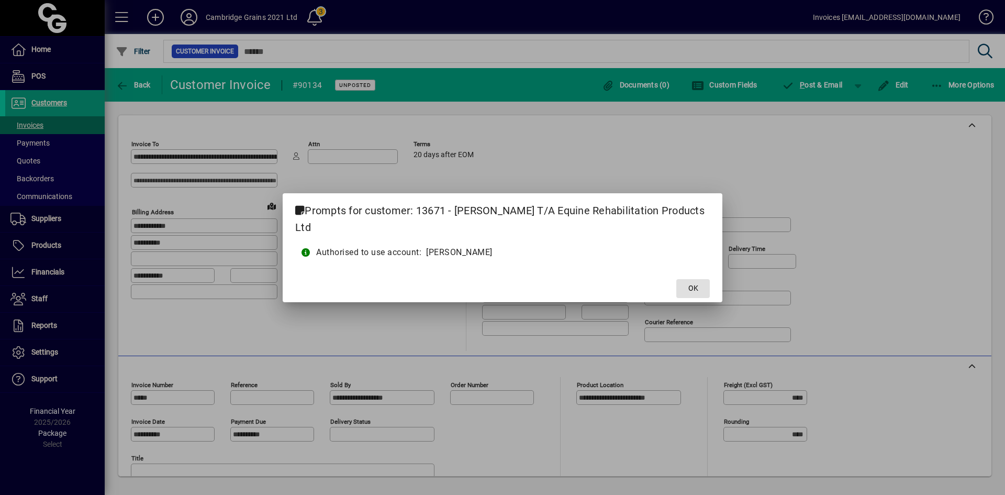
click at [696, 288] on span "OK" at bounding box center [693, 288] width 10 height 11
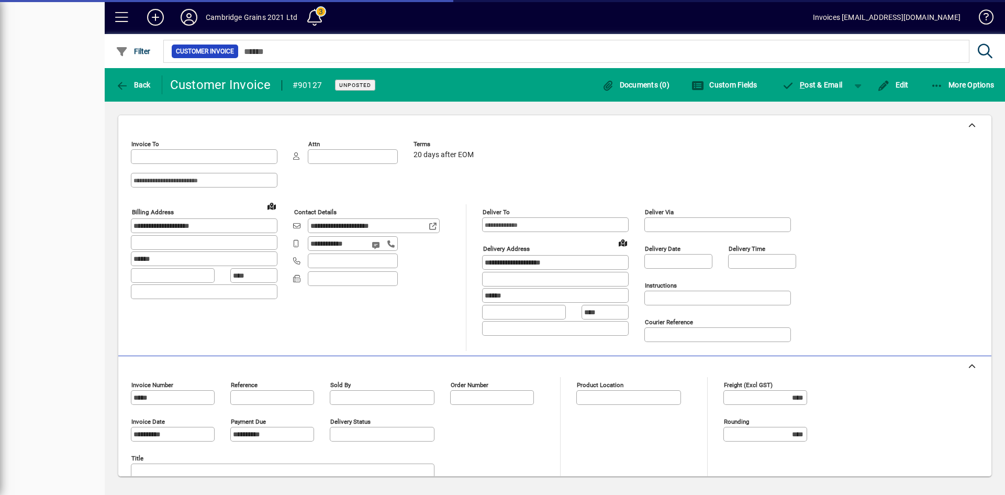
type input "**********"
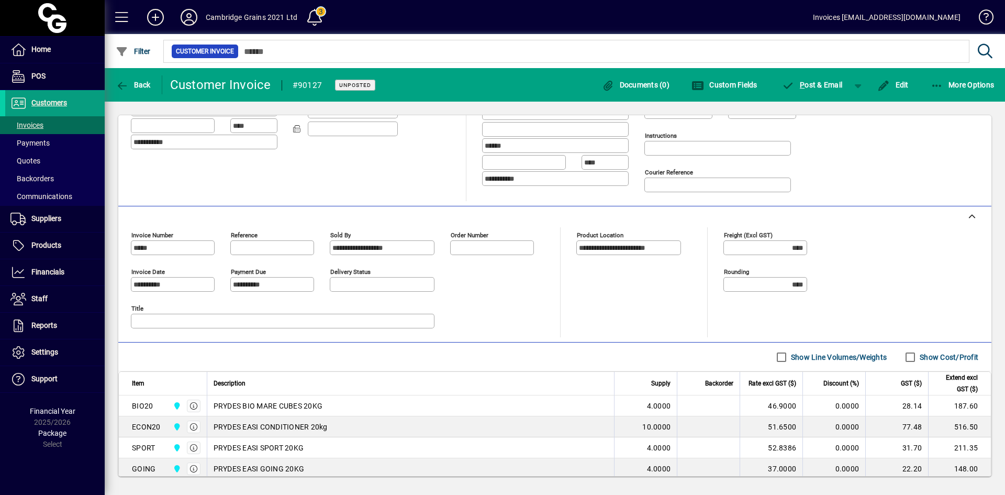
scroll to position [261, 0]
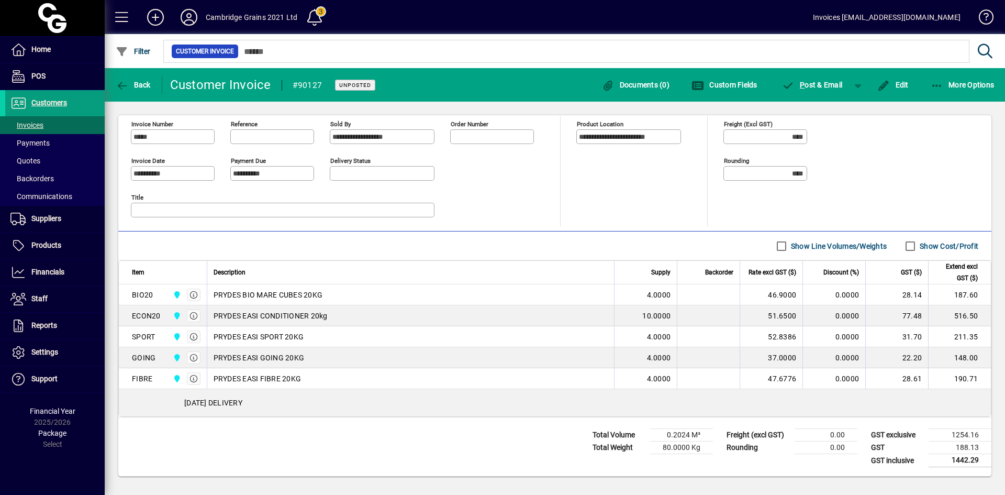
drag, startPoint x: 892, startPoint y: 86, endPoint x: 600, endPoint y: 231, distance: 326.3
click at [892, 86] on span "Edit" at bounding box center [892, 85] width 31 height 8
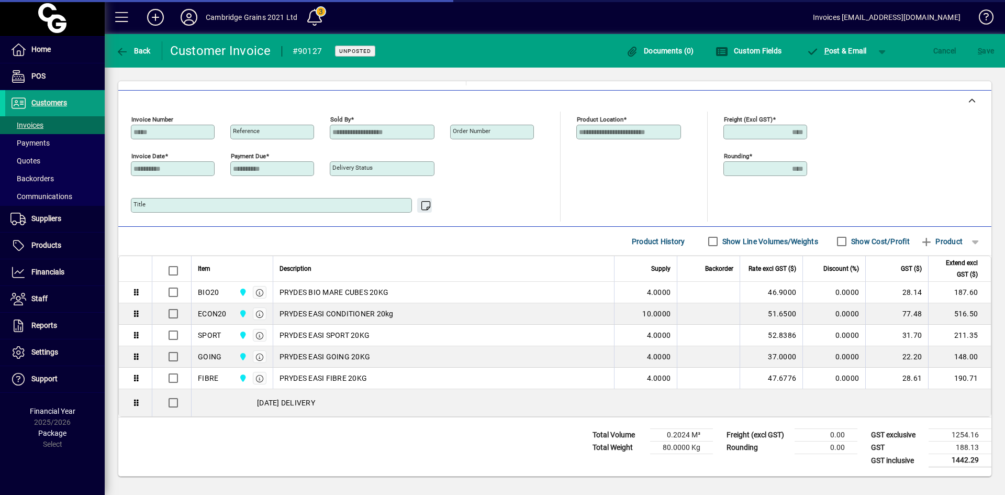
scroll to position [231, 0]
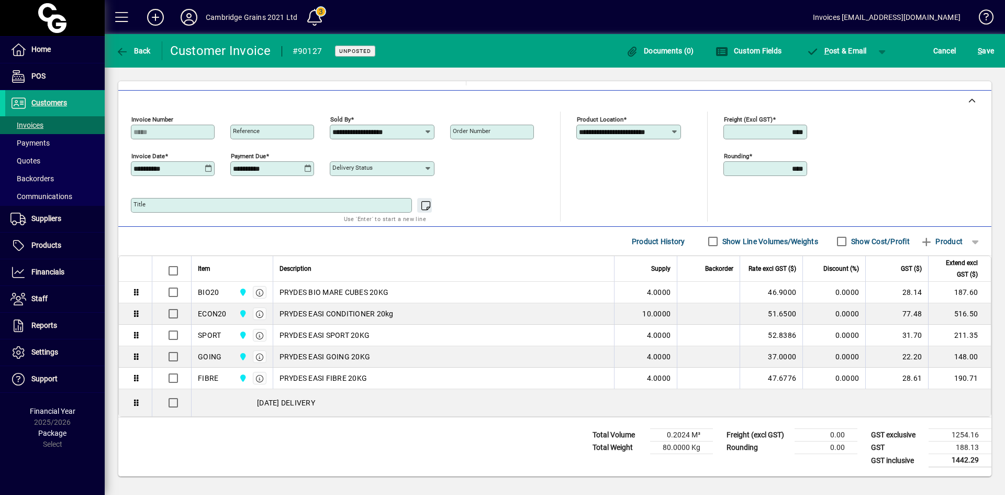
click at [207, 166] on icon at bounding box center [209, 168] width 8 height 8
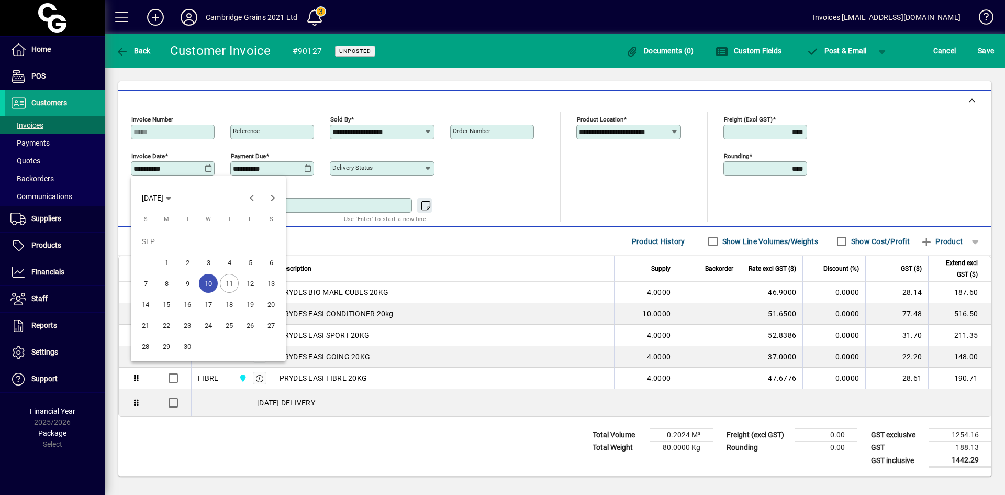
click at [165, 301] on span "15" at bounding box center [166, 304] width 19 height 19
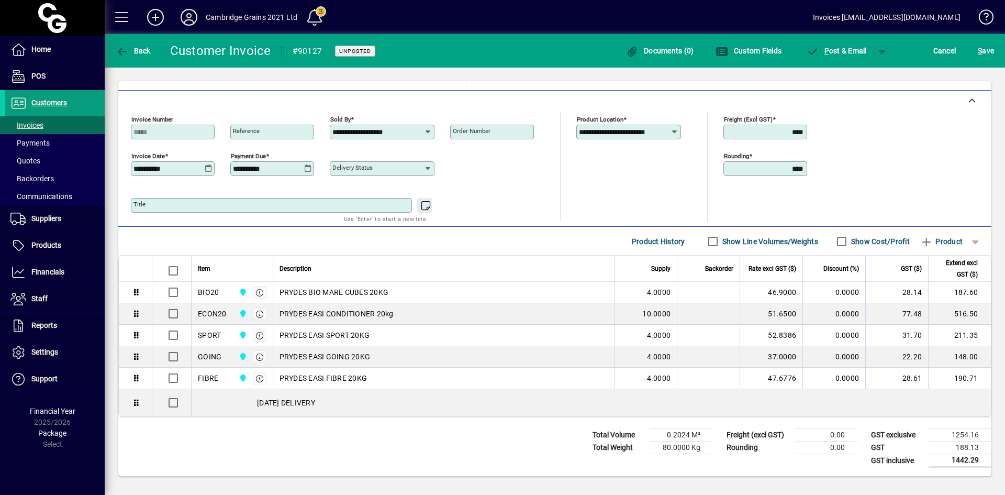
type input "**********"
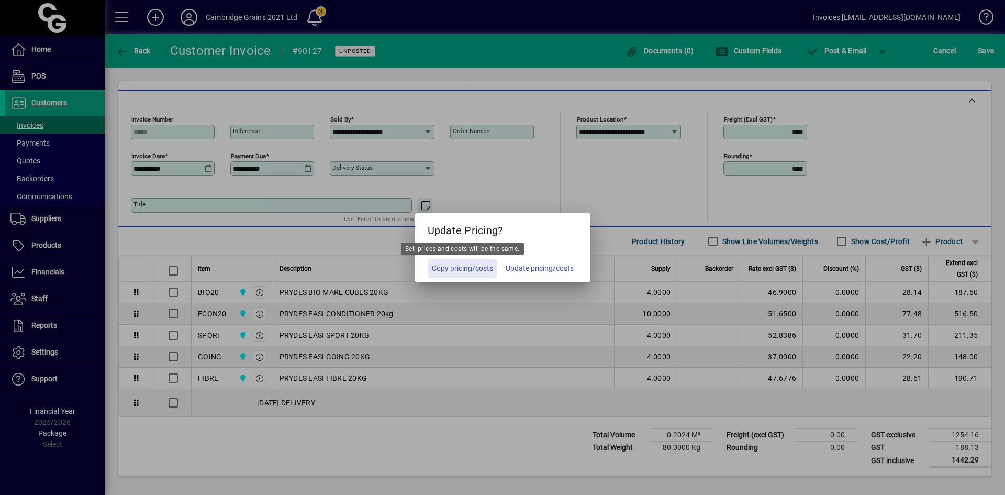
click at [472, 270] on span "Copy pricing/costs" at bounding box center [462, 268] width 61 height 11
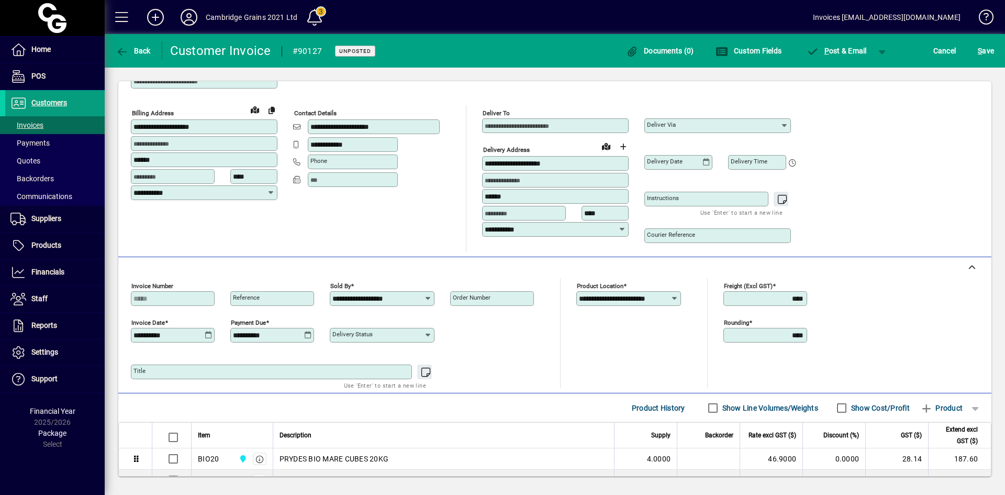
scroll to position [22, 0]
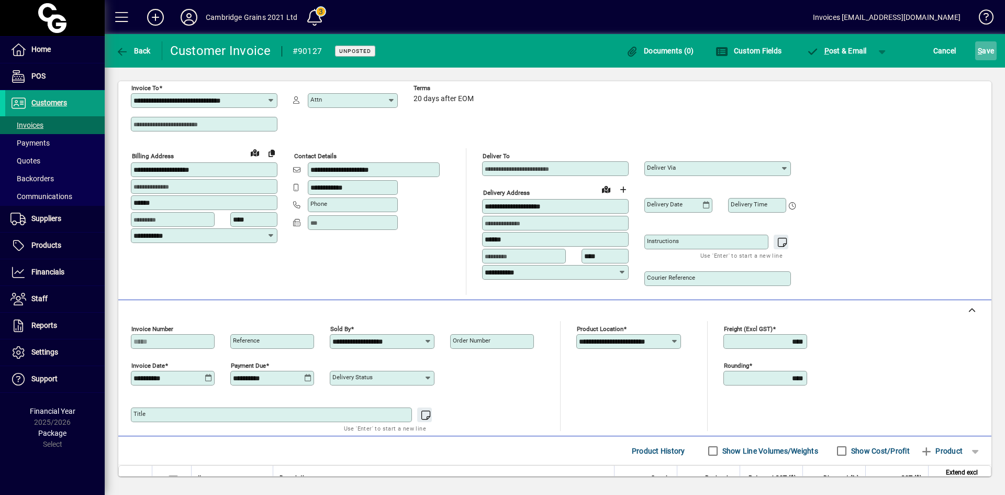
click at [981, 53] on span "S" at bounding box center [980, 51] width 4 height 8
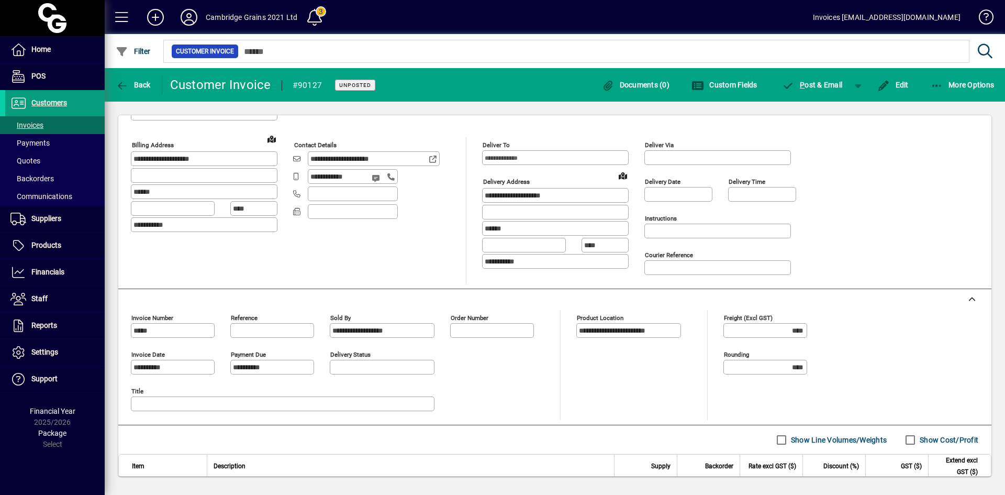
scroll to position [209, 0]
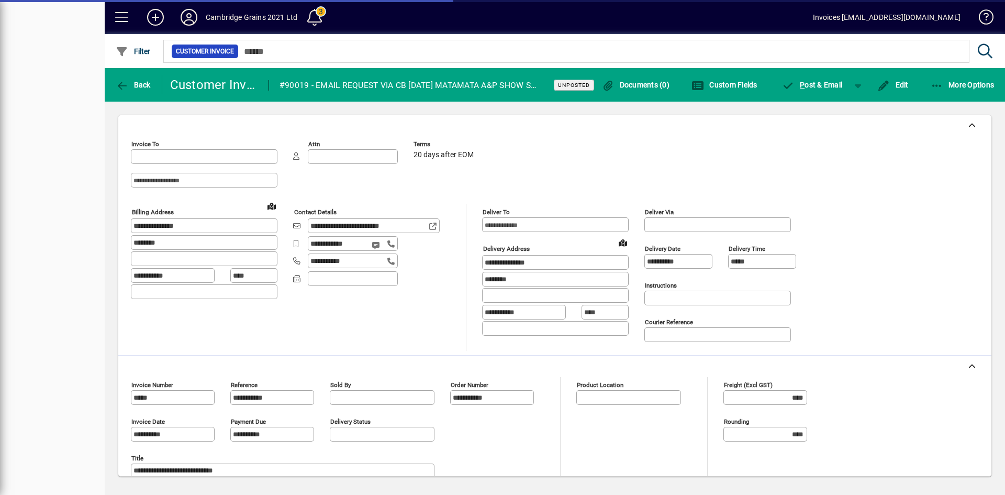
type input "**********"
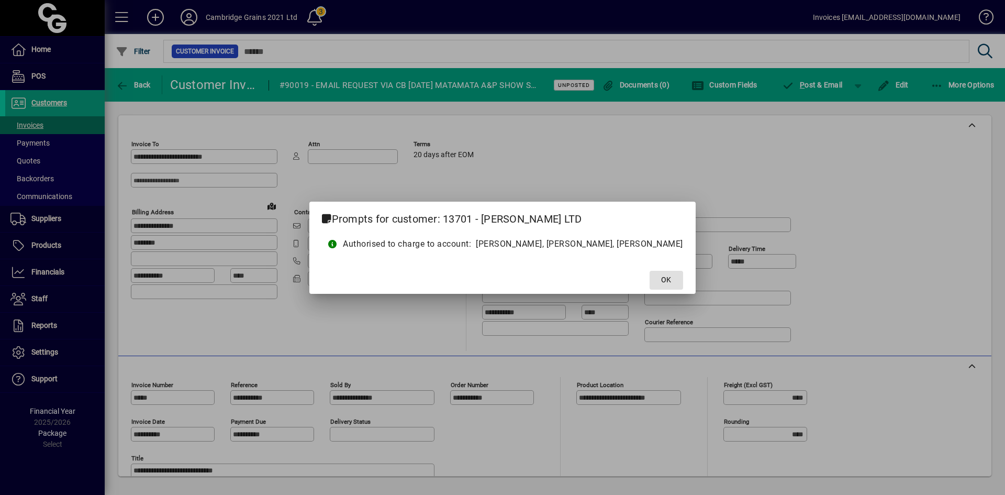
click at [654, 280] on span at bounding box center [665, 279] width 33 height 25
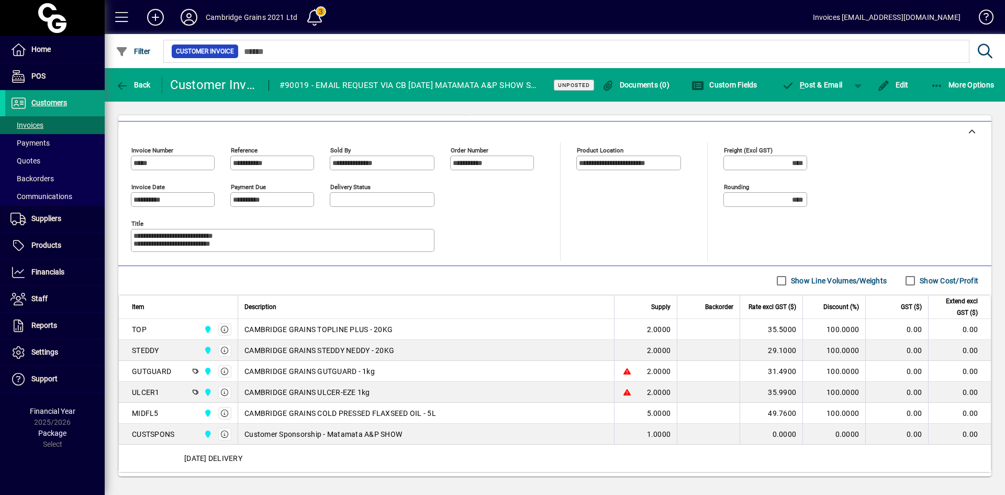
scroll to position [290, 0]
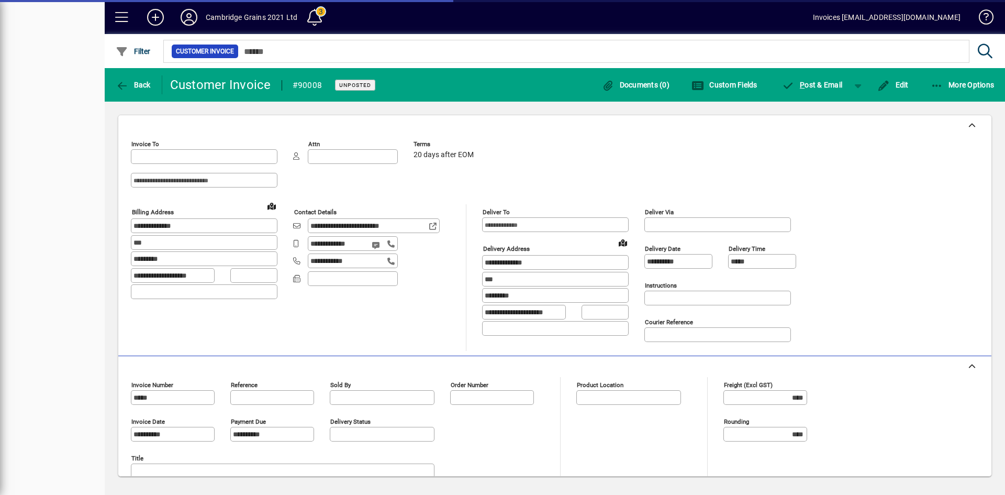
type input "**********"
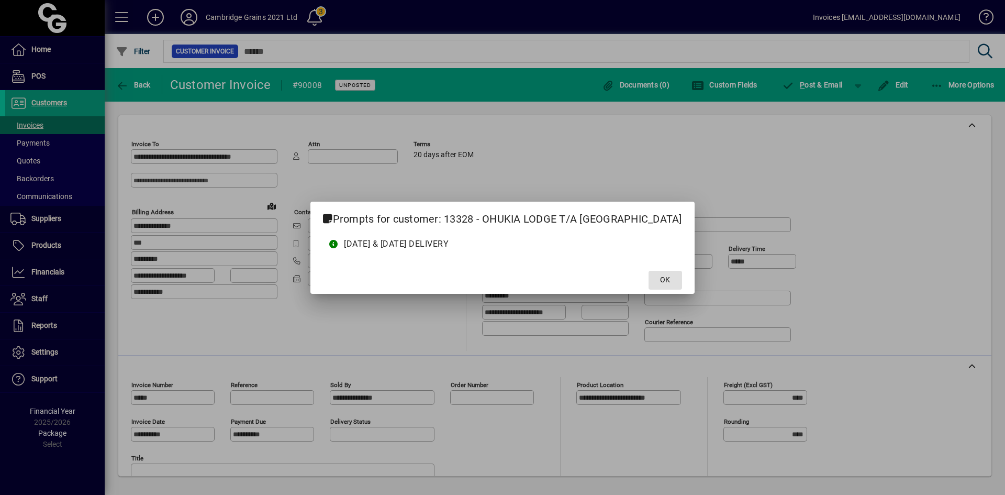
click at [660, 284] on span "OK" at bounding box center [665, 279] width 10 height 11
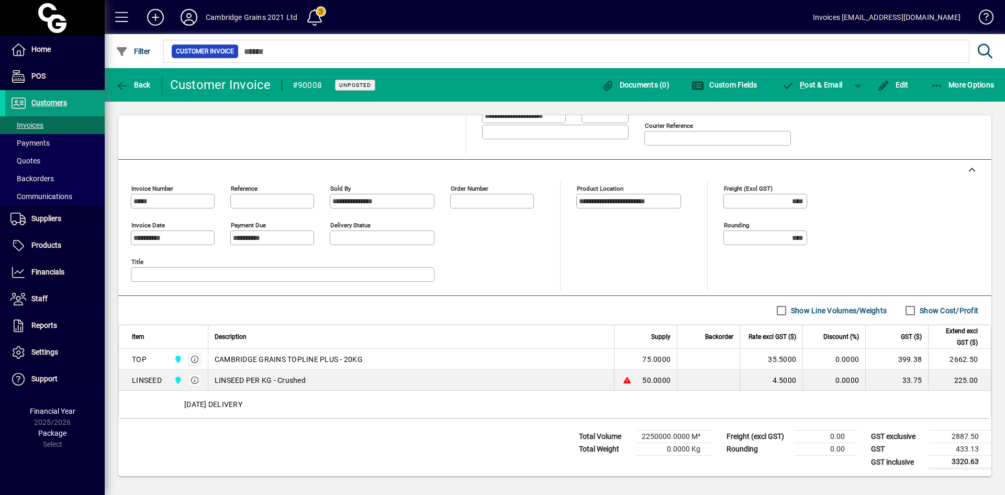
scroll to position [198, 0]
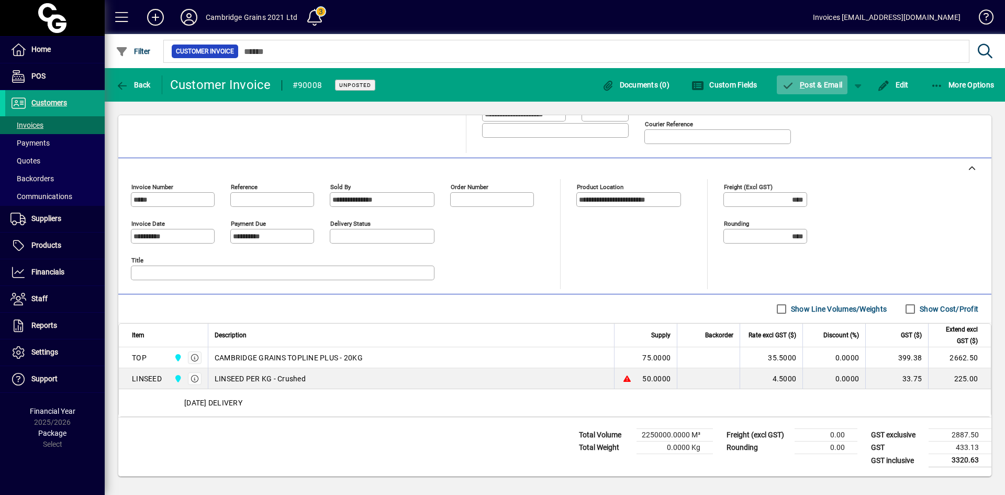
click at [814, 80] on span "button" at bounding box center [812, 84] width 71 height 25
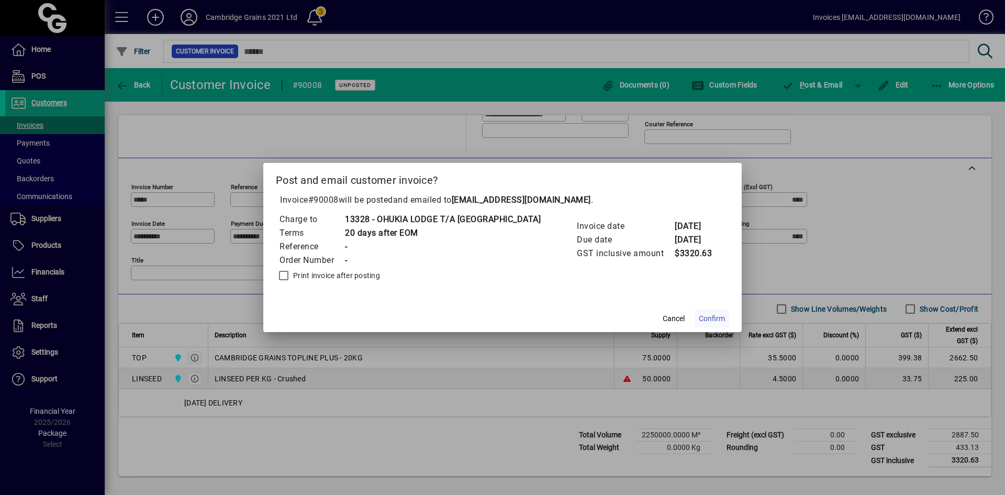
click at [710, 321] on span "Confirm" at bounding box center [712, 318] width 26 height 11
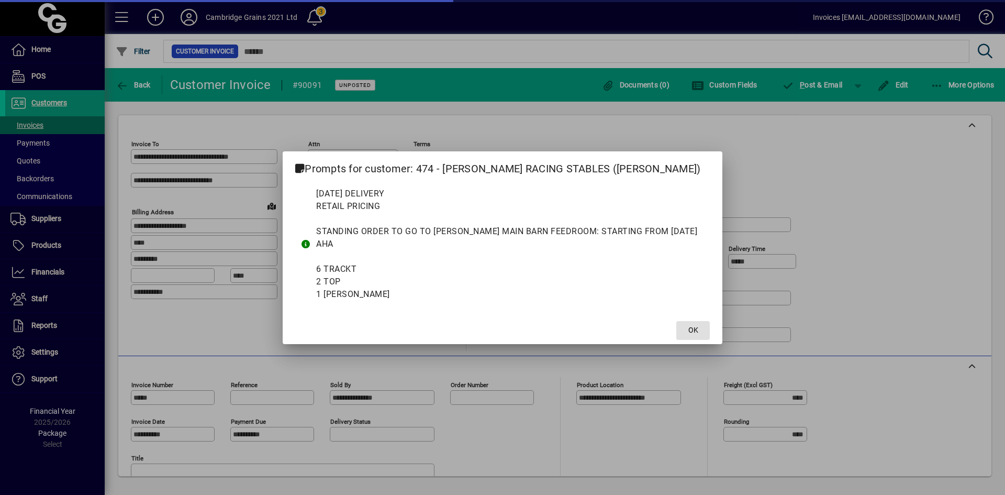
click at [696, 331] on span "OK" at bounding box center [693, 329] width 10 height 11
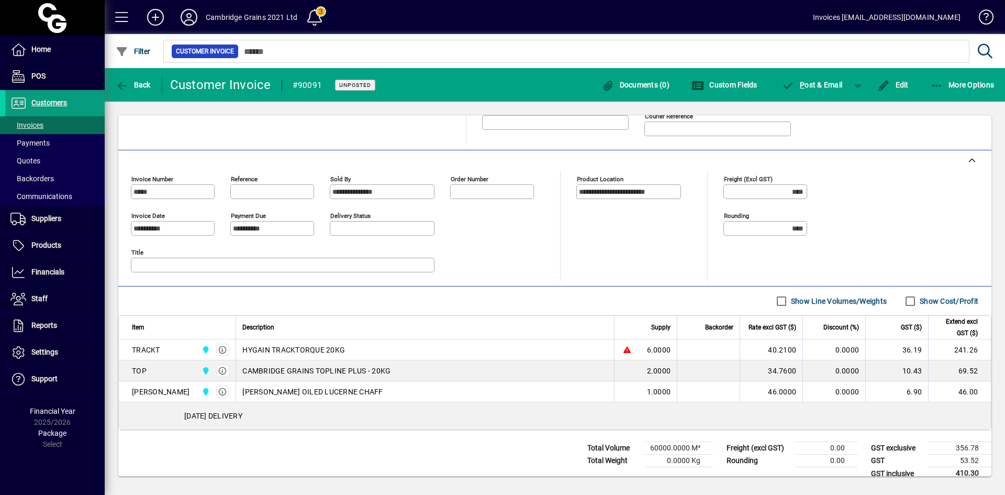
scroll to position [219, 0]
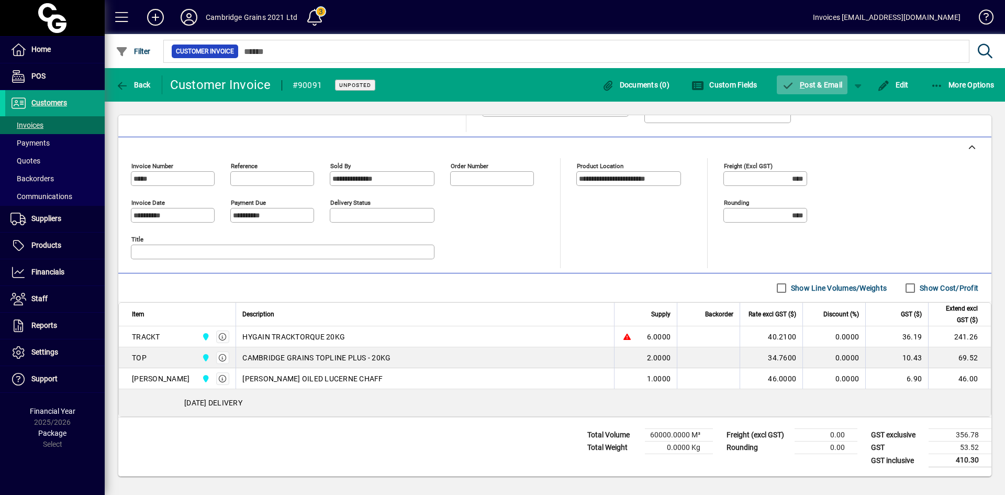
click at [803, 77] on span "button" at bounding box center [812, 84] width 71 height 25
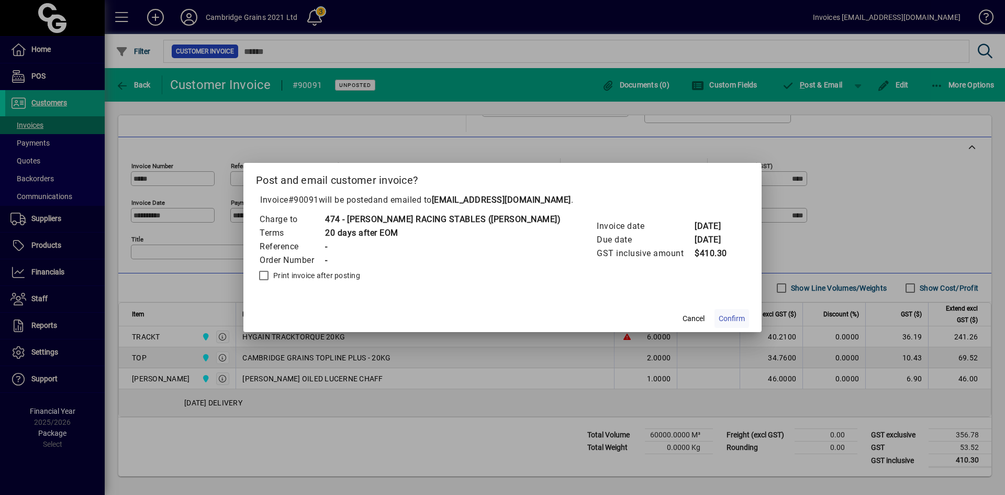
click at [719, 320] on span "Confirm" at bounding box center [732, 318] width 26 height 11
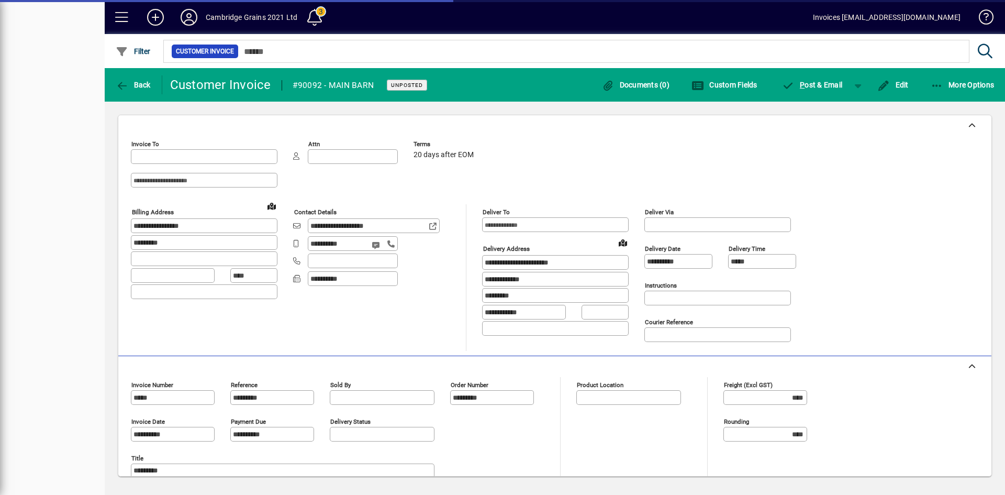
type input "**********"
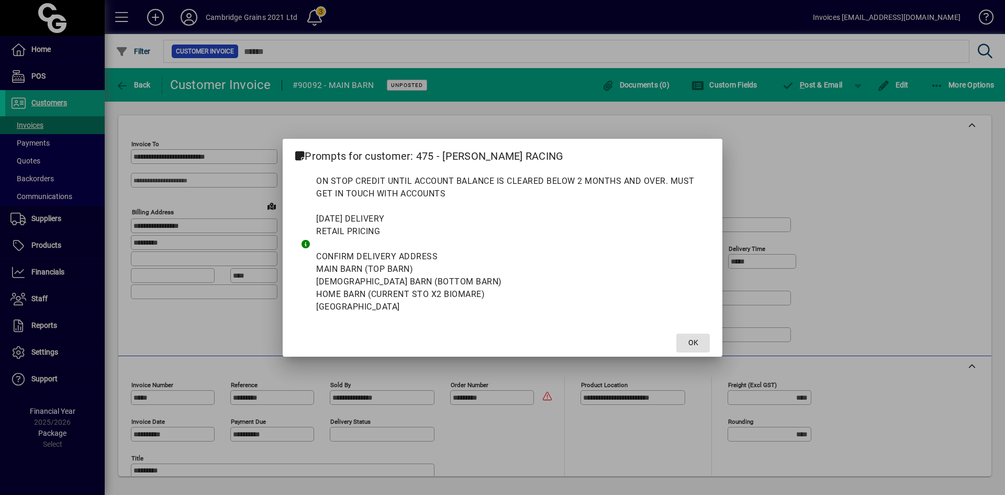
click at [691, 343] on span "OK" at bounding box center [693, 342] width 10 height 11
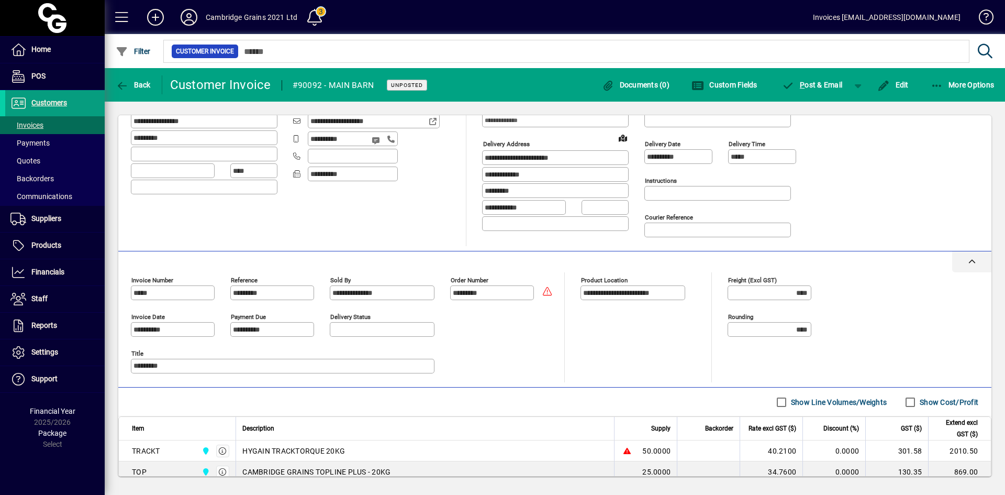
scroll to position [209, 0]
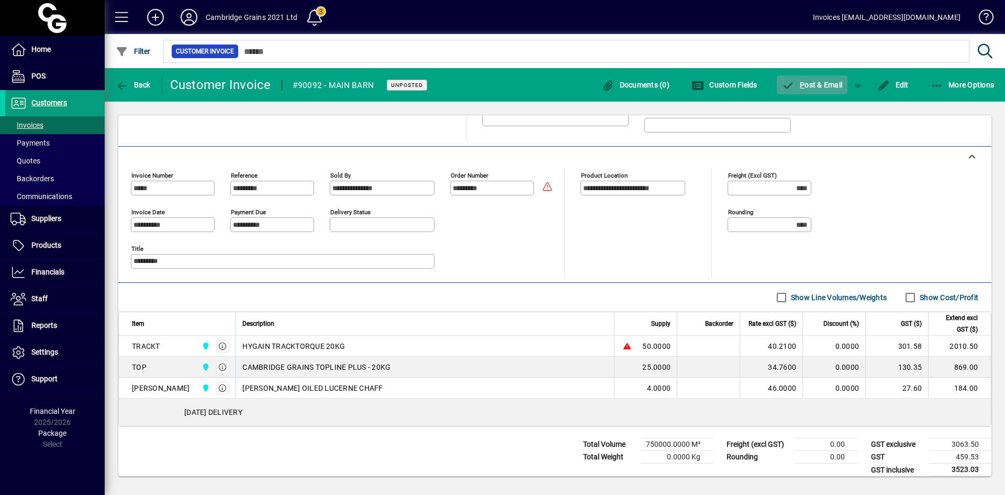
click at [819, 84] on span "P ost & Email" at bounding box center [812, 85] width 61 height 8
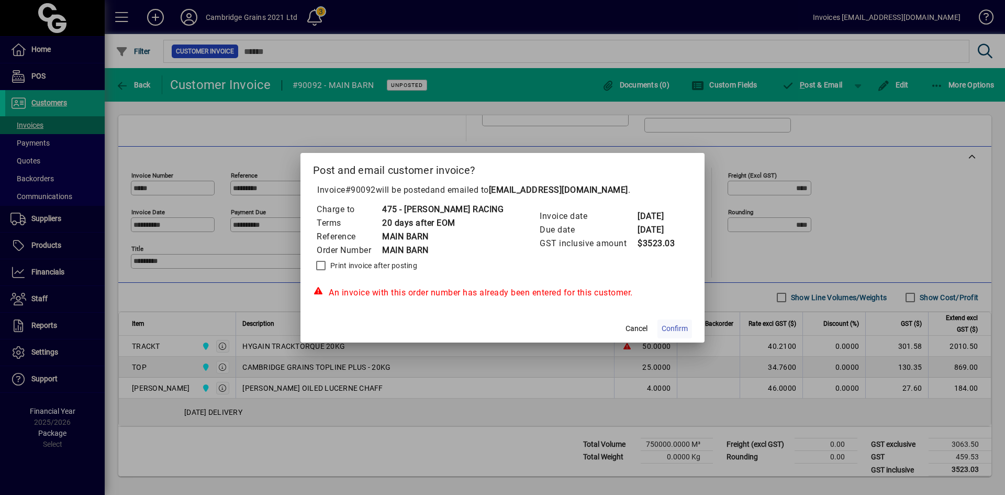
click at [678, 326] on span "Confirm" at bounding box center [675, 328] width 26 height 11
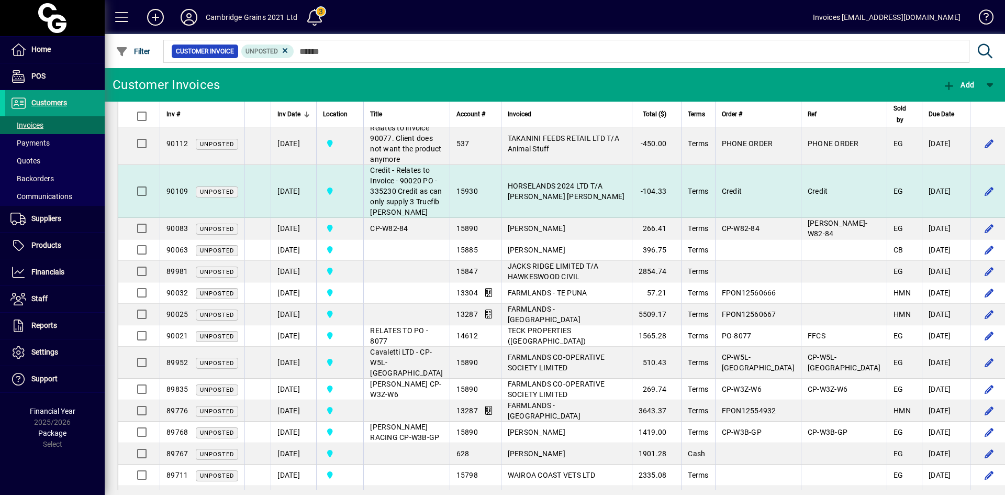
scroll to position [523, 0]
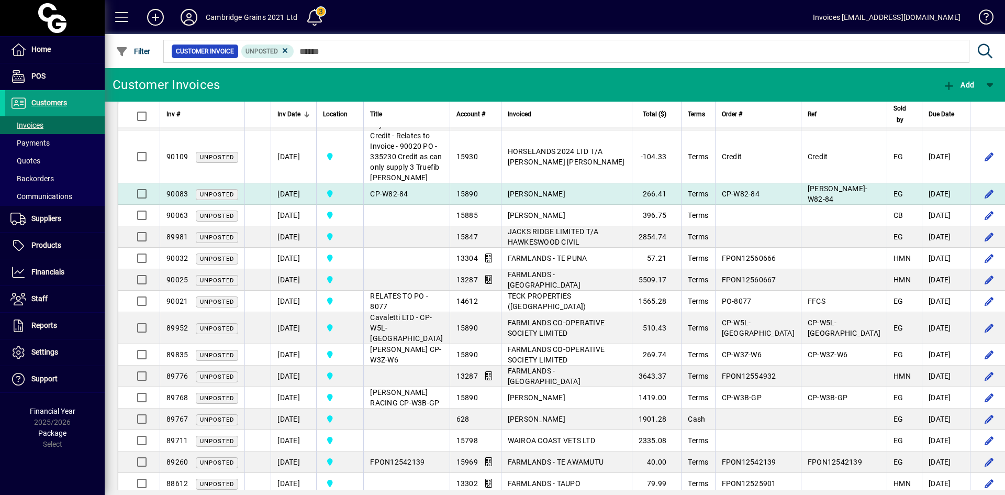
click at [429, 205] on td "CP-W82-84" at bounding box center [406, 193] width 86 height 21
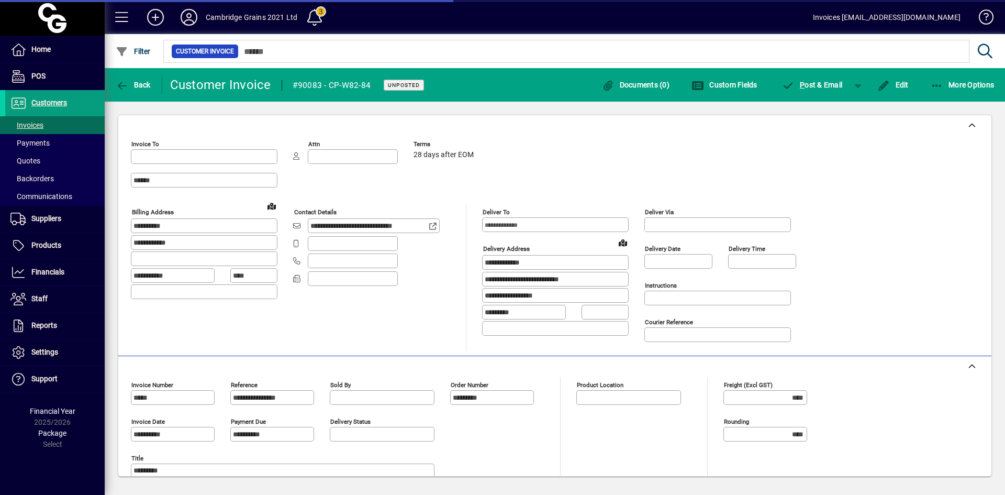
type input "**********"
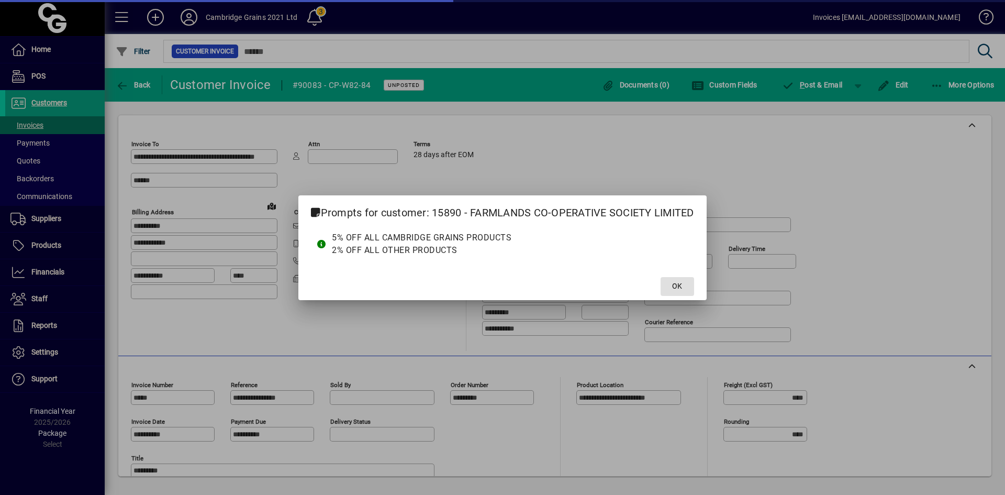
type input "**********"
click at [674, 284] on span "OK" at bounding box center [677, 286] width 10 height 11
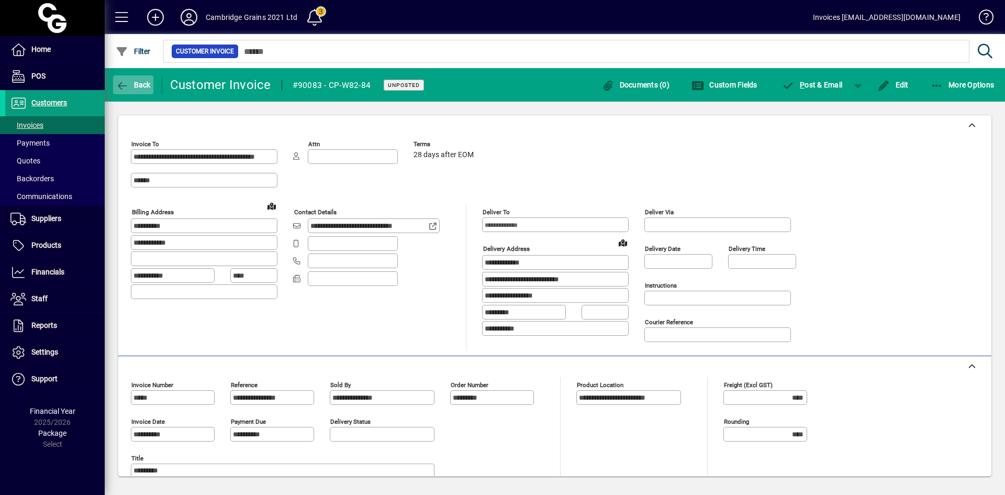
click at [135, 85] on span "Back" at bounding box center [133, 85] width 35 height 8
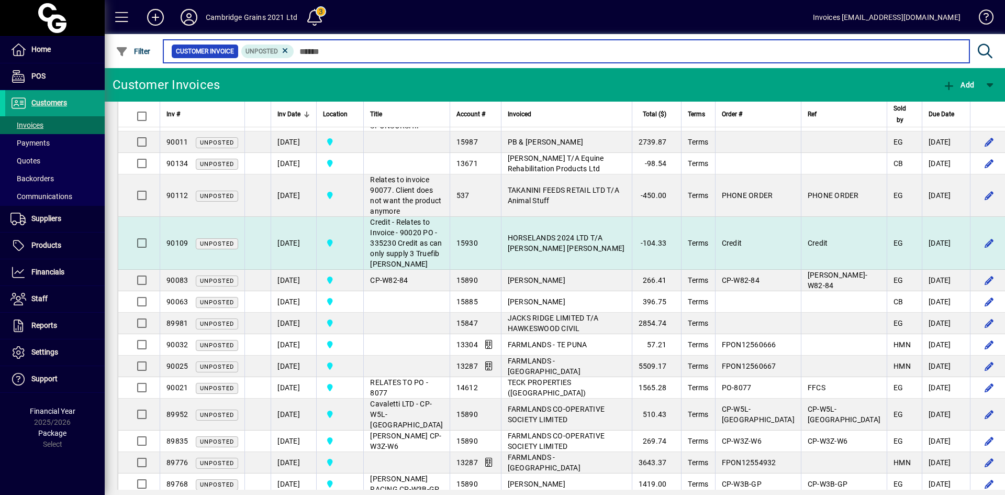
scroll to position [419, 0]
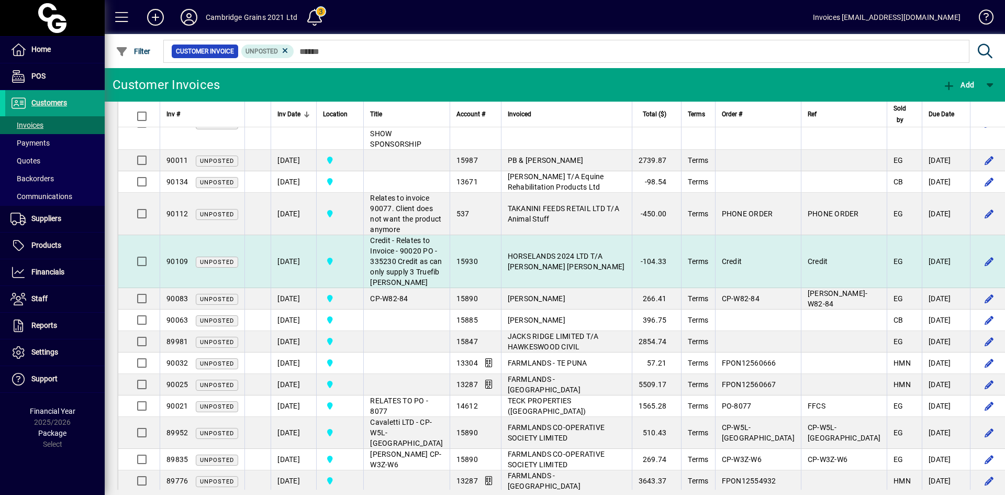
click at [410, 255] on td "Credit - Relates to Invoice - 90020 PO - 335230 Credit as can only supply 3 Tru…" at bounding box center [406, 261] width 86 height 53
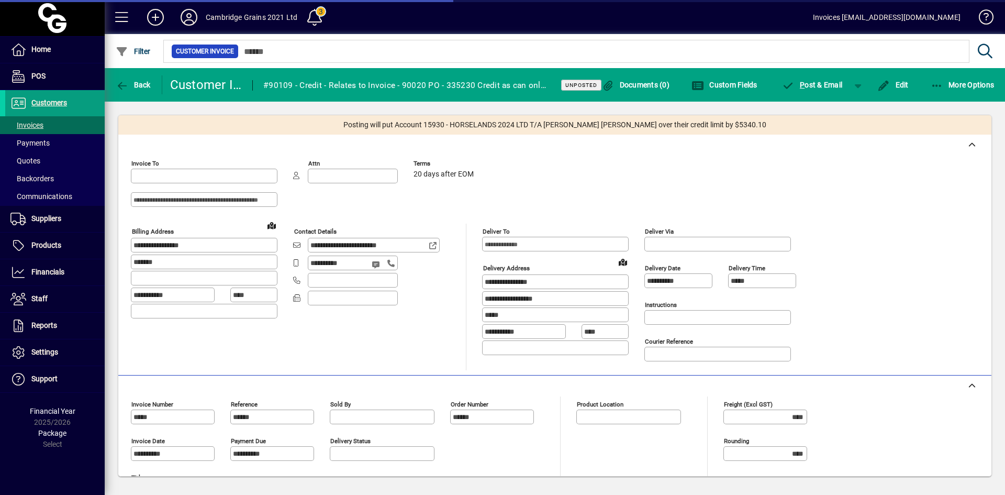
type input "**********"
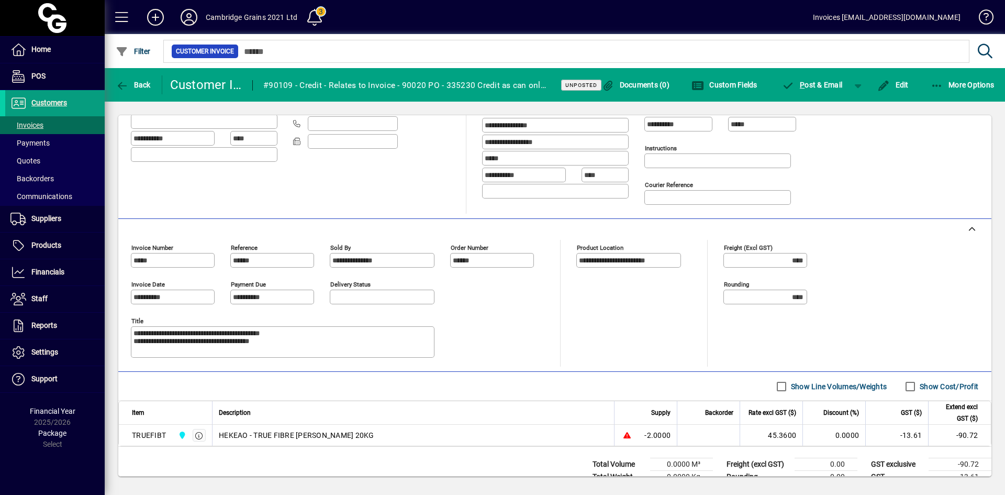
scroll to position [186, 0]
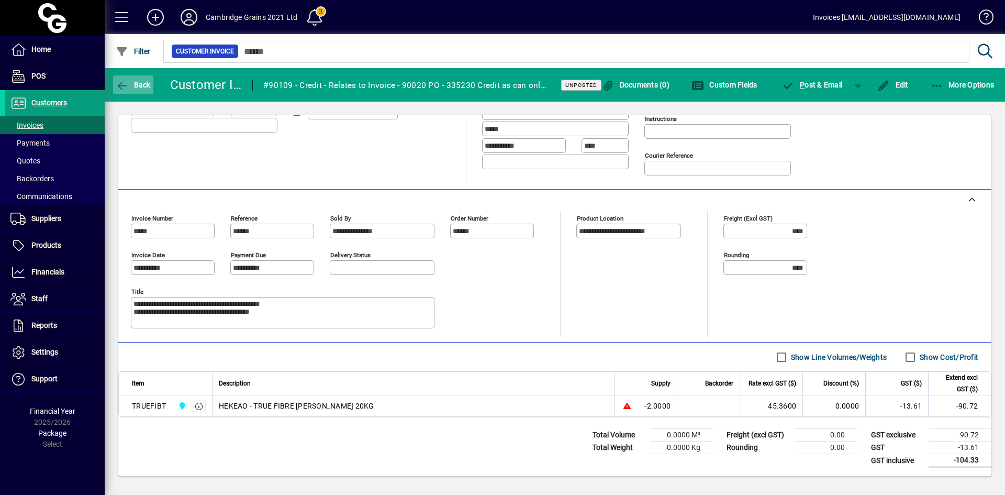
click at [119, 81] on icon "button" at bounding box center [122, 86] width 13 height 10
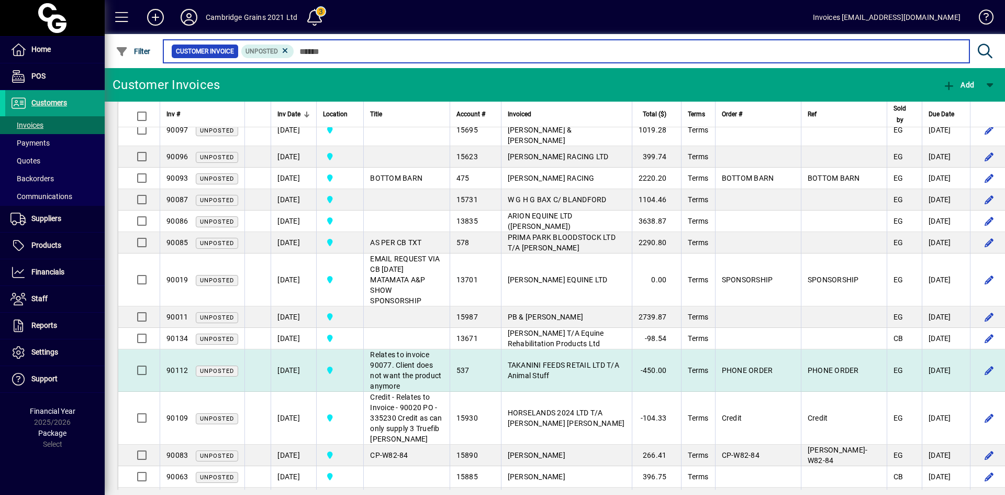
scroll to position [314, 0]
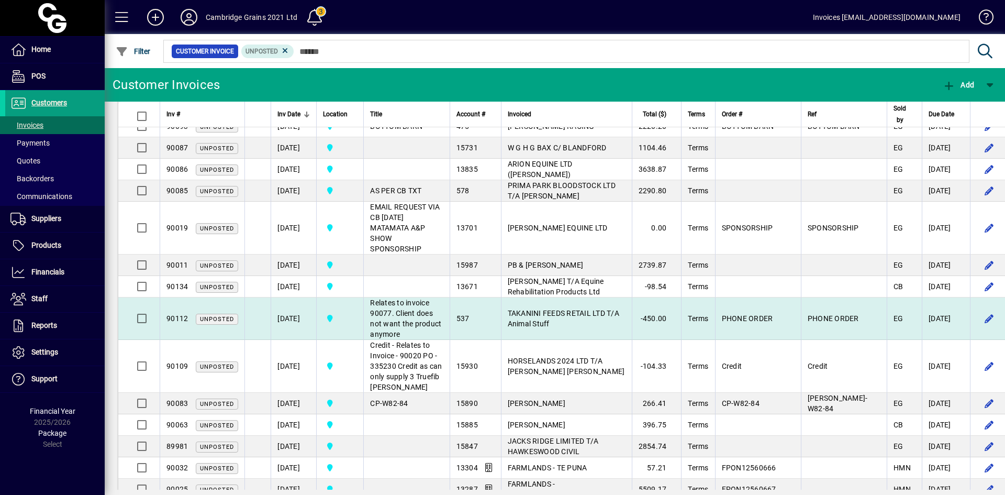
click at [296, 314] on td "[DATE]" at bounding box center [294, 318] width 46 height 42
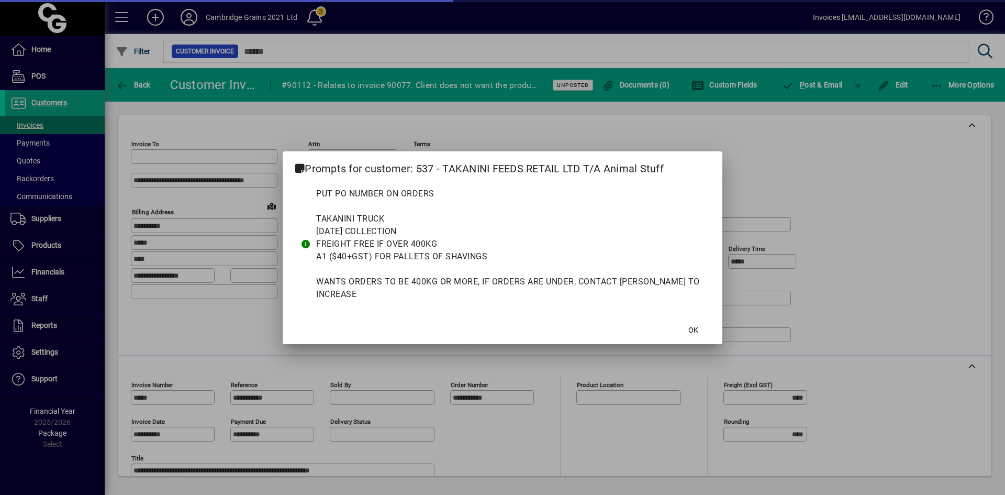
type input "**********"
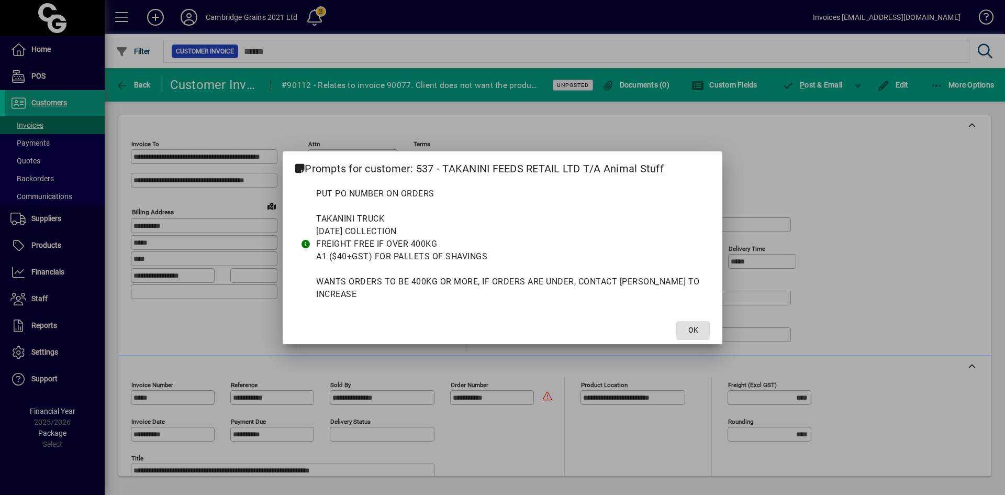
click at [693, 324] on span "OK" at bounding box center [693, 329] width 10 height 11
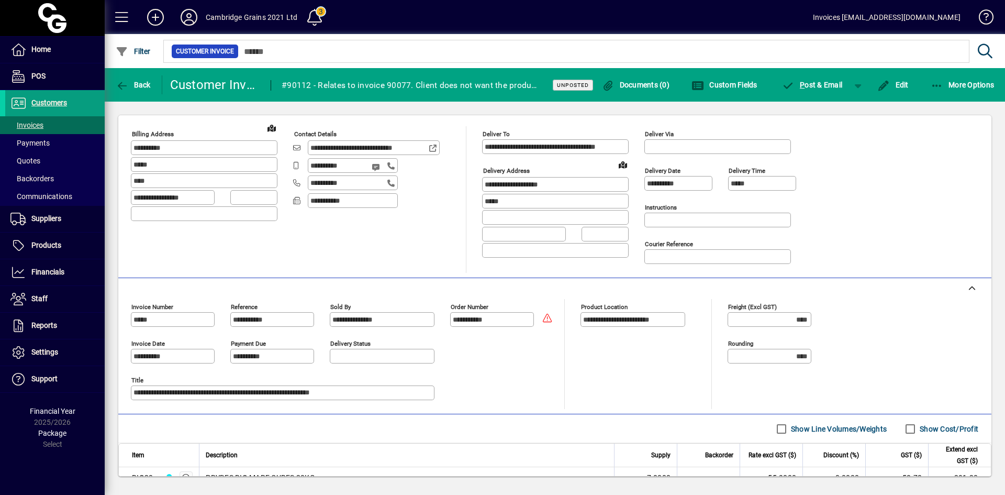
scroll to position [205, 0]
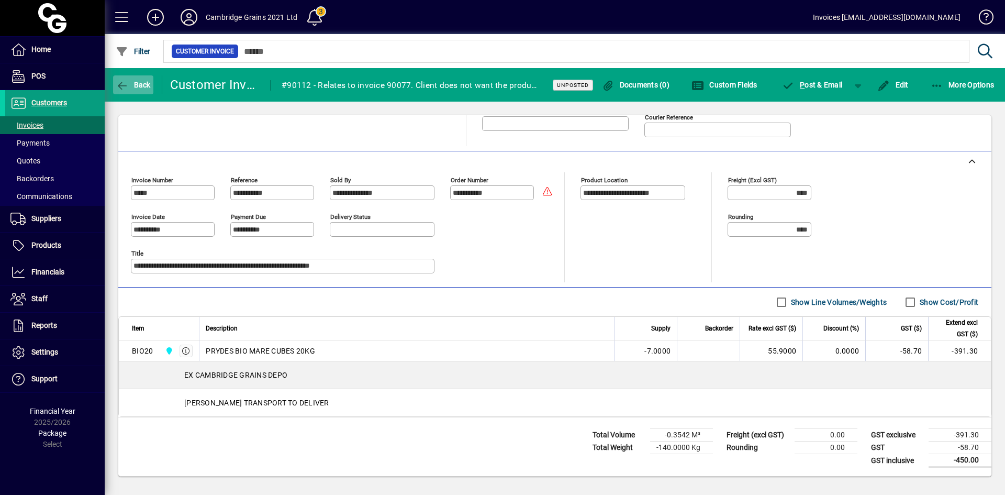
click at [124, 81] on icon "button" at bounding box center [122, 86] width 13 height 10
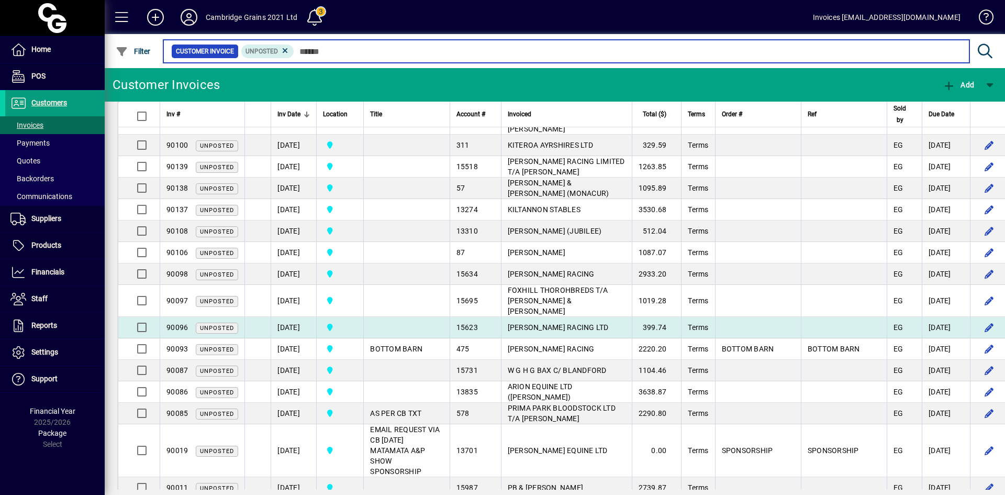
scroll to position [105, 0]
